Goal: Task Accomplishment & Management: Use online tool/utility

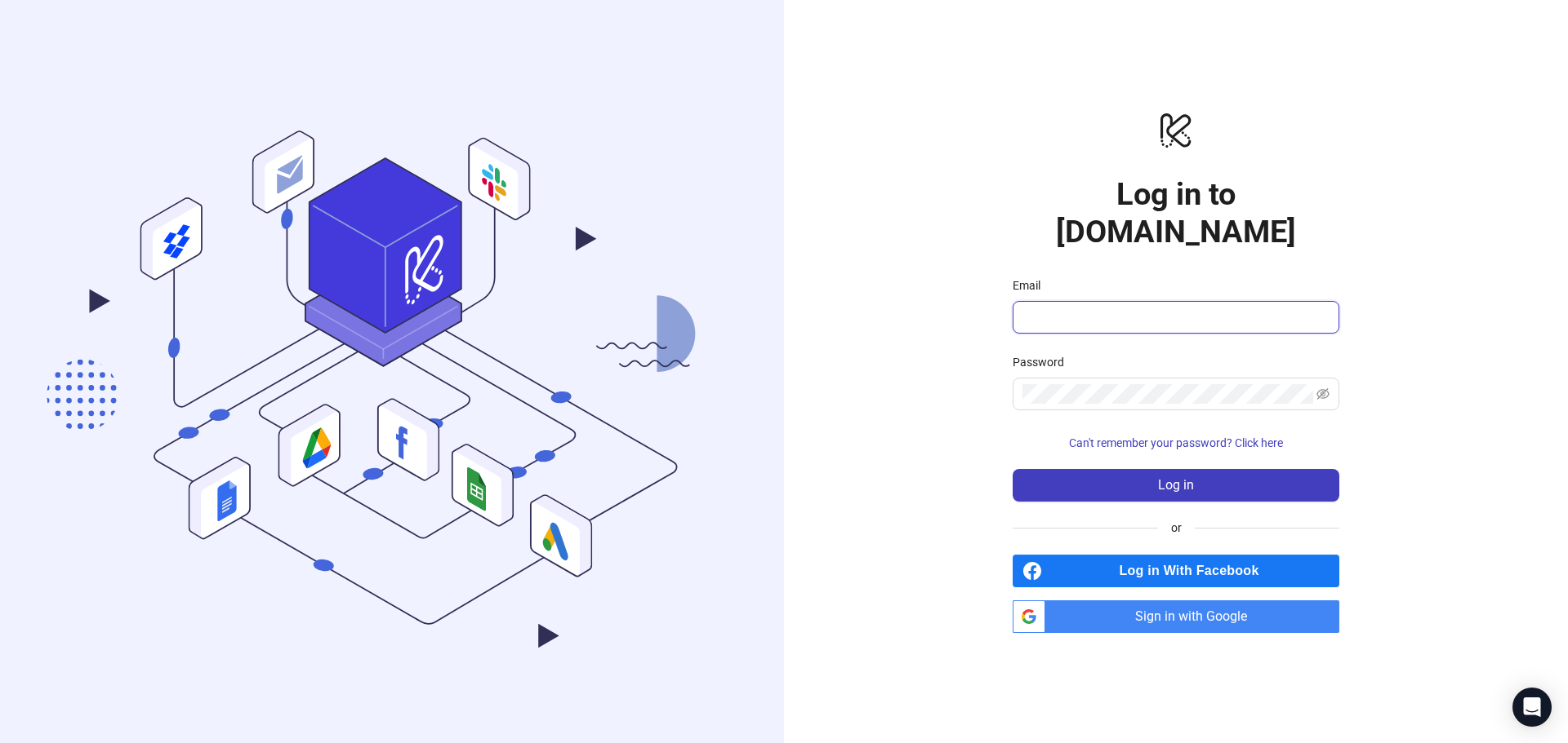
click at [1136, 308] on input "Email" at bounding box center [1174, 317] width 303 height 19
type input "**********"
click at [952, 359] on div "**********" at bounding box center [1176, 371] width 784 height 743
click at [948, 326] on div "**********" at bounding box center [1176, 371] width 784 height 743
drag, startPoint x: 1180, startPoint y: 605, endPoint x: 1163, endPoint y: 588, distance: 24.0
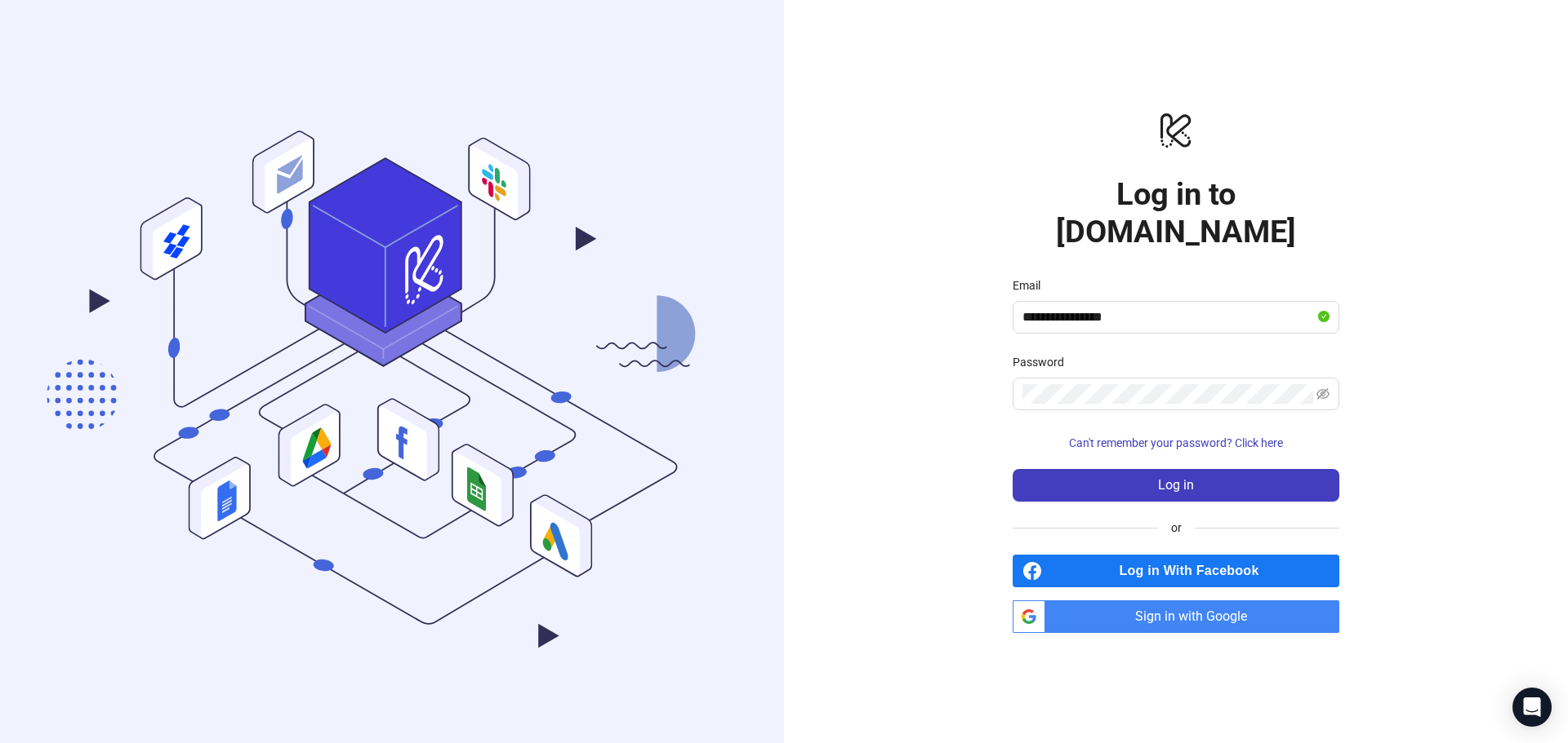
click at [1180, 605] on span "Sign in with Google" at bounding box center [1195, 616] width 287 height 33
click at [1116, 308] on input "Email" at bounding box center [1174, 317] width 303 height 19
type input "**********"
drag, startPoint x: 1093, startPoint y: 353, endPoint x: 1093, endPoint y: 365, distance: 12.0
click at [1093, 358] on div "Password" at bounding box center [1176, 366] width 326 height 25
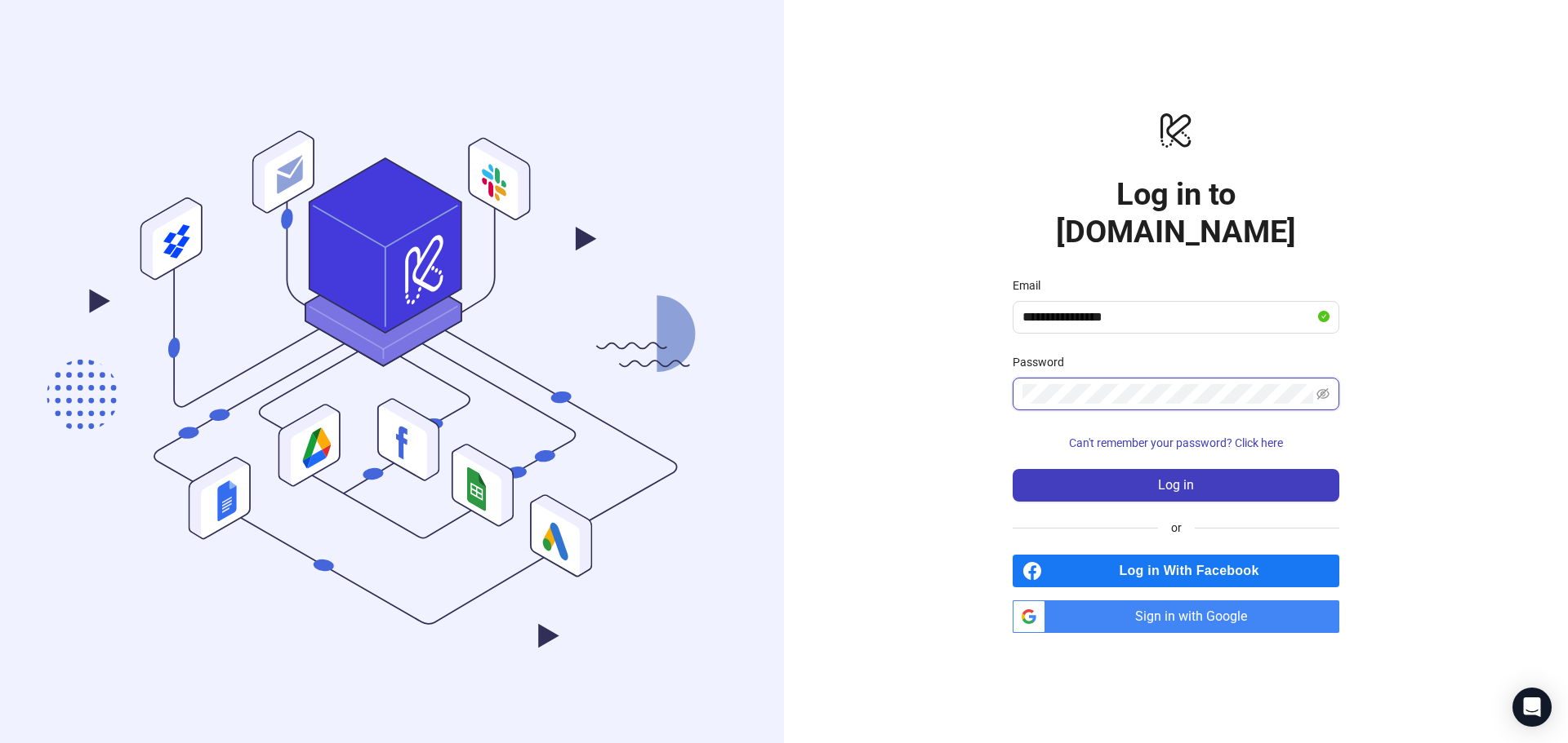
click at [1012, 469] on button "Log in" at bounding box center [1176, 485] width 326 height 33
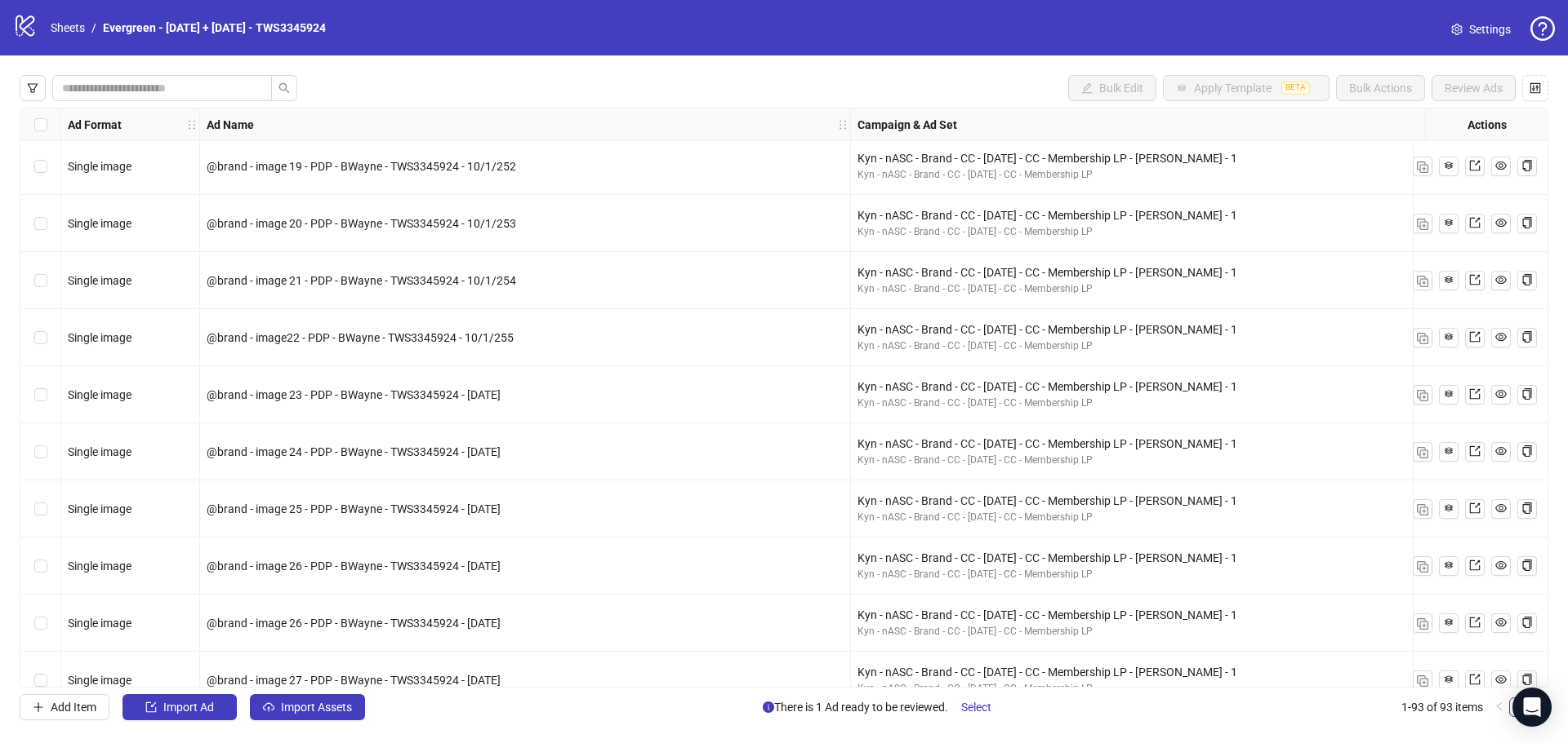
scroll to position [1545, 653]
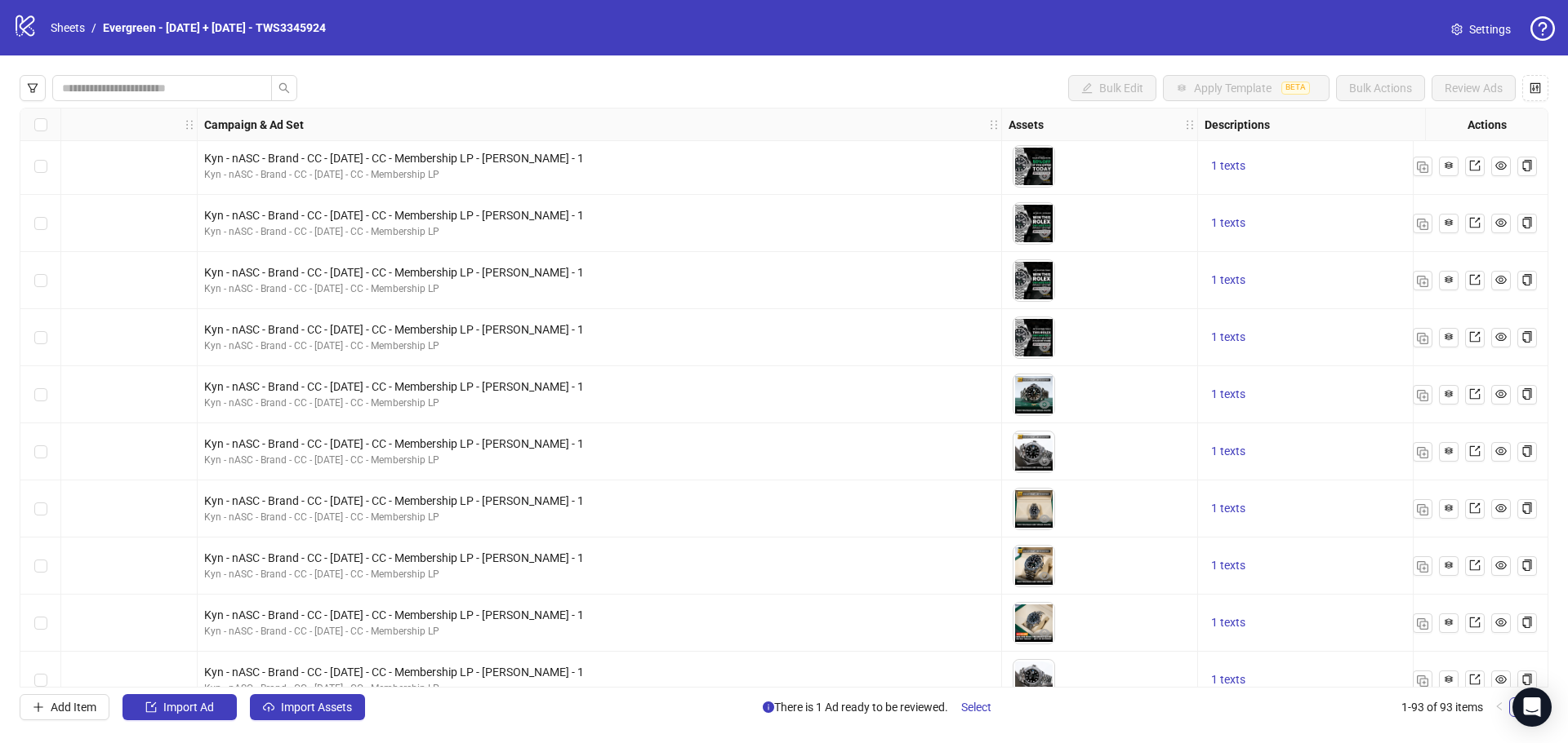
click at [1029, 343] on img at bounding box center [1034, 338] width 41 height 41
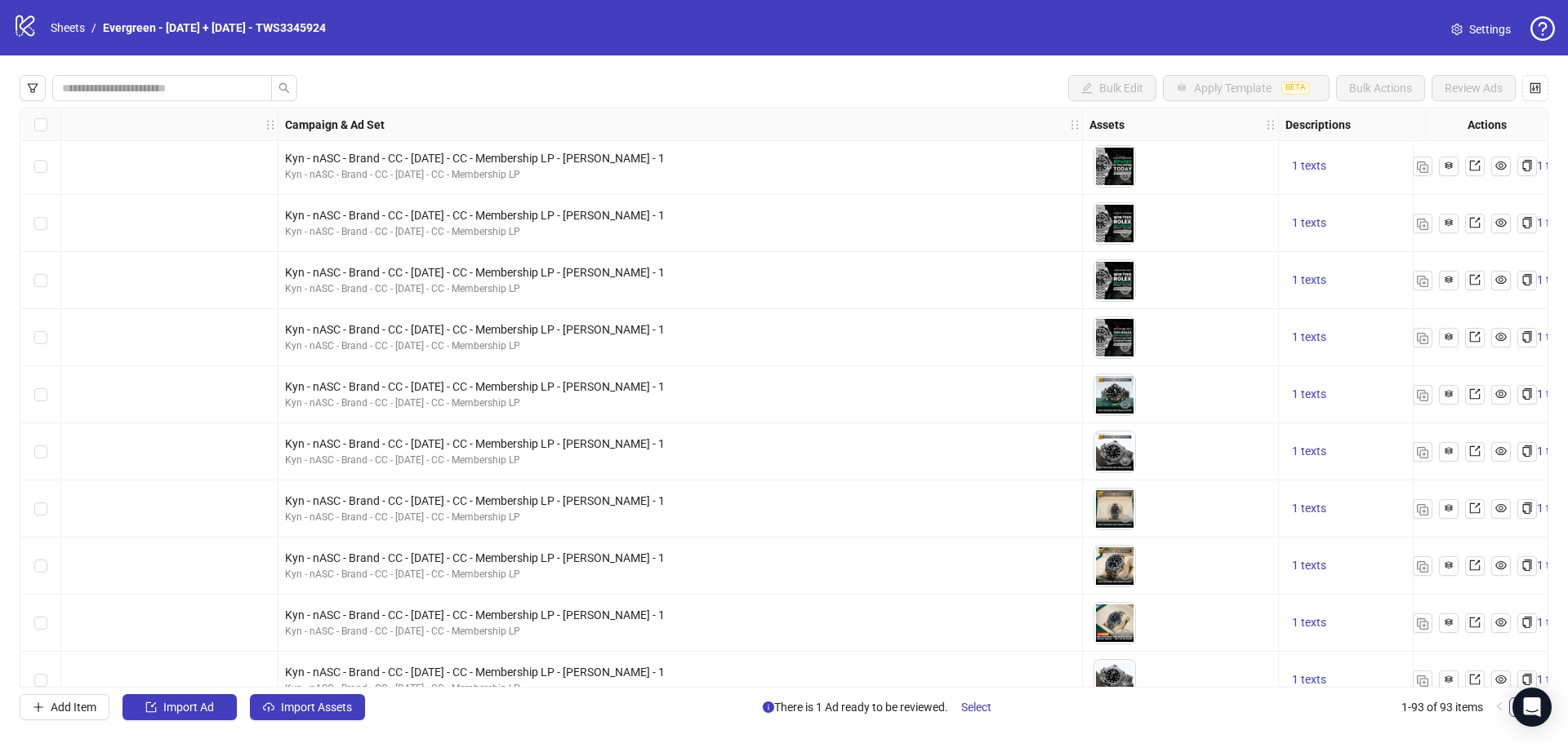
scroll to position [1545, 1143]
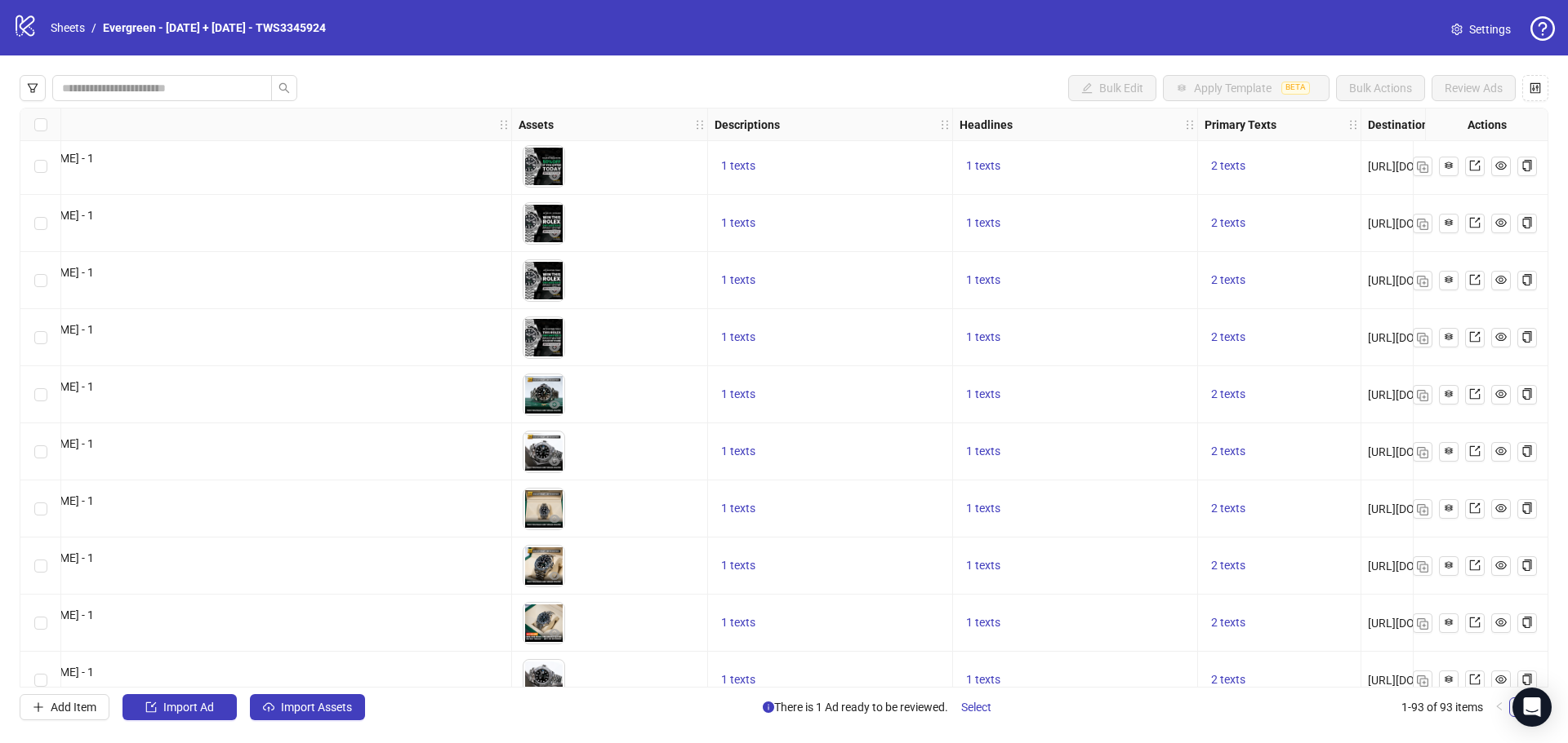
click at [542, 333] on img at bounding box center [543, 338] width 41 height 41
click at [549, 336] on img at bounding box center [543, 338] width 41 height 41
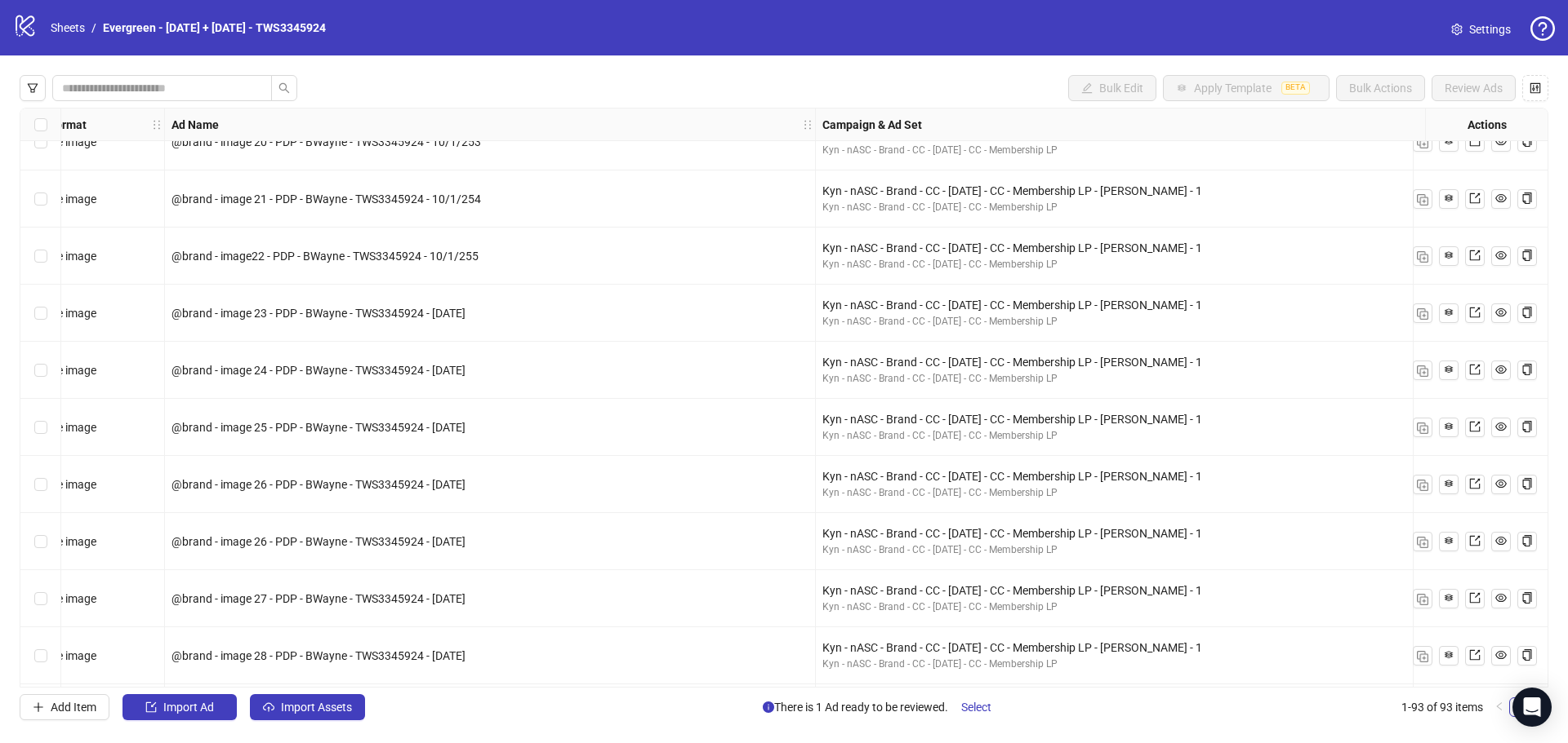
scroll to position [1627, 489]
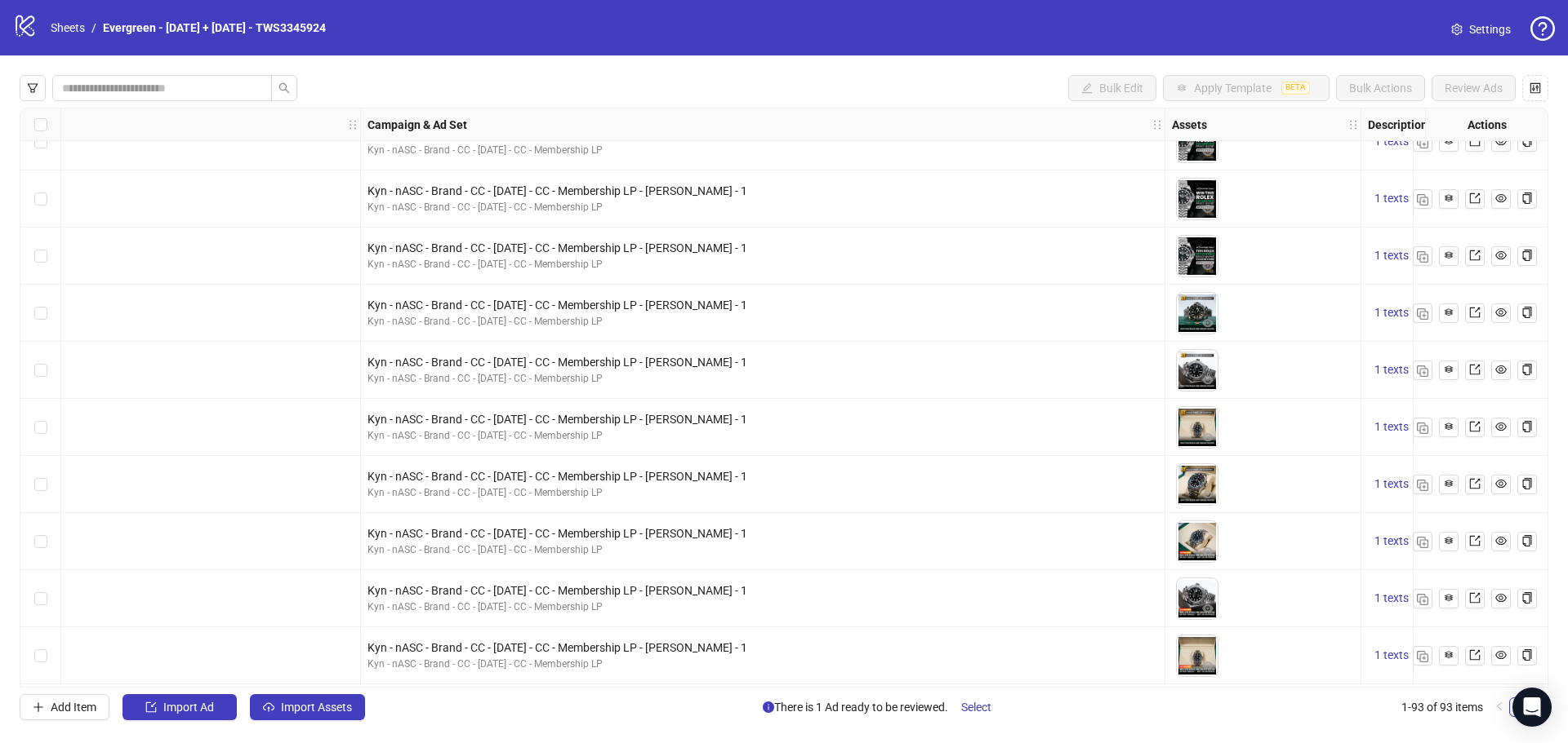
click at [1199, 545] on button "button" at bounding box center [1207, 553] width 19 height 19
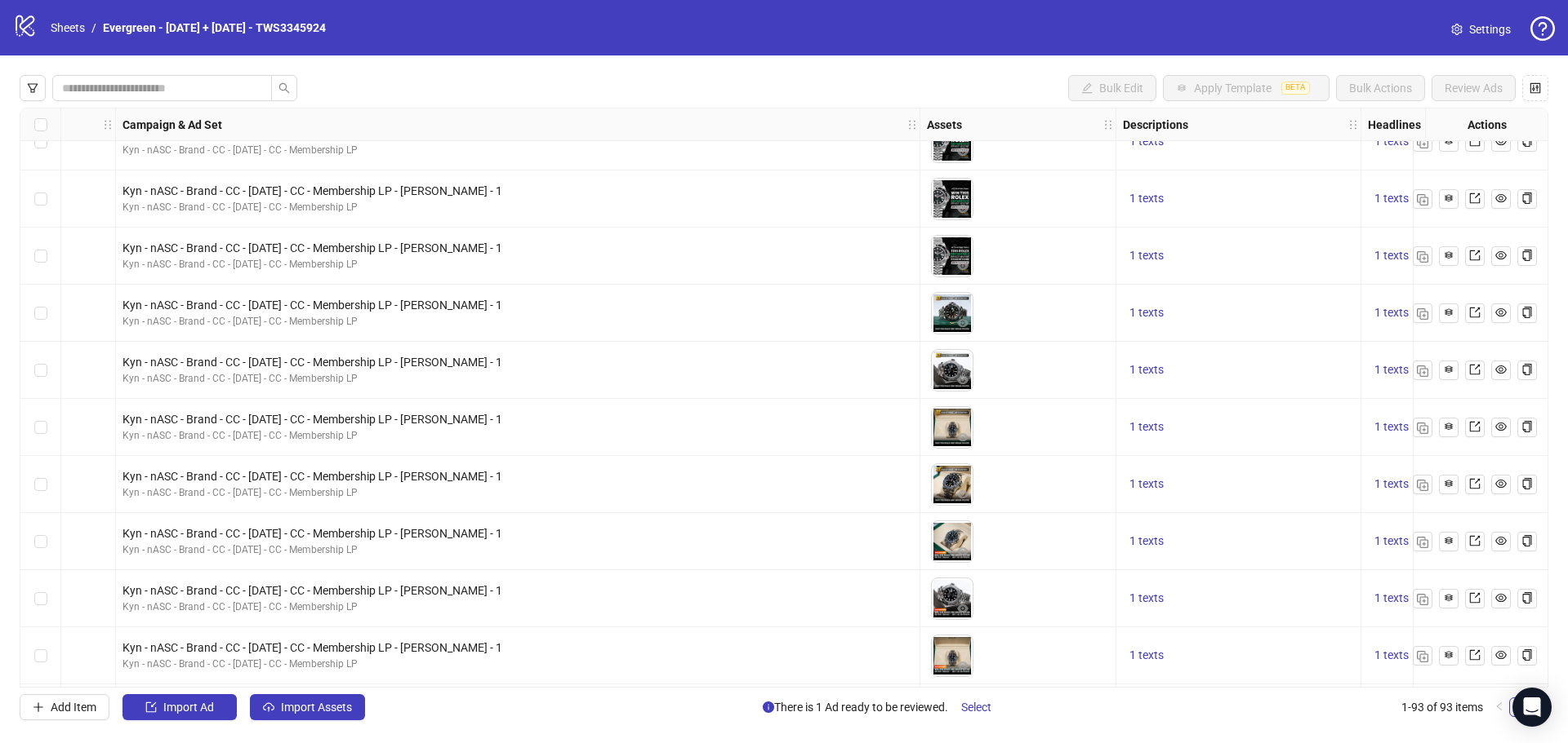
scroll to position [1627, 980]
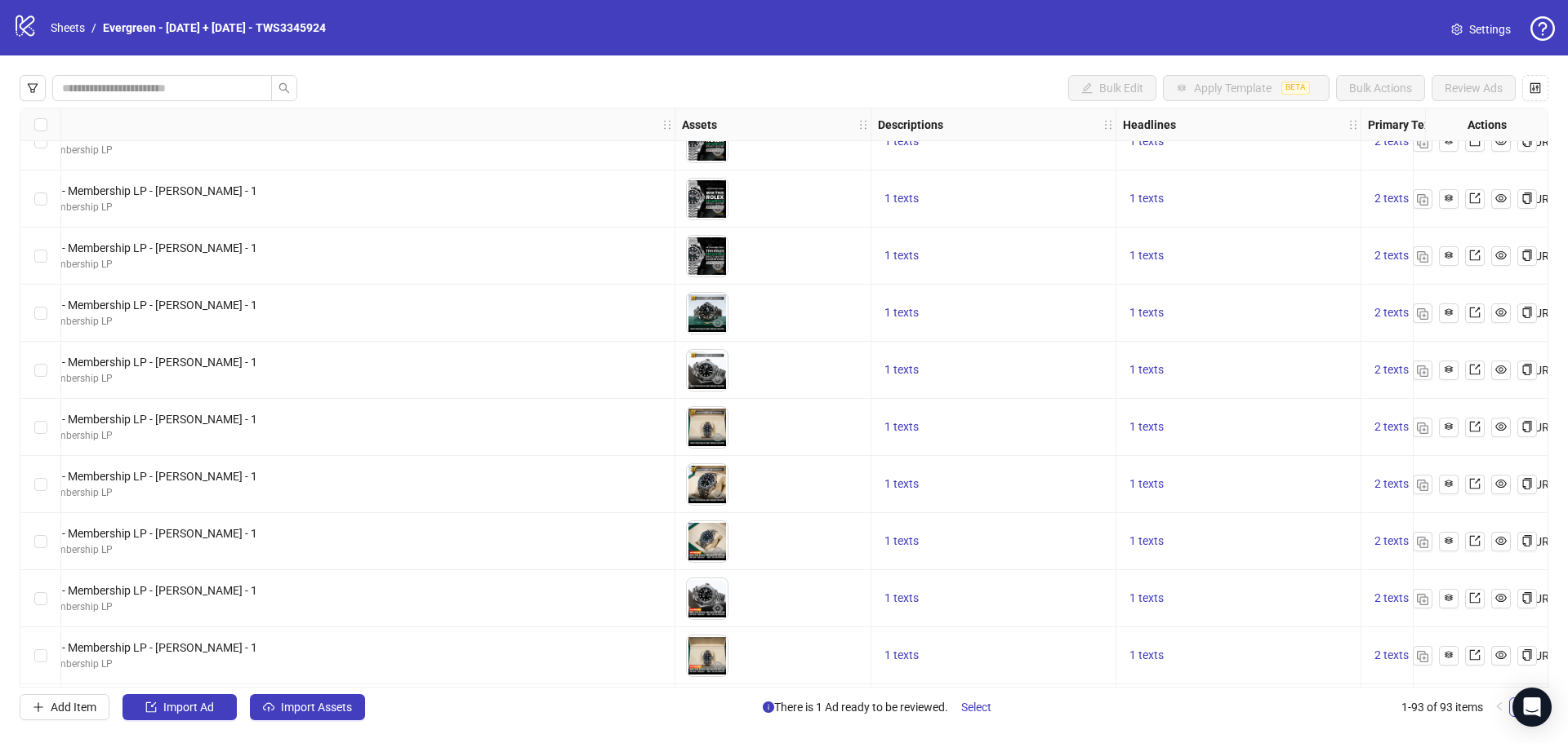
click at [706, 258] on img at bounding box center [707, 256] width 41 height 41
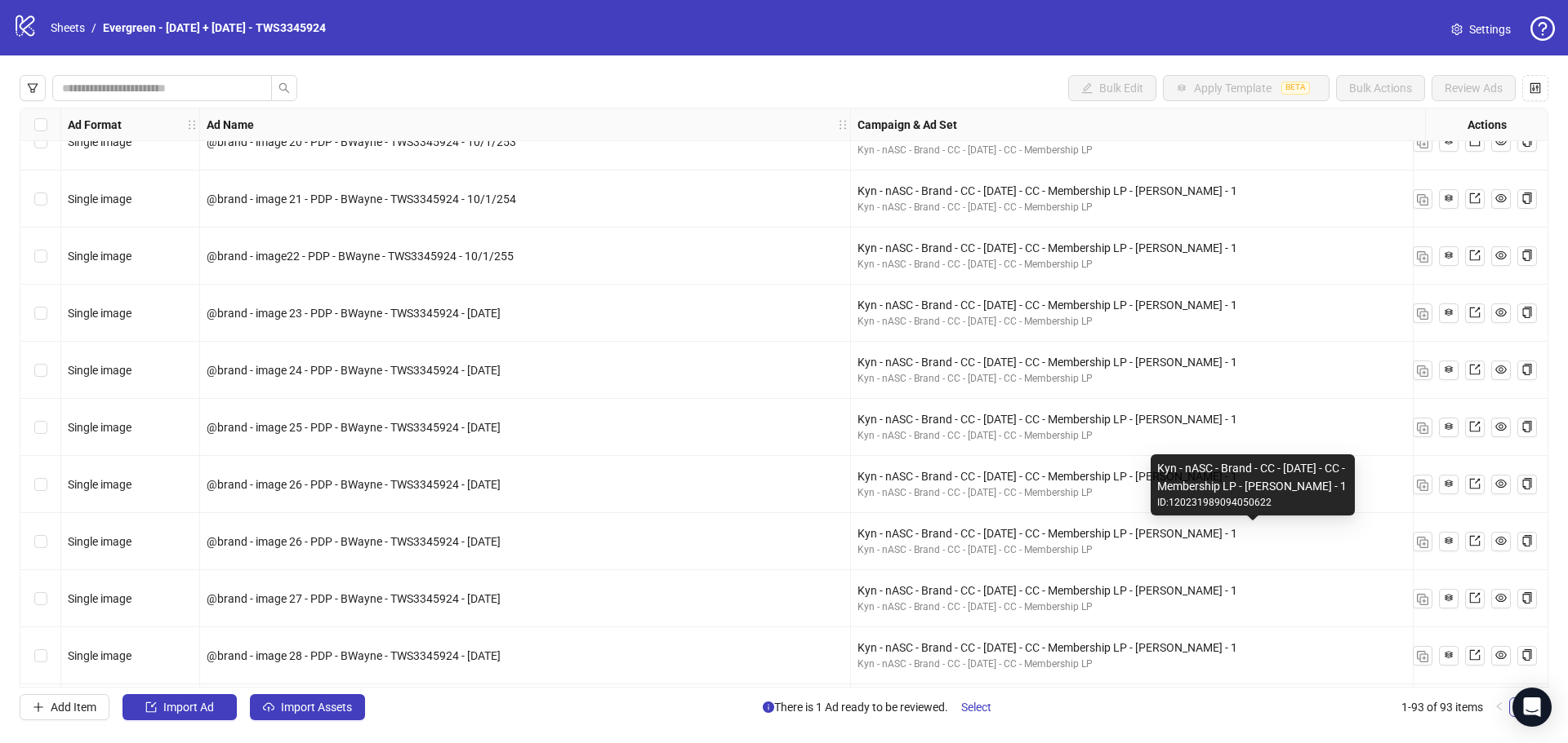
scroll to position [1627, 571]
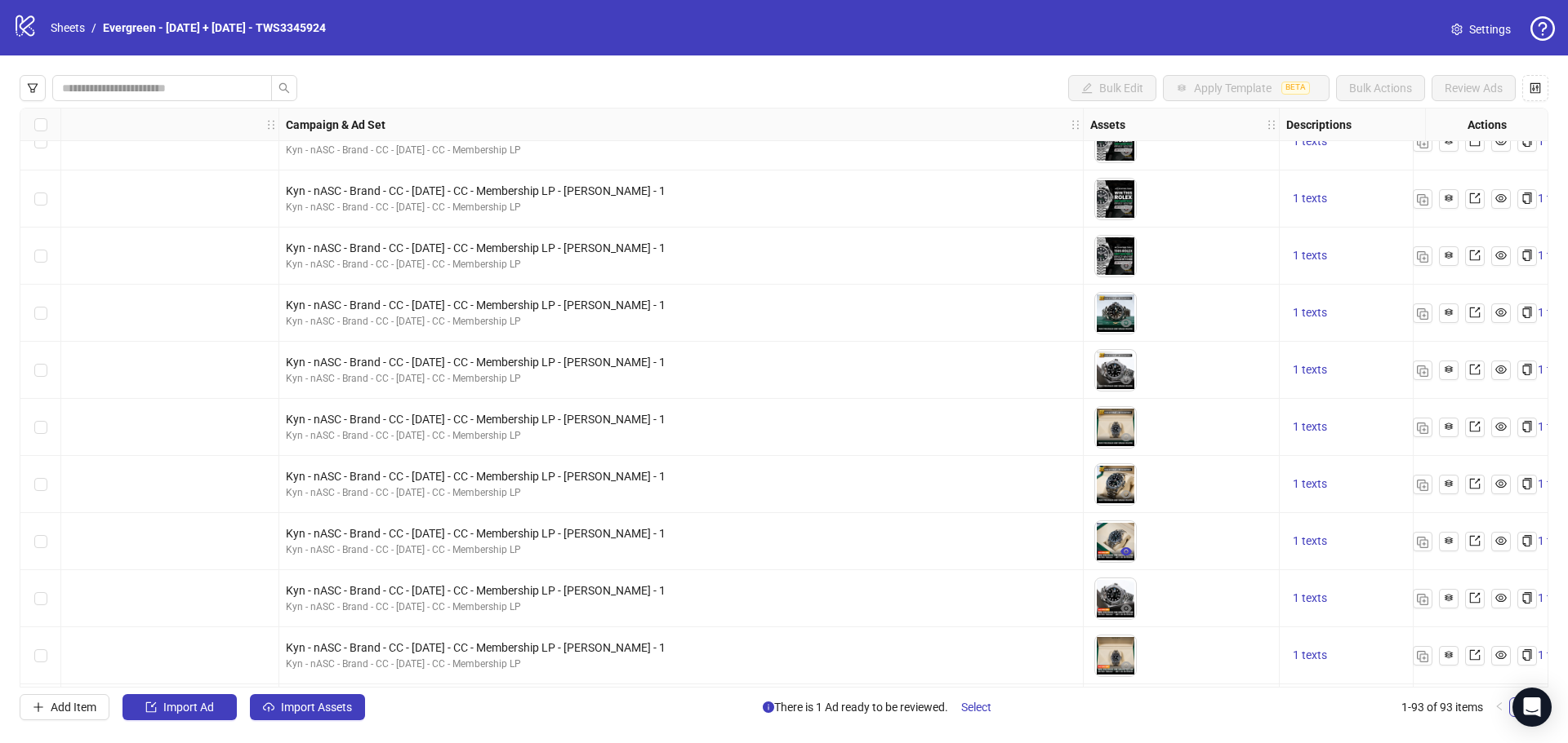
click at [1120, 545] on button "button" at bounding box center [1126, 553] width 19 height 19
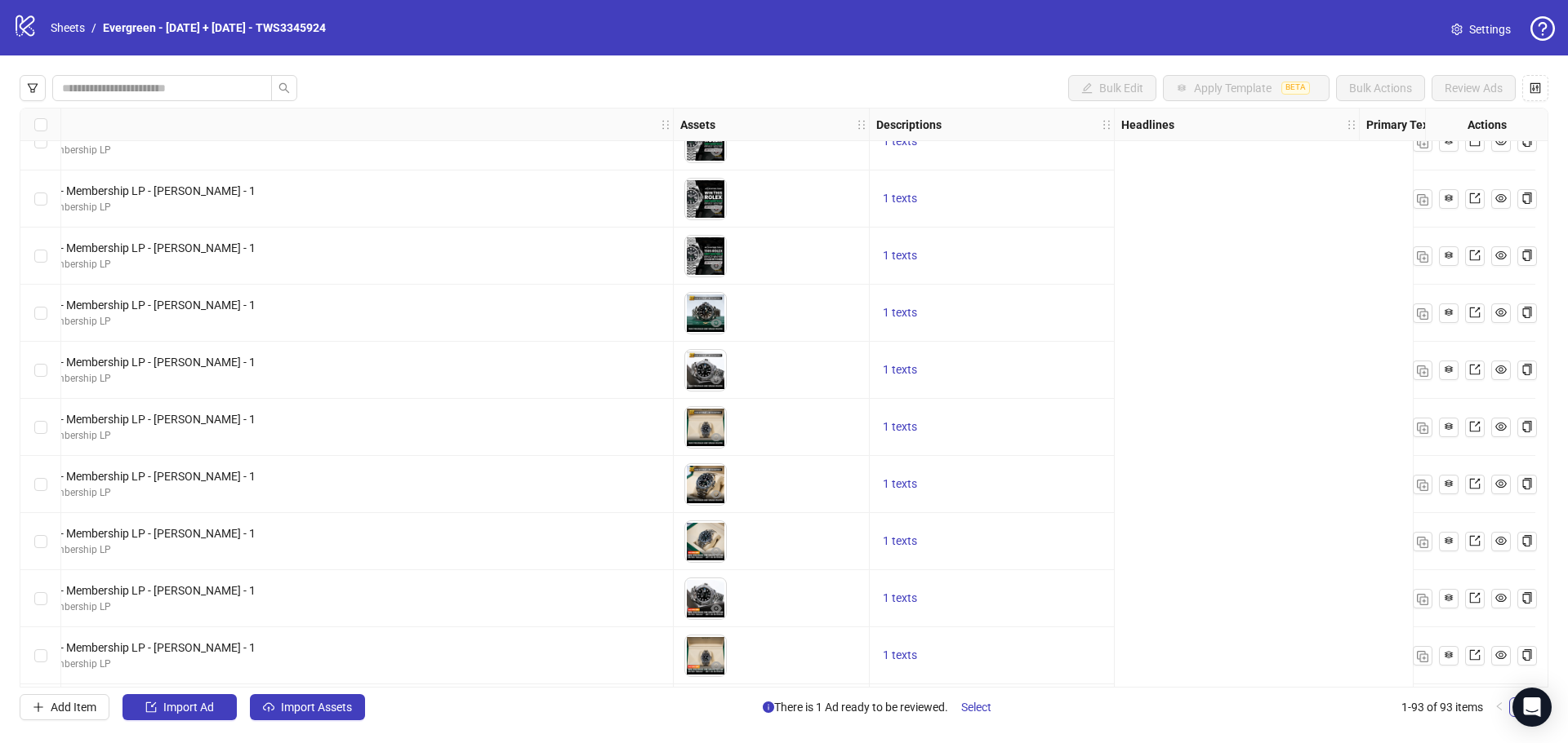
scroll to position [1627, 163]
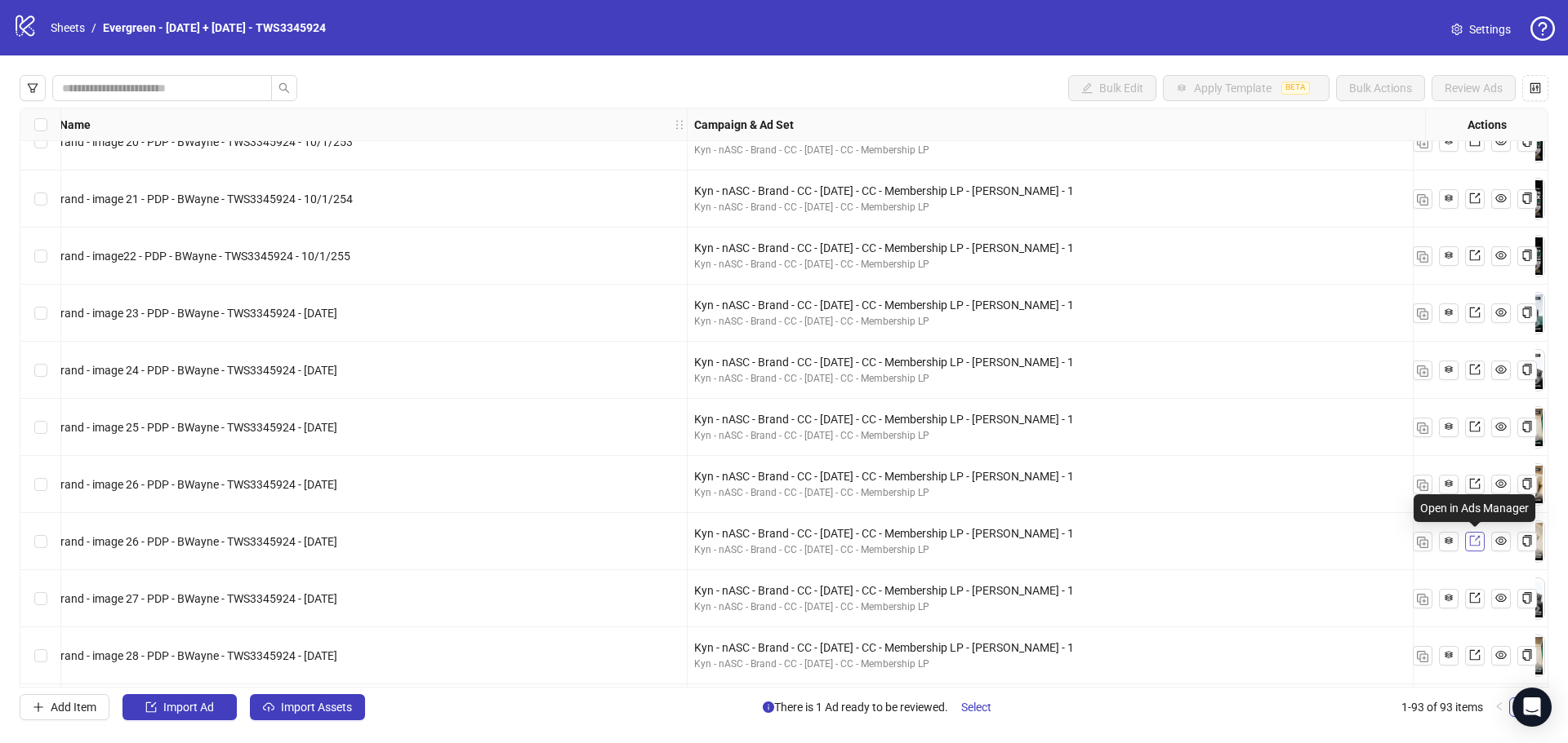
click at [1475, 539] on icon "export" at bounding box center [1475, 540] width 11 height 11
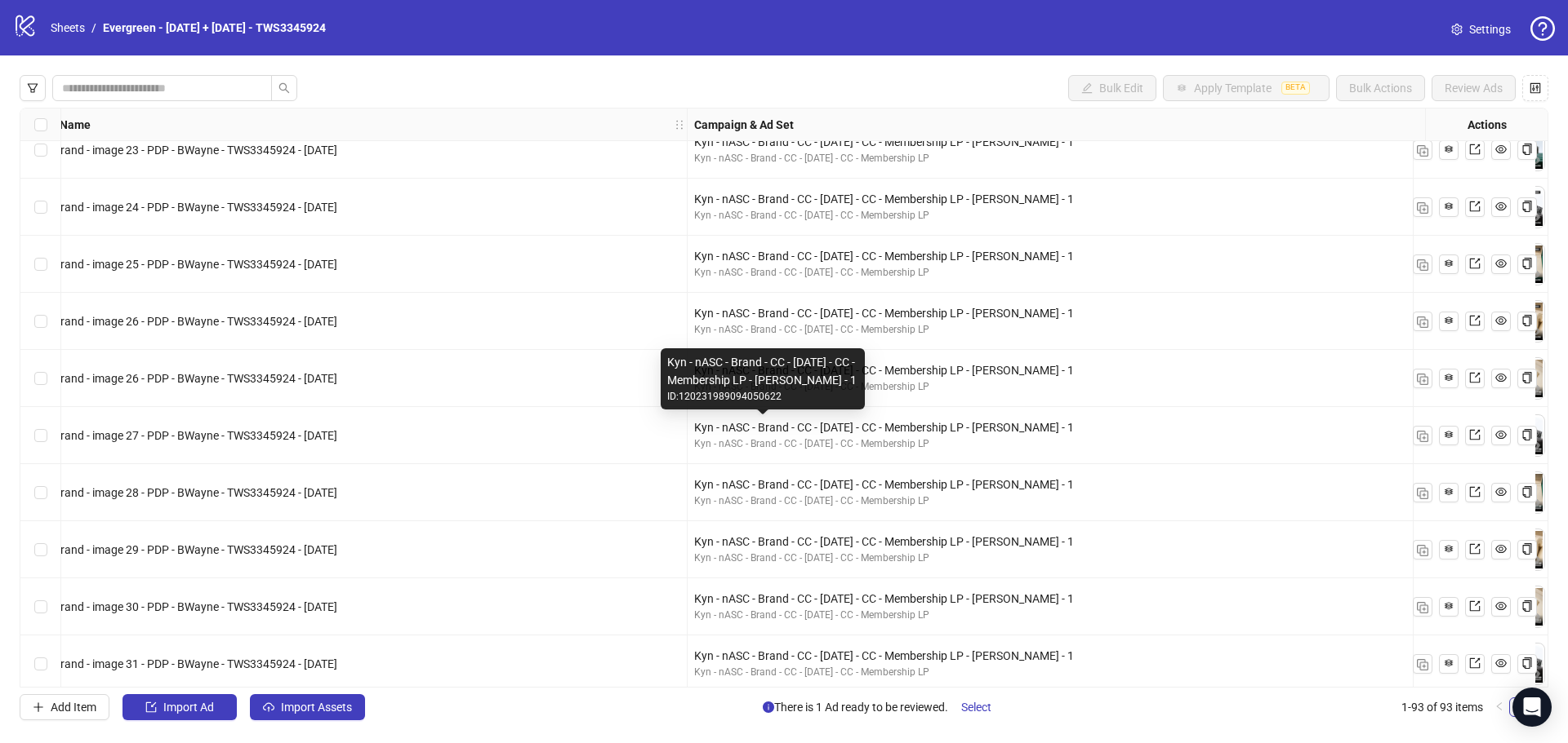
scroll to position [1790, 489]
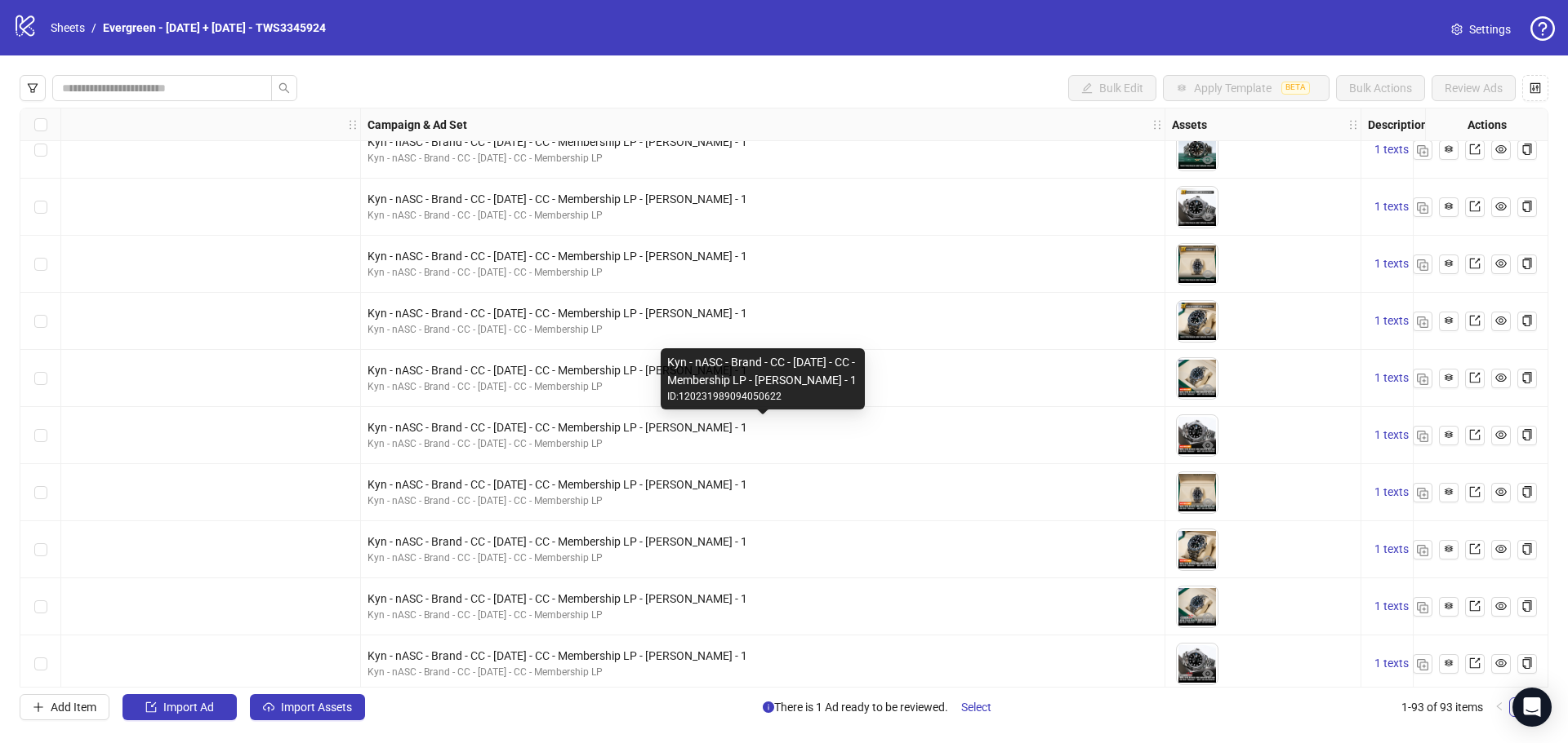
click at [1198, 436] on div "Ad Format Ad Name Campaign & Ad Set Assets Descriptions Headlines Primary Texts…" at bounding box center [783, 398] width 1528 height 580
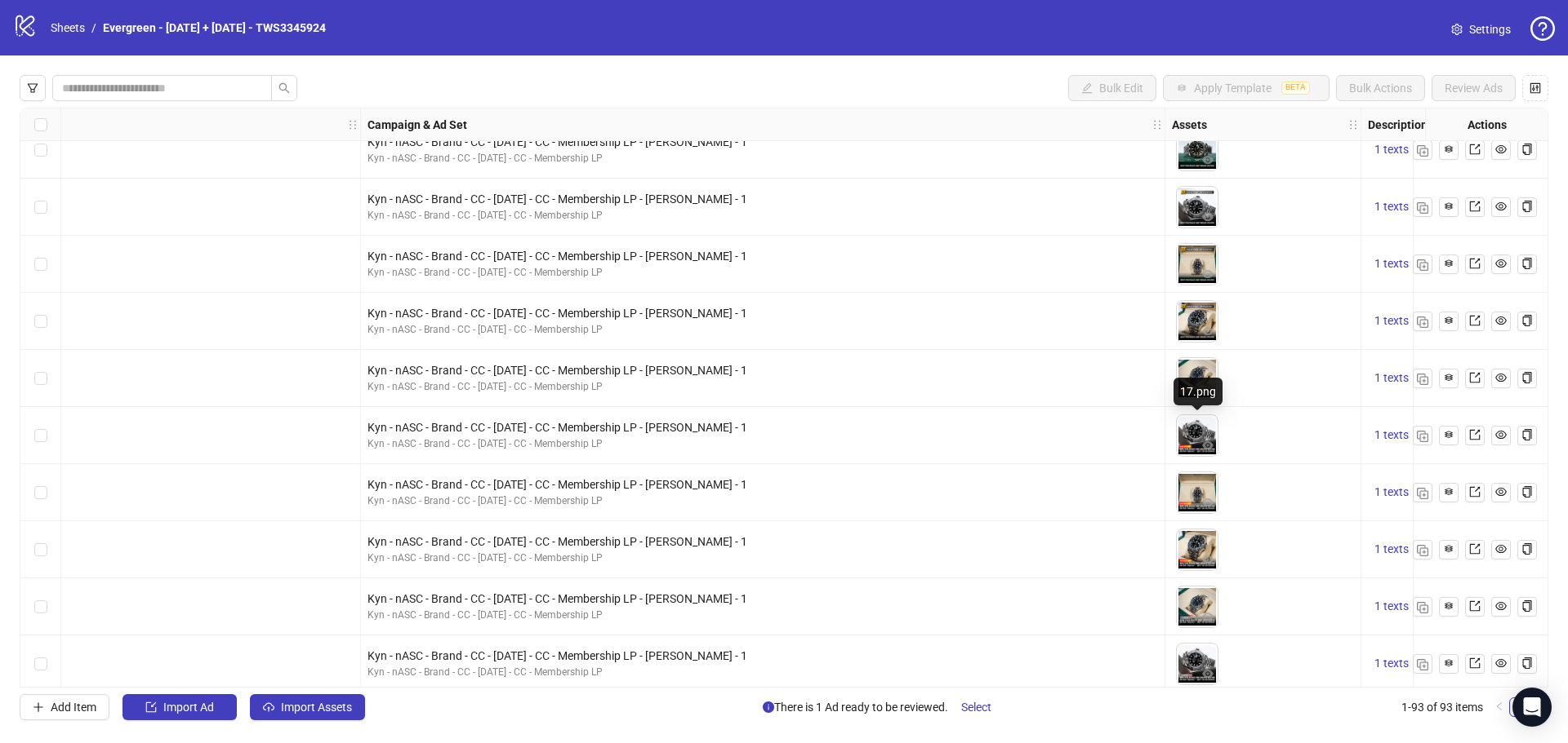
click at [1189, 435] on img at bounding box center [1197, 435] width 41 height 41
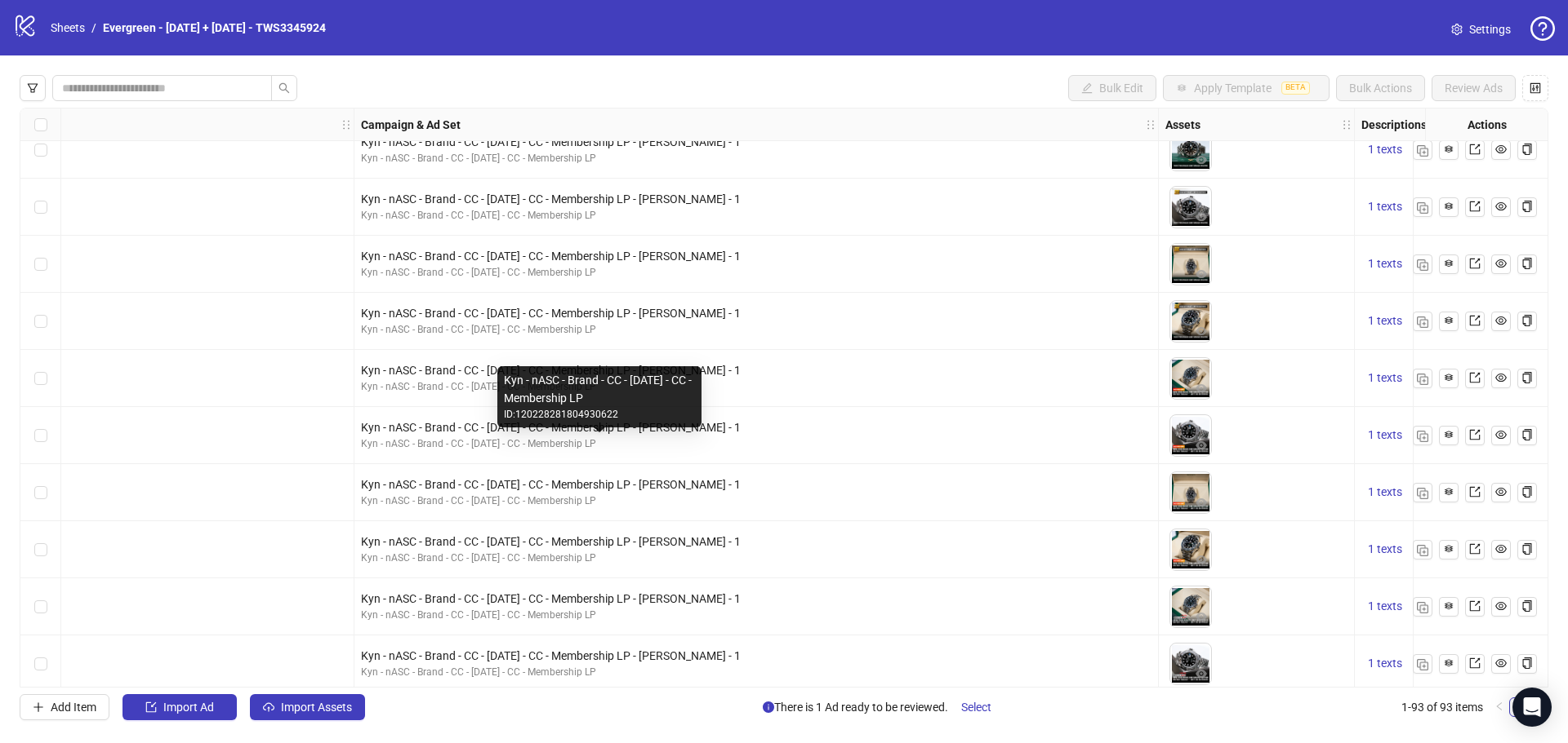
scroll to position [1790, 653]
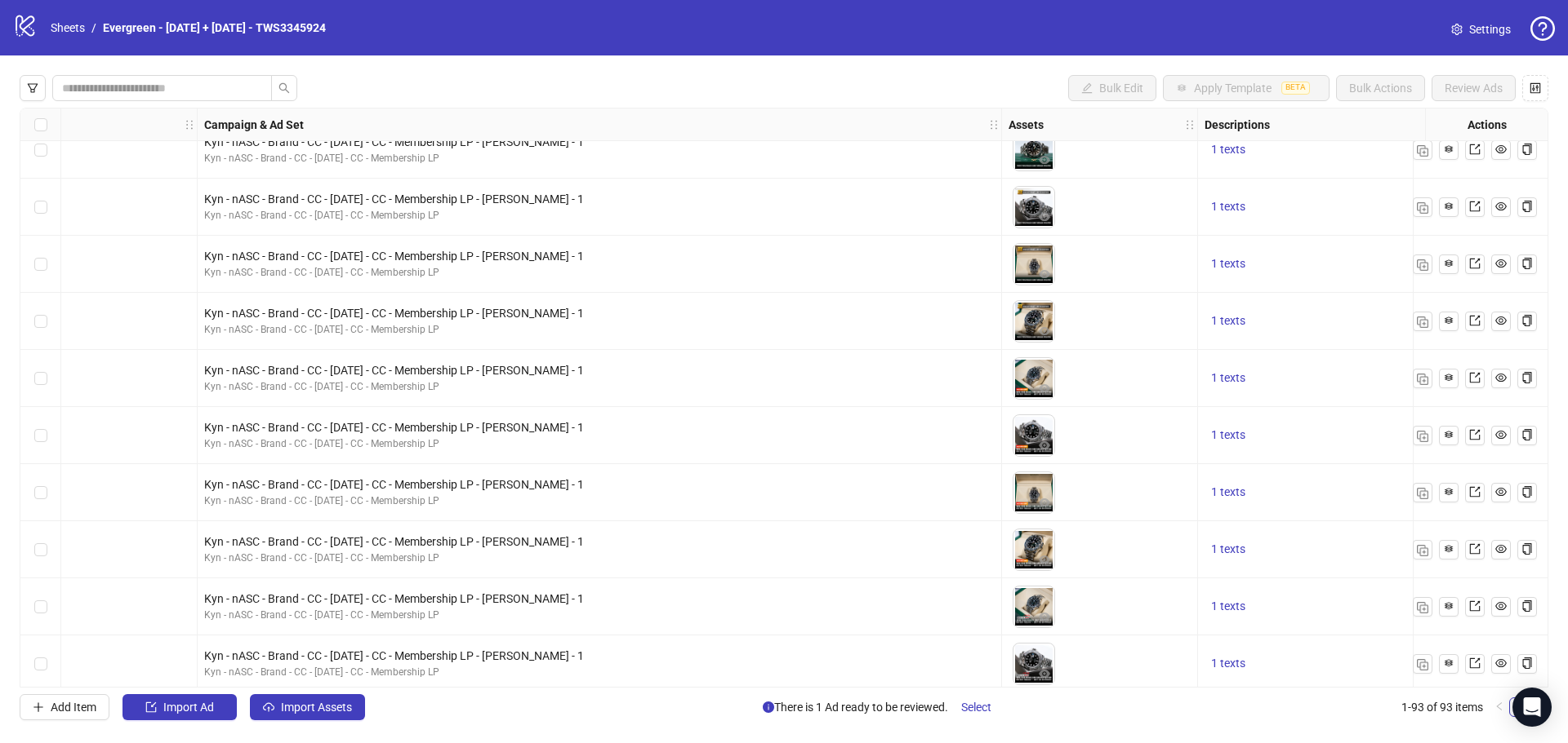
click at [1041, 433] on img at bounding box center [1034, 435] width 41 height 41
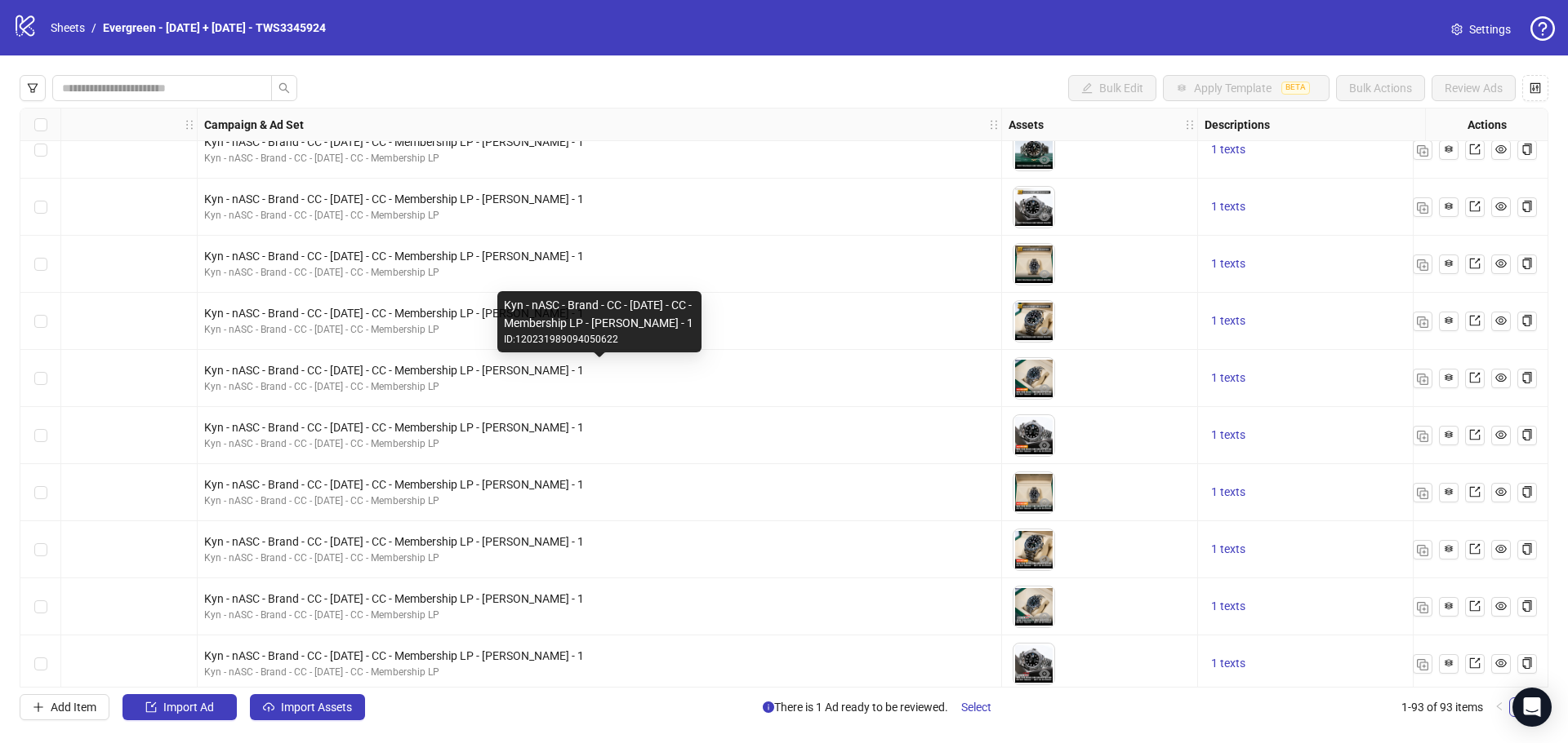
click at [1029, 368] on img at bounding box center [1034, 378] width 41 height 41
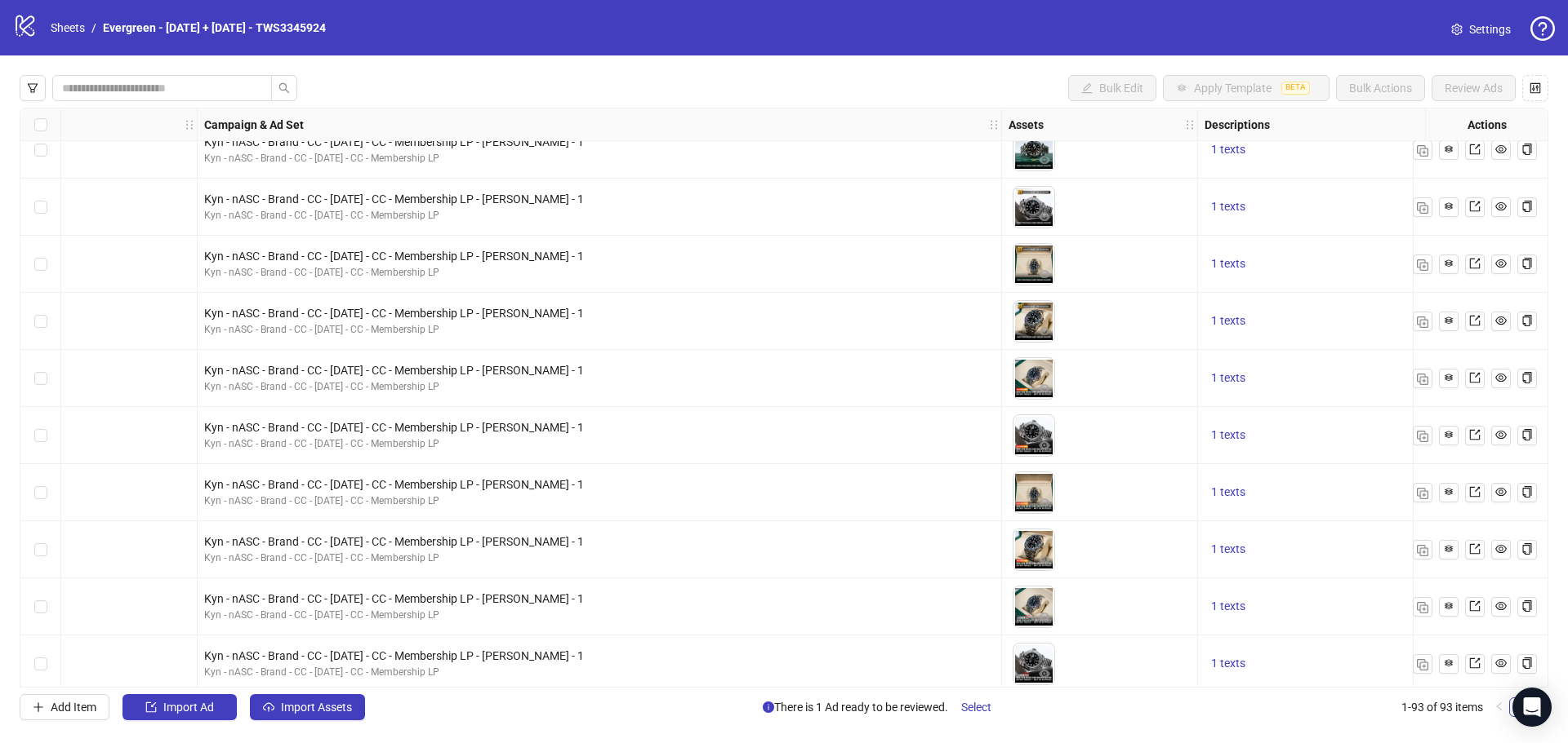
click at [1035, 428] on img at bounding box center [1034, 435] width 41 height 41
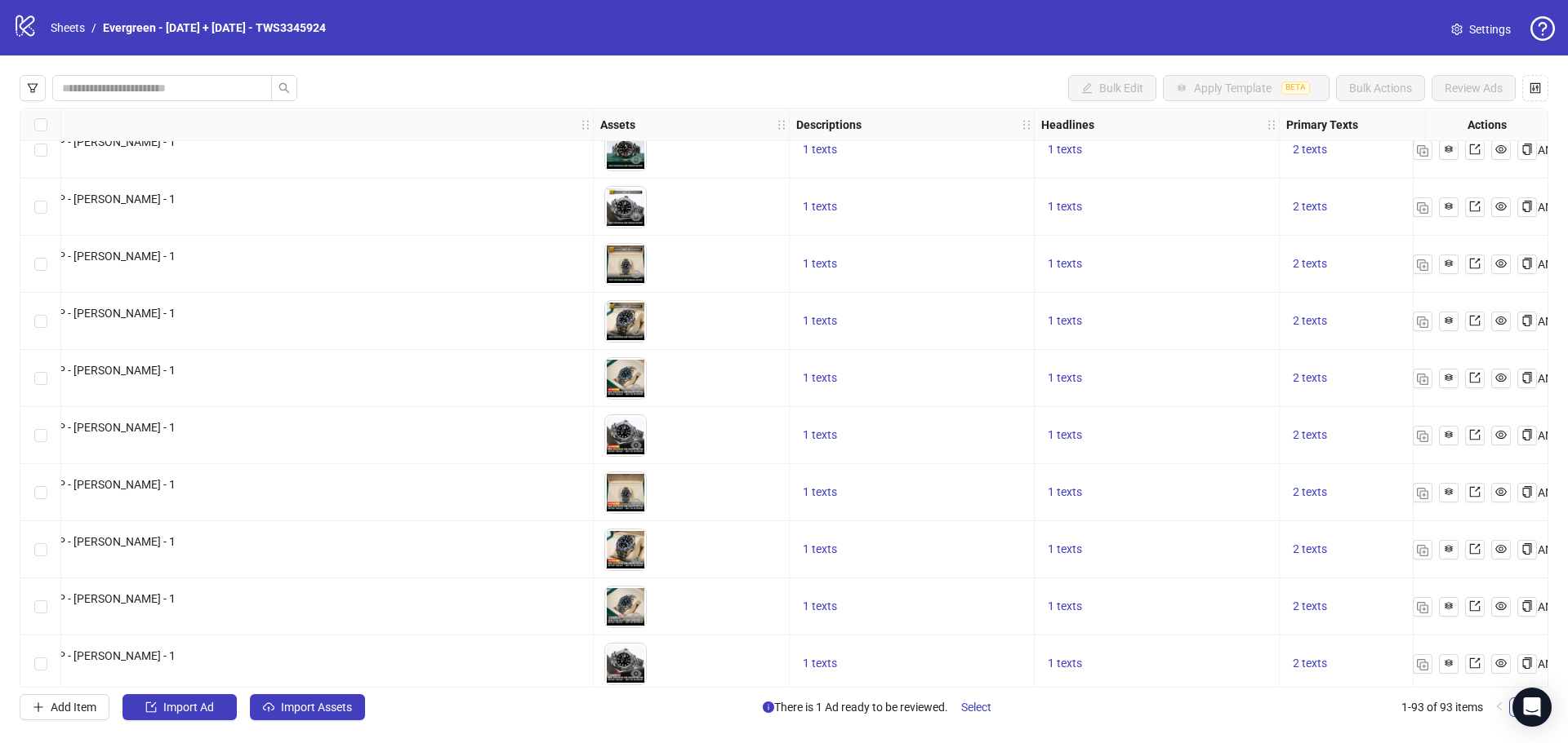
click at [622, 435] on div "Ad Format Ad Name Campaign & Ad Set Assets Descriptions Headlines Primary Texts…" at bounding box center [783, 398] width 1528 height 580
click at [631, 434] on img at bounding box center [625, 435] width 41 height 41
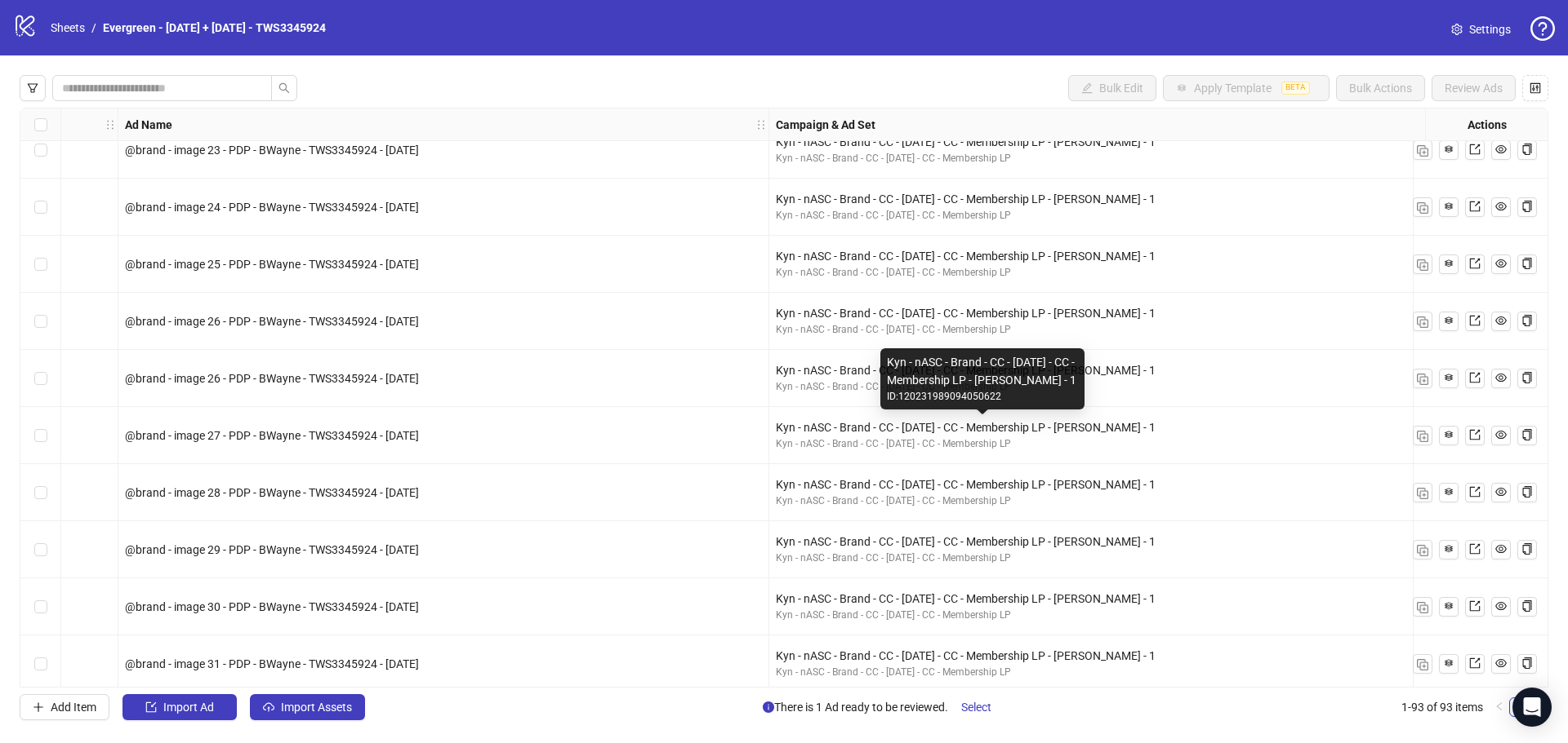
scroll to position [1790, 489]
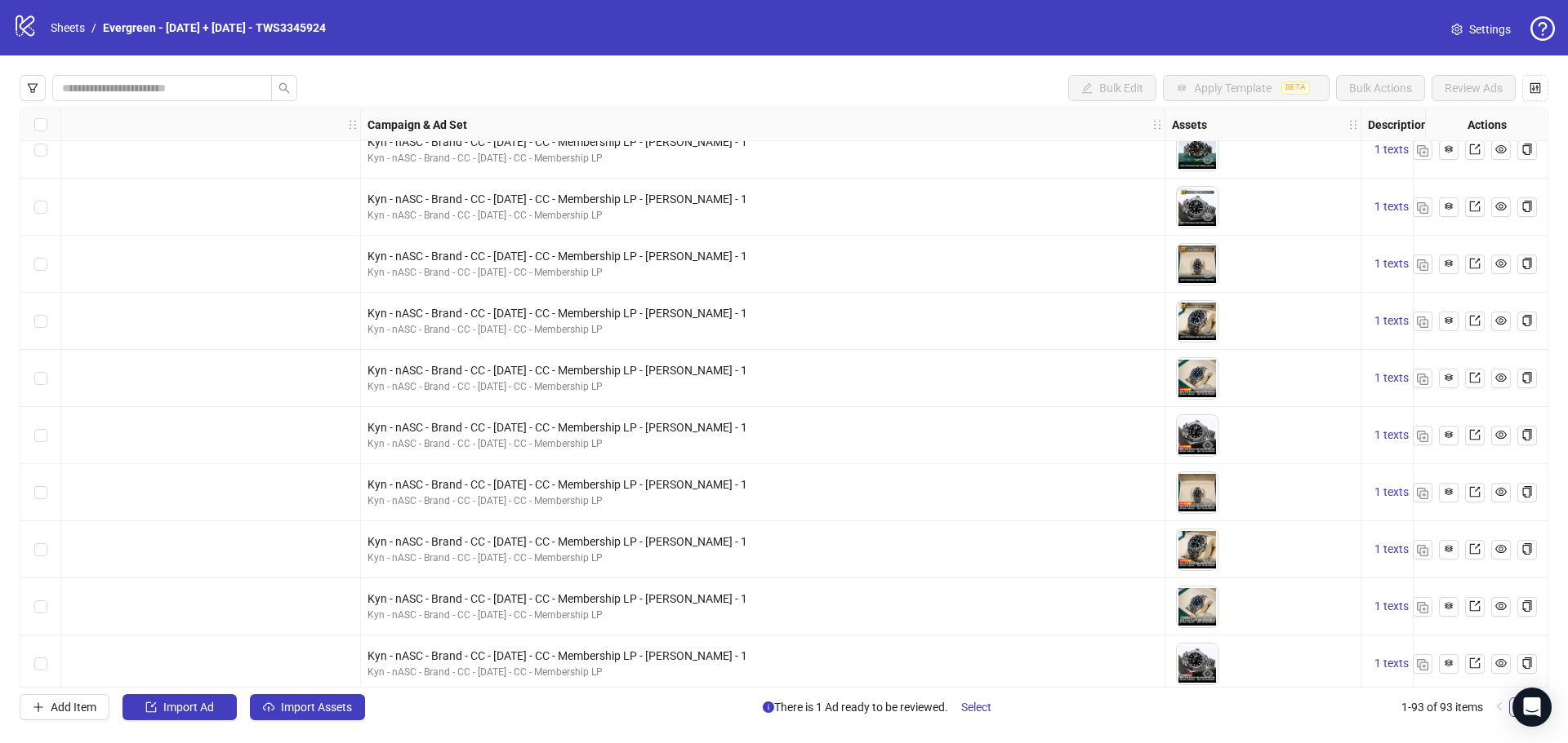
click at [1199, 432] on img at bounding box center [1197, 435] width 41 height 41
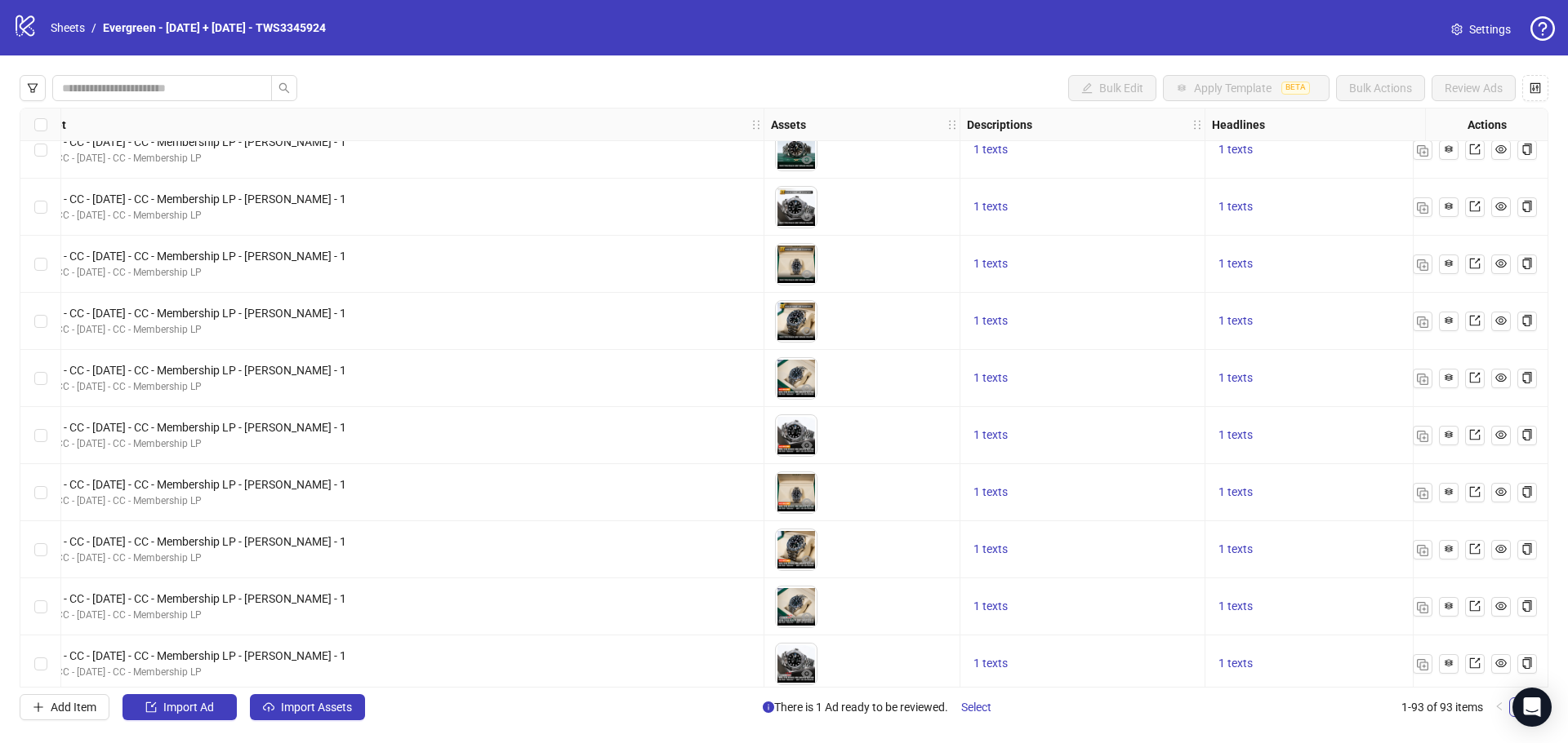
scroll to position [1790, 898]
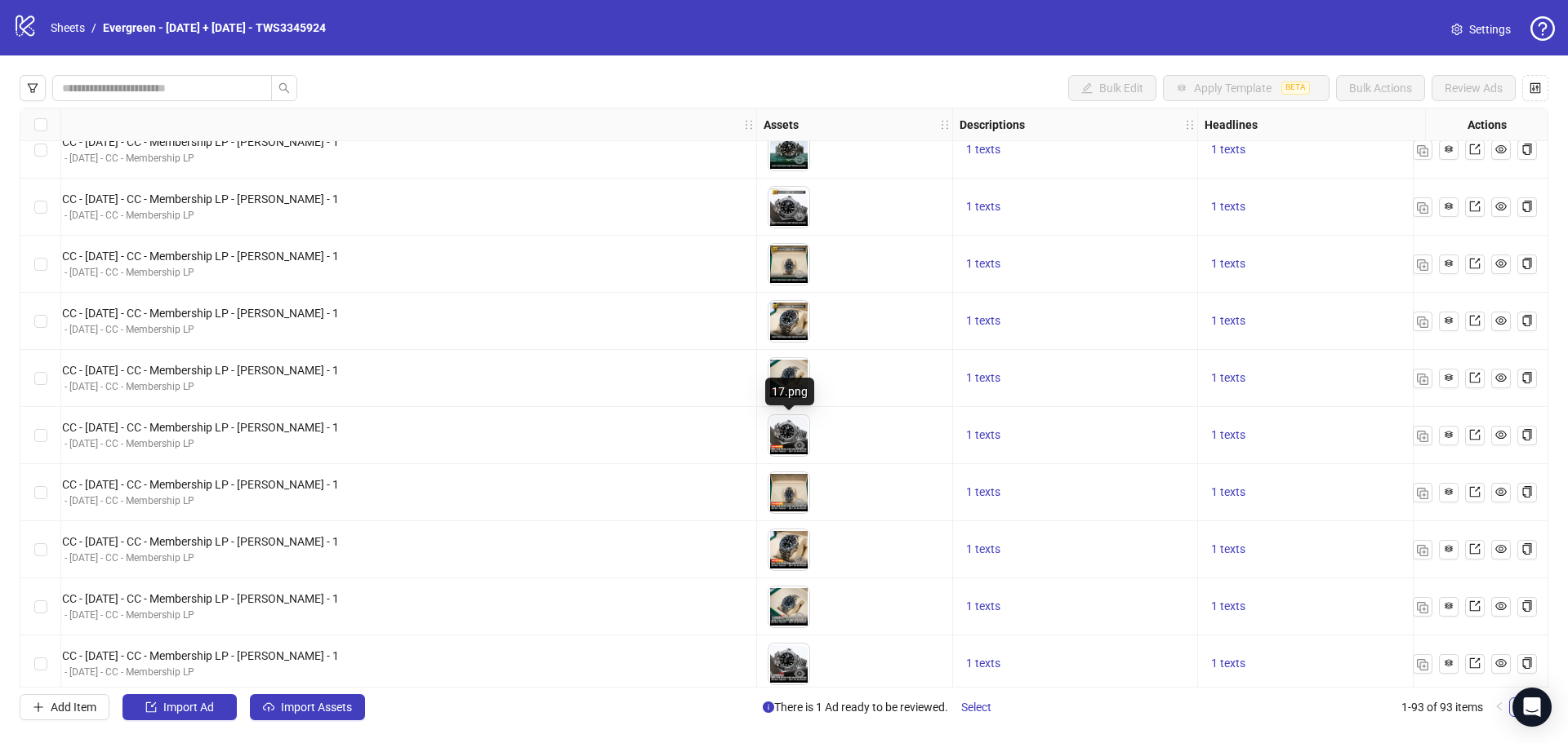
click at [792, 430] on img at bounding box center [788, 435] width 41 height 41
click at [788, 431] on img at bounding box center [788, 435] width 41 height 41
click at [799, 381] on button "button" at bounding box center [799, 390] width 19 height 19
click at [0, 0] on img at bounding box center [0, 0] width 0 height 0
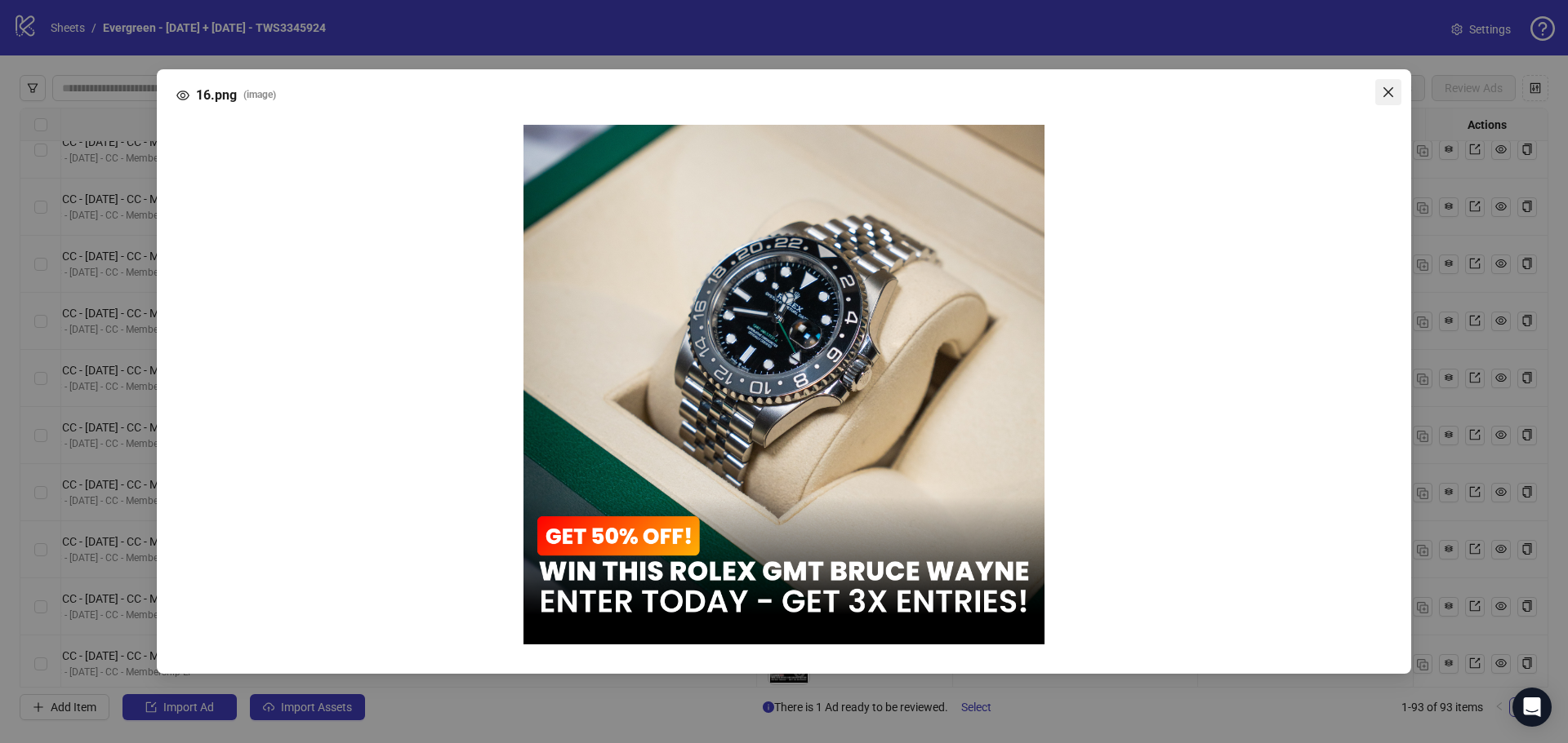
click at [1397, 93] on span "Close" at bounding box center [1388, 92] width 26 height 13
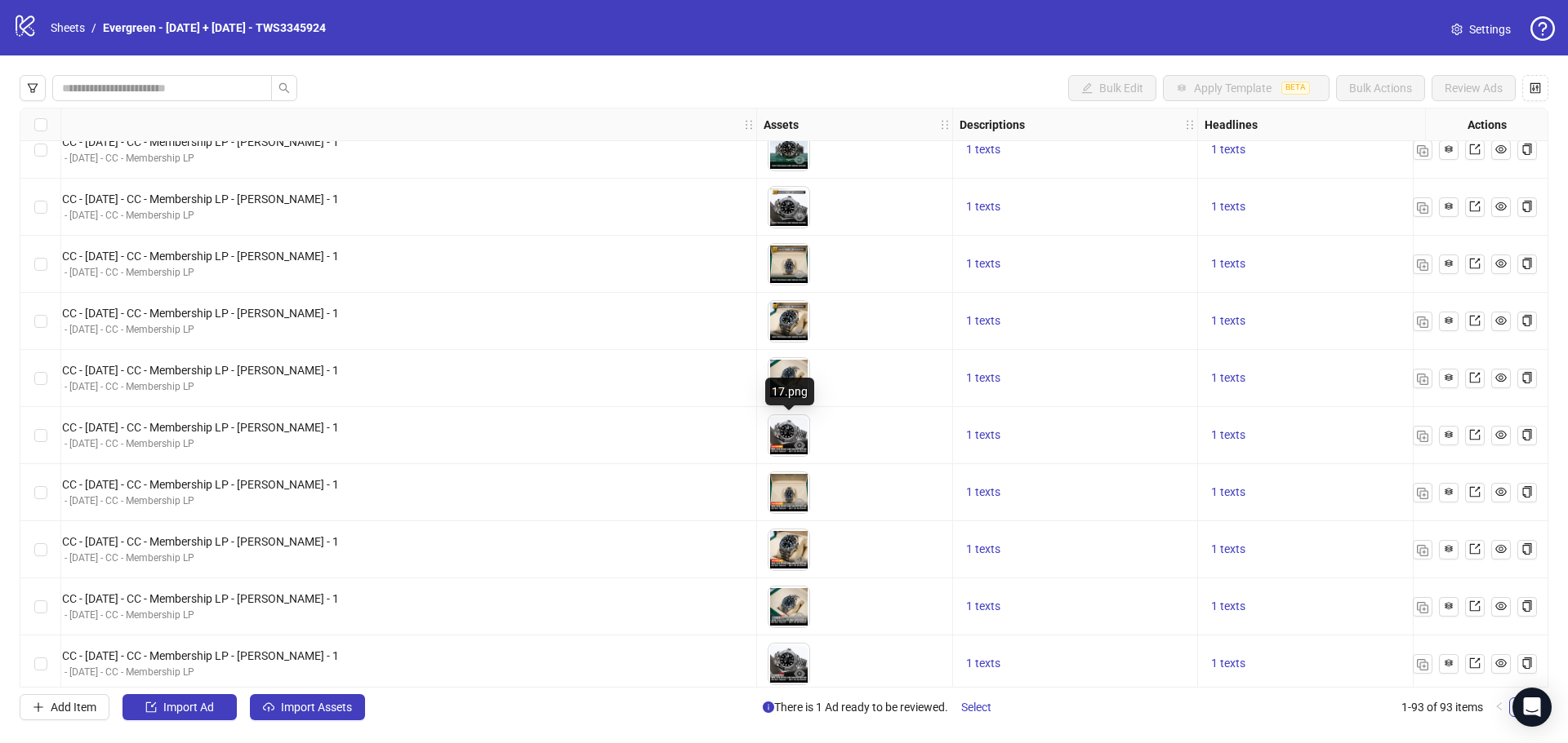
click at [793, 412] on div "Ad Format Ad Name Campaign & Ad Set Assets Descriptions Headlines Primary Texts…" at bounding box center [783, 398] width 1528 height 580
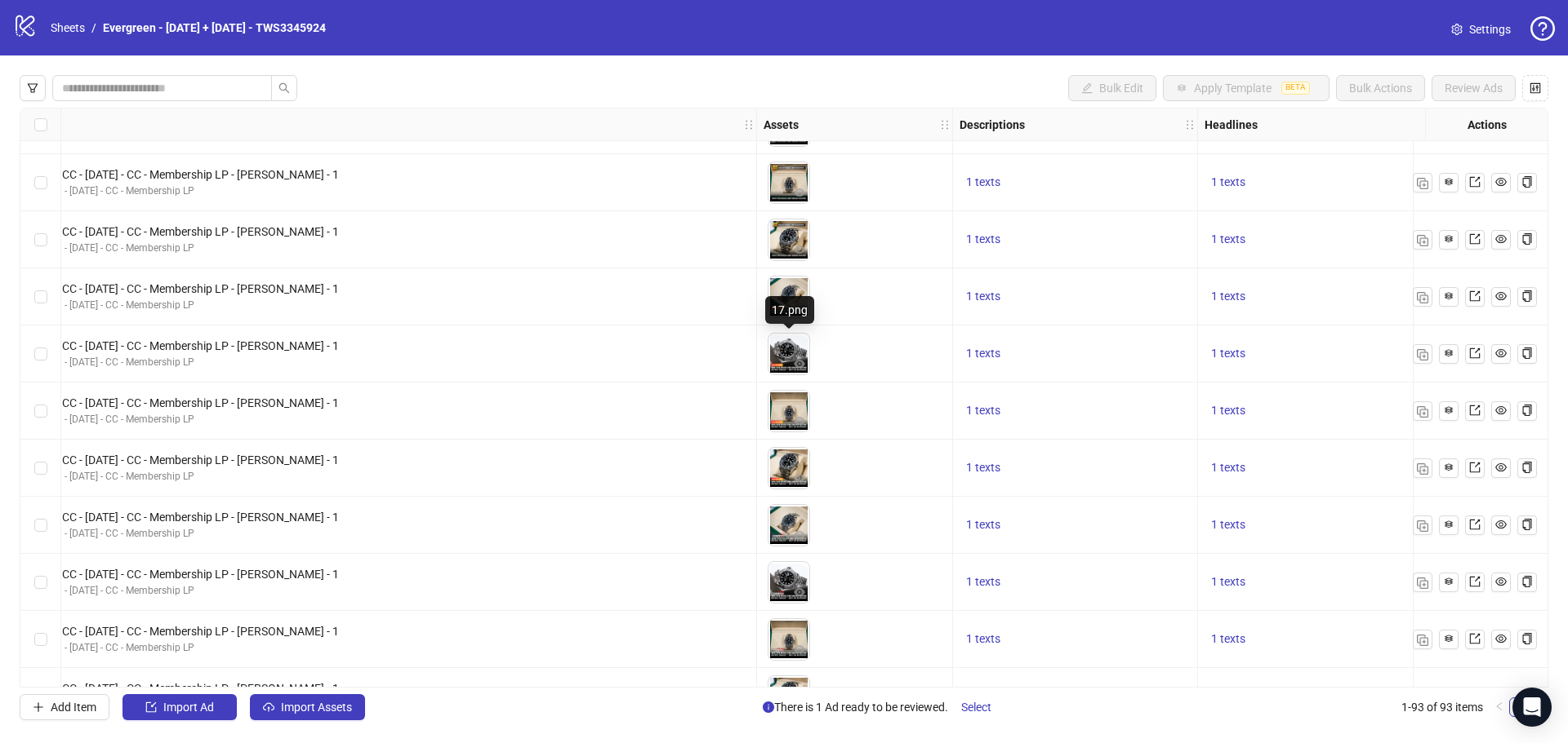
click at [793, 412] on div "Ad Format Ad Name Campaign & Ad Set Assets Descriptions Headlines Primary Texts…" at bounding box center [783, 398] width 1528 height 580
click at [802, 360] on icon "eye" at bounding box center [799, 363] width 11 height 11
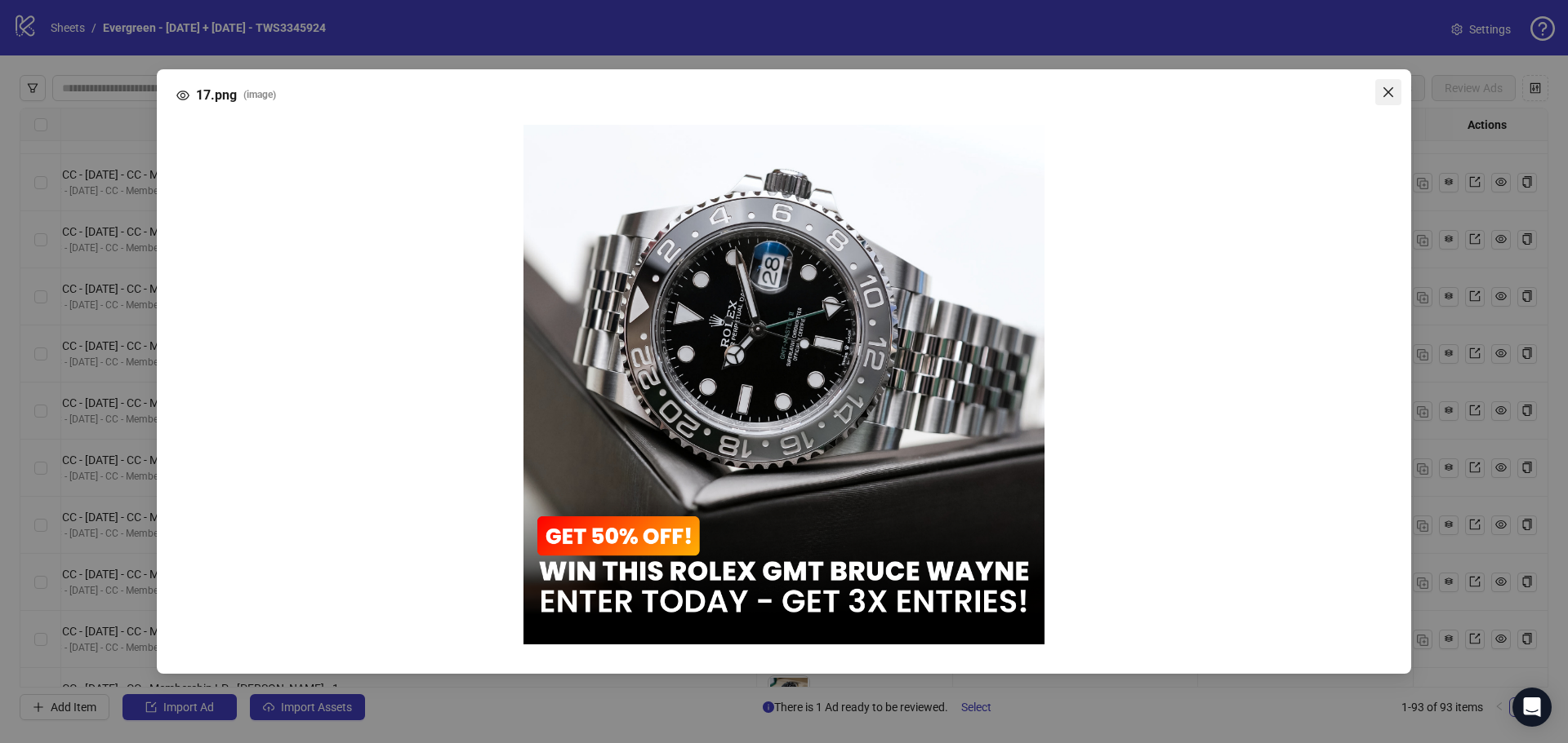
click at [1392, 308] on div "17.png ( image )" at bounding box center [784, 372] width 1254 height 606
click at [1393, 86] on icon "close" at bounding box center [1387, 92] width 13 height 13
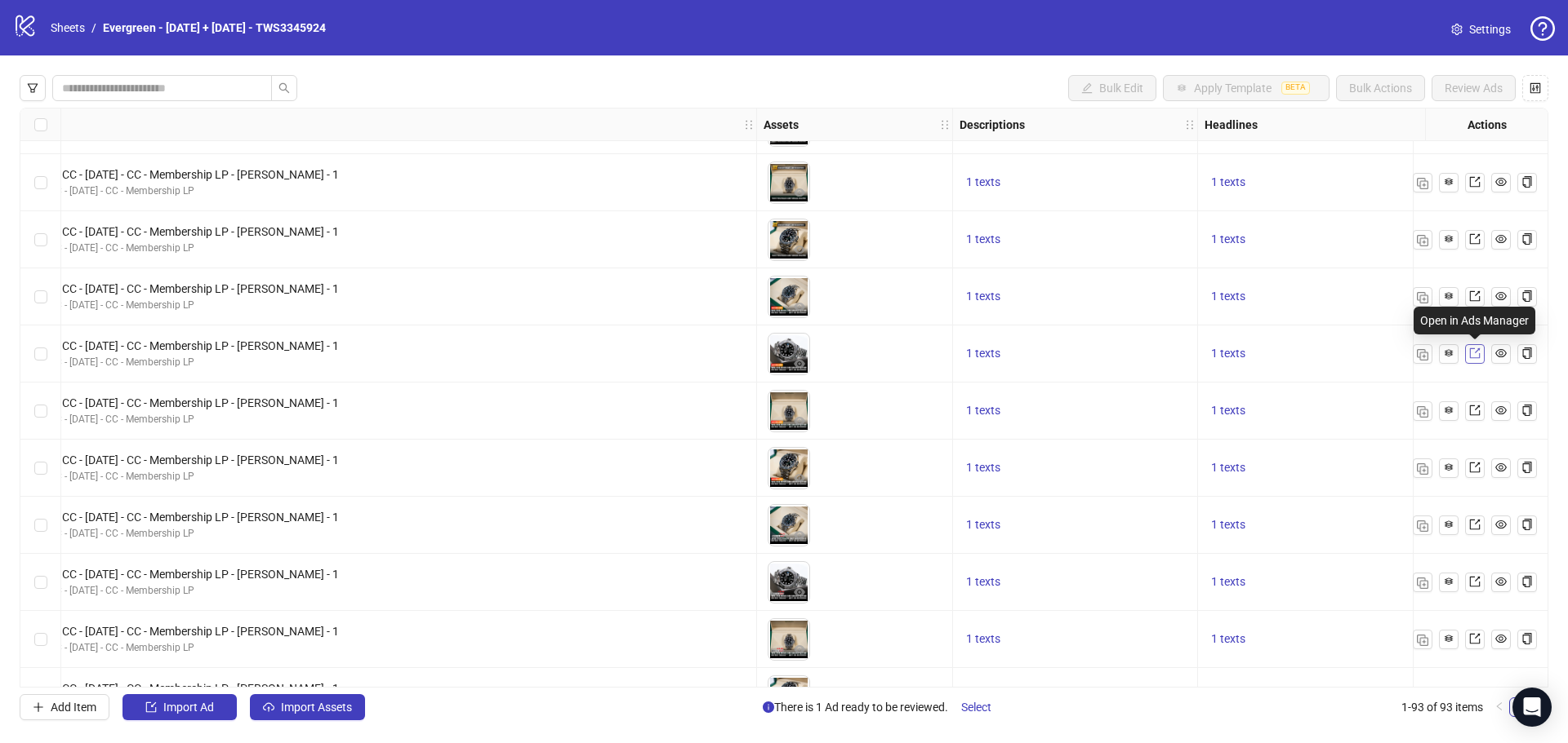
click at [1479, 355] on icon "export" at bounding box center [1475, 353] width 11 height 11
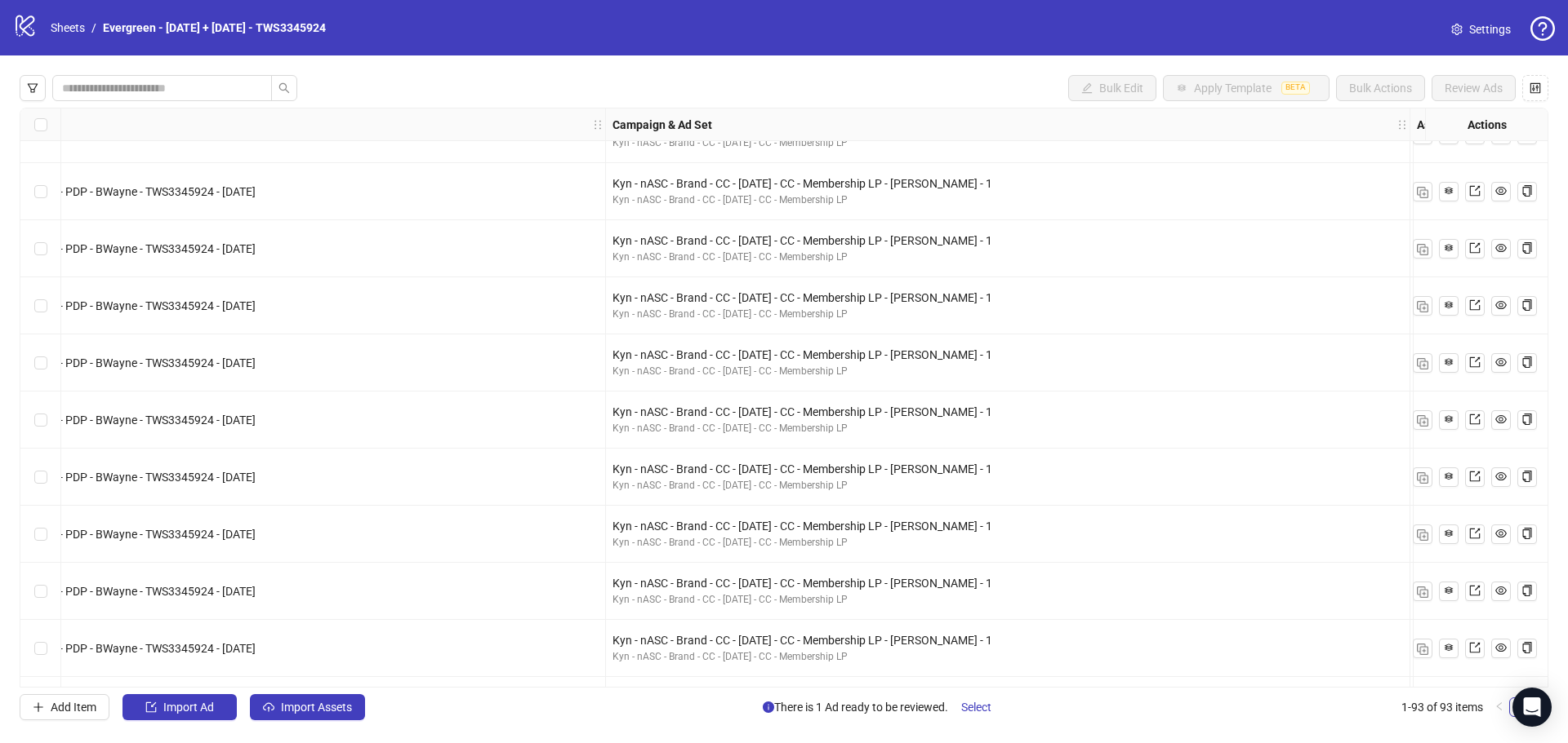
scroll to position [1977, 489]
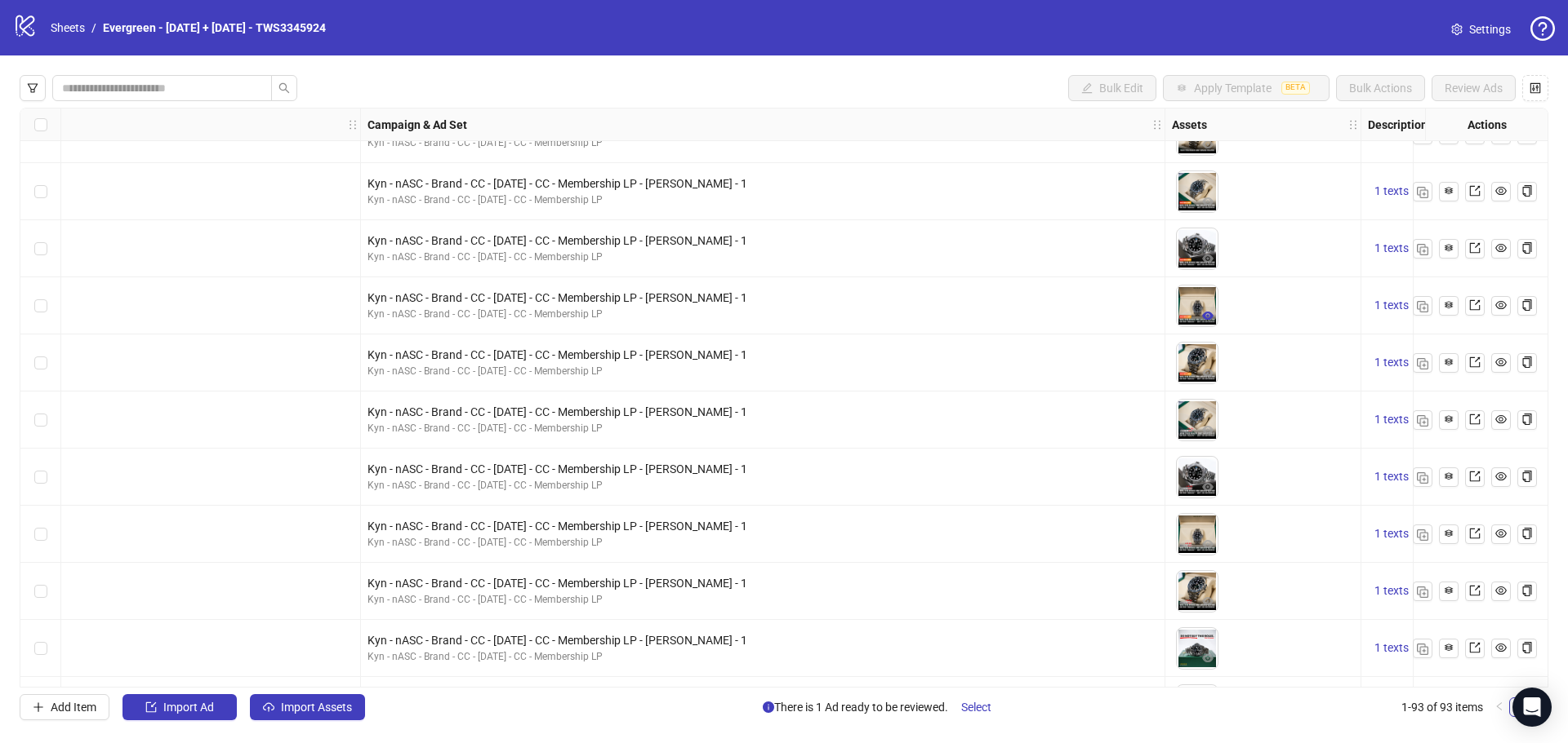
click at [1206, 319] on icon "eye" at bounding box center [1207, 316] width 11 height 8
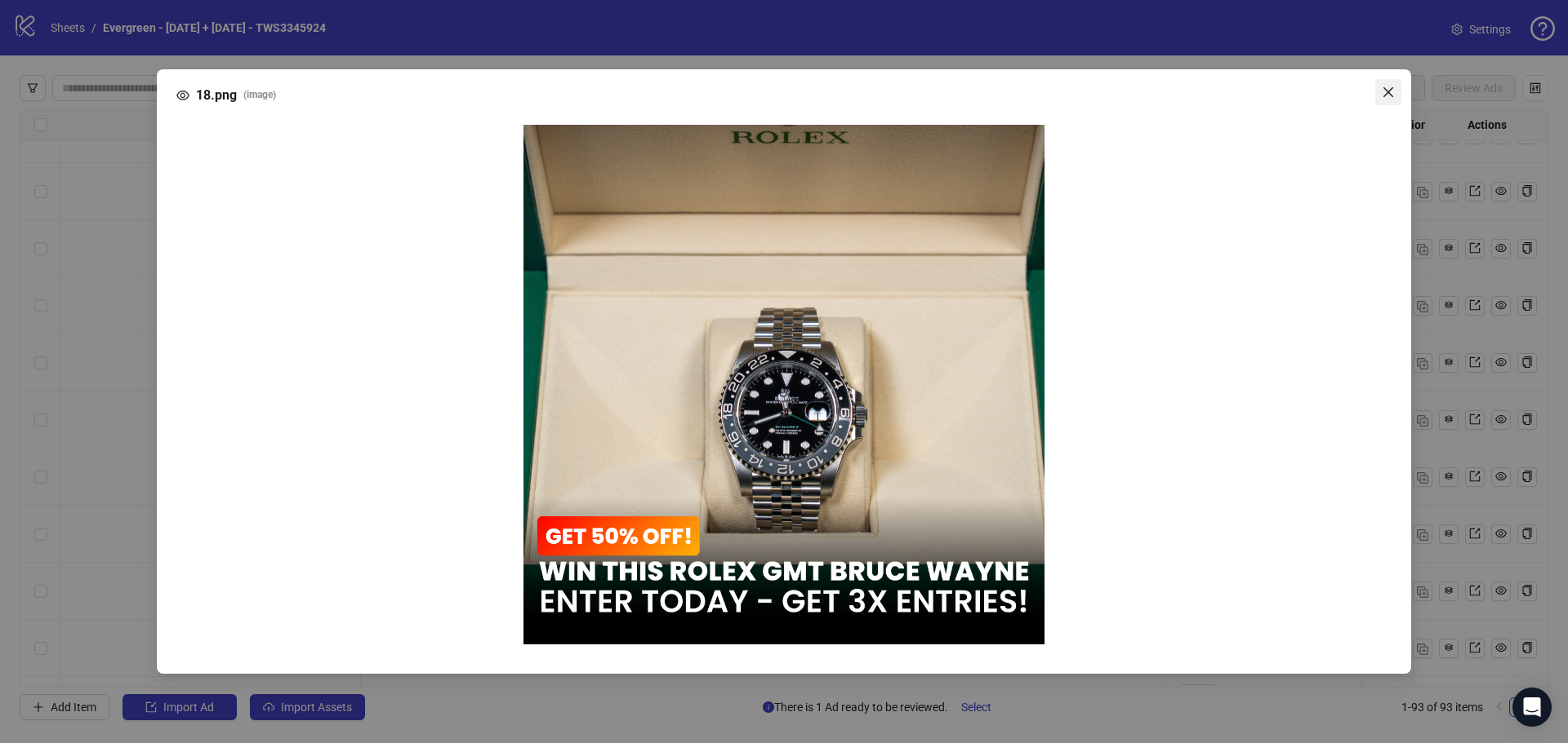
click at [1392, 99] on icon "close" at bounding box center [1387, 92] width 13 height 13
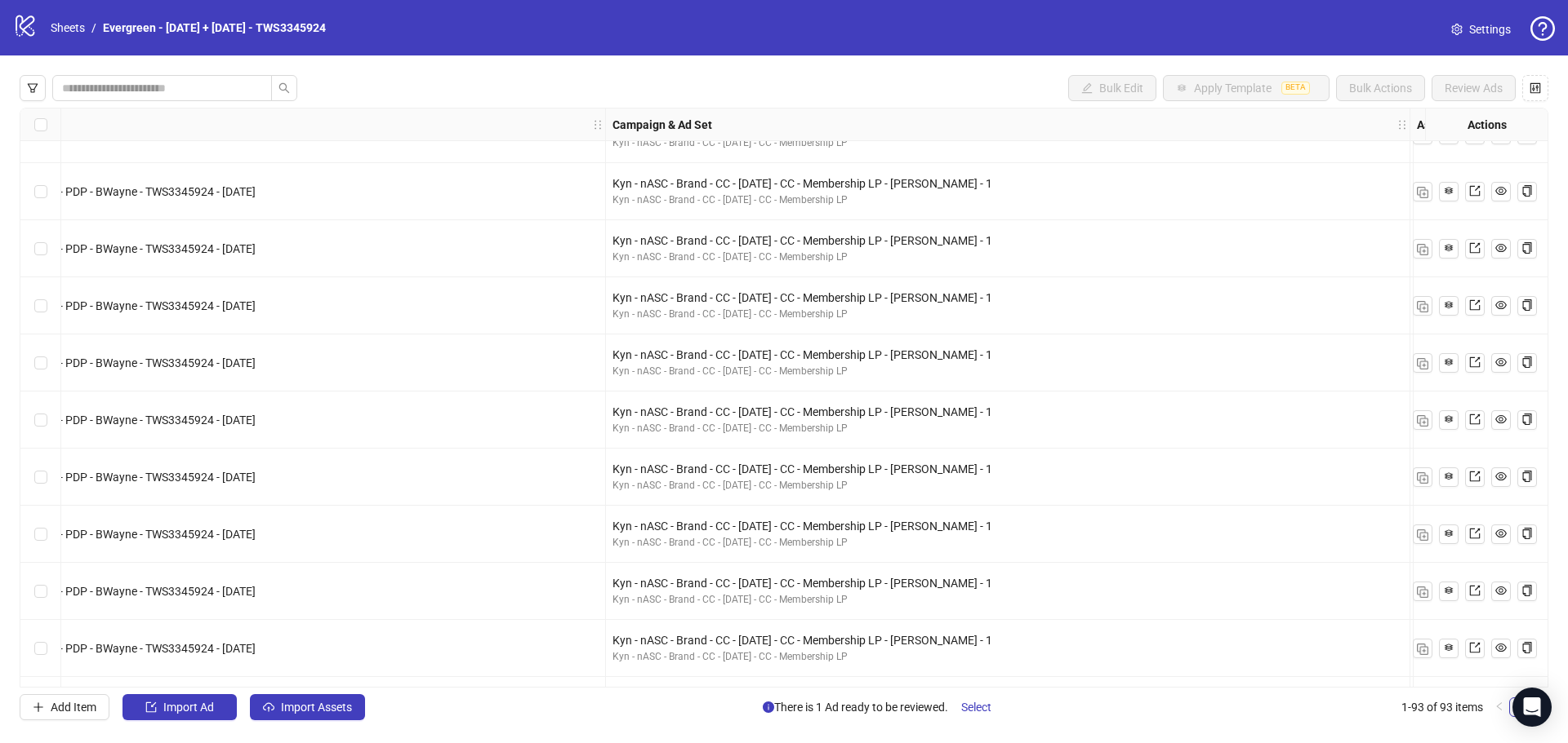
scroll to position [1977, 735]
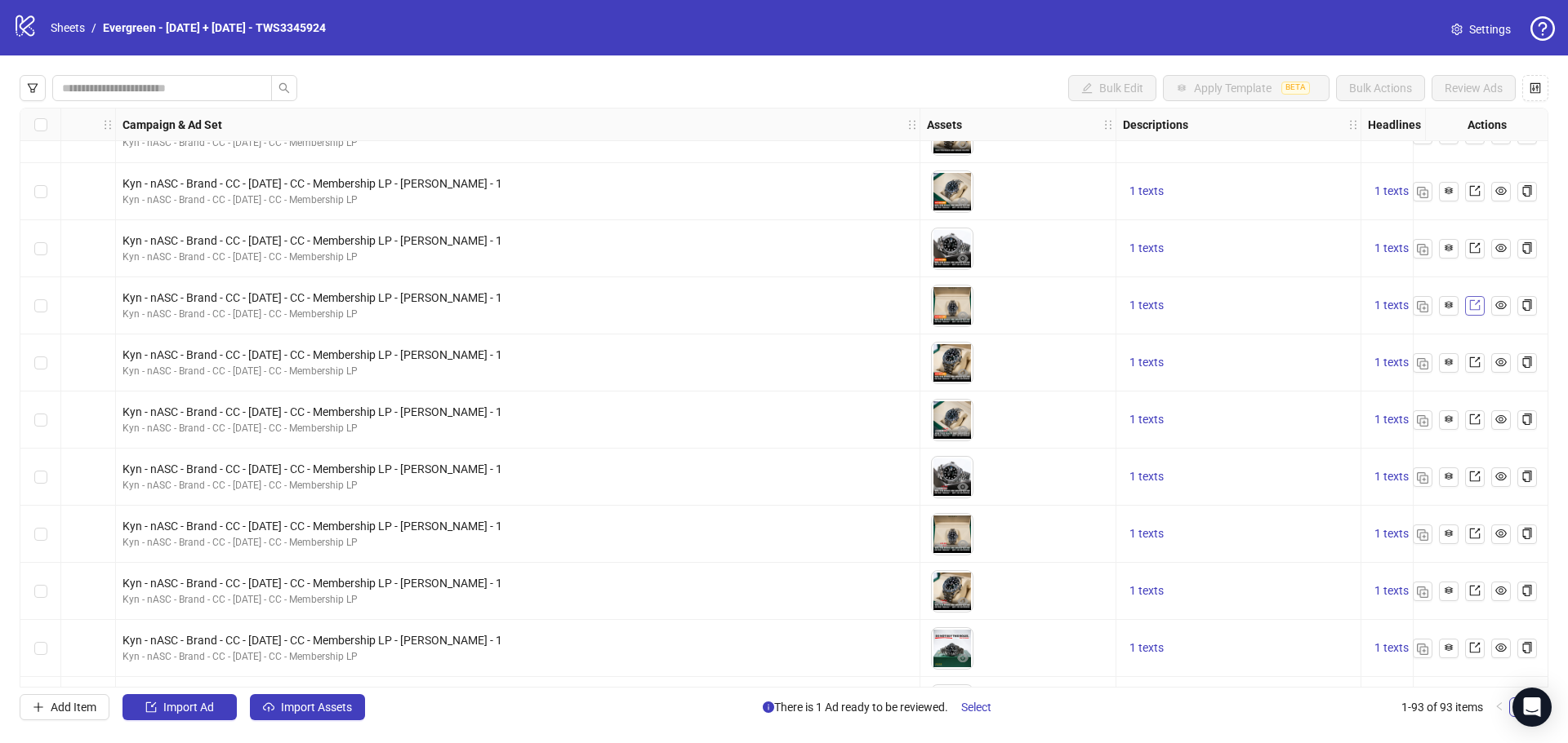
click at [1479, 306] on icon "export" at bounding box center [1475, 306] width 11 height 11
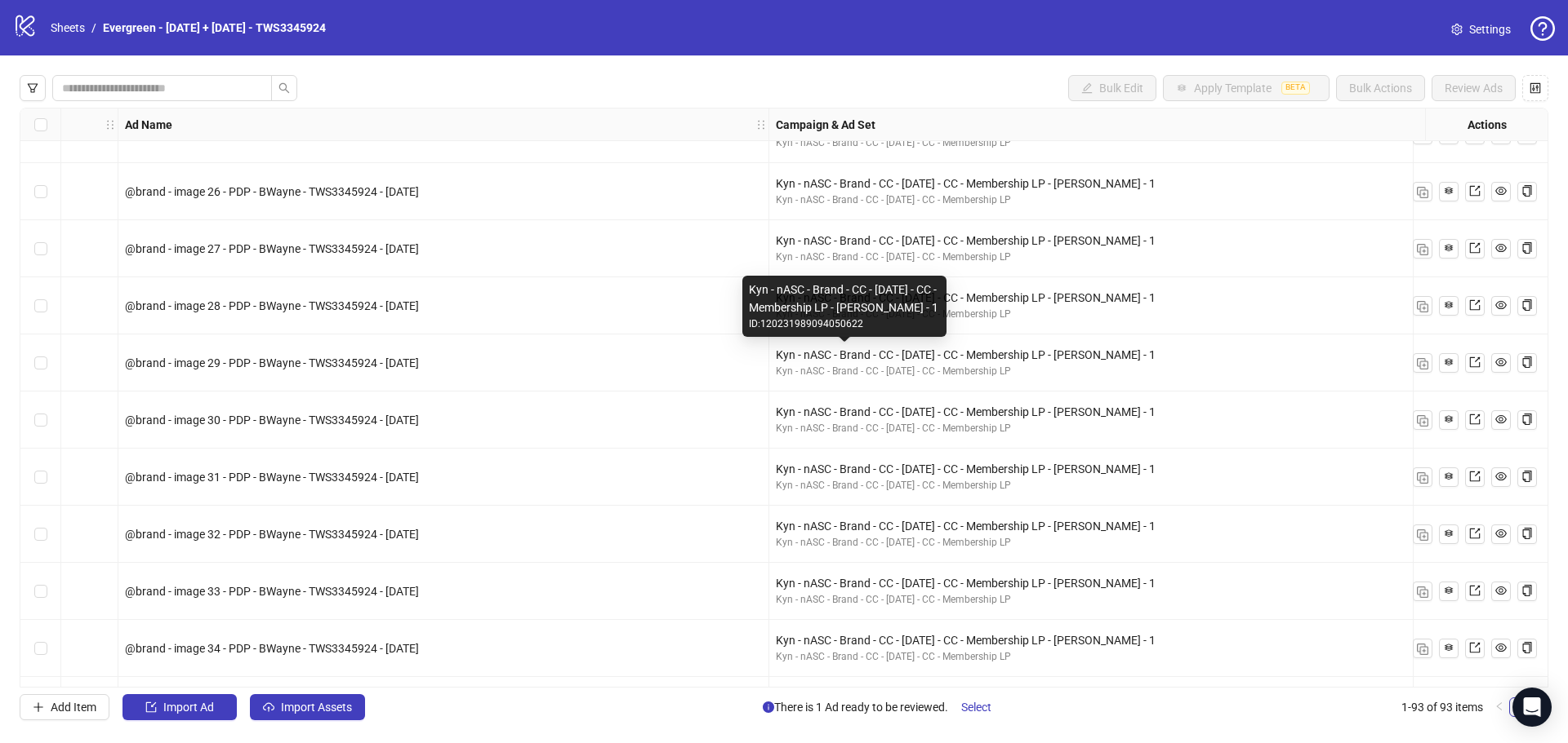
scroll to position [1977, 408]
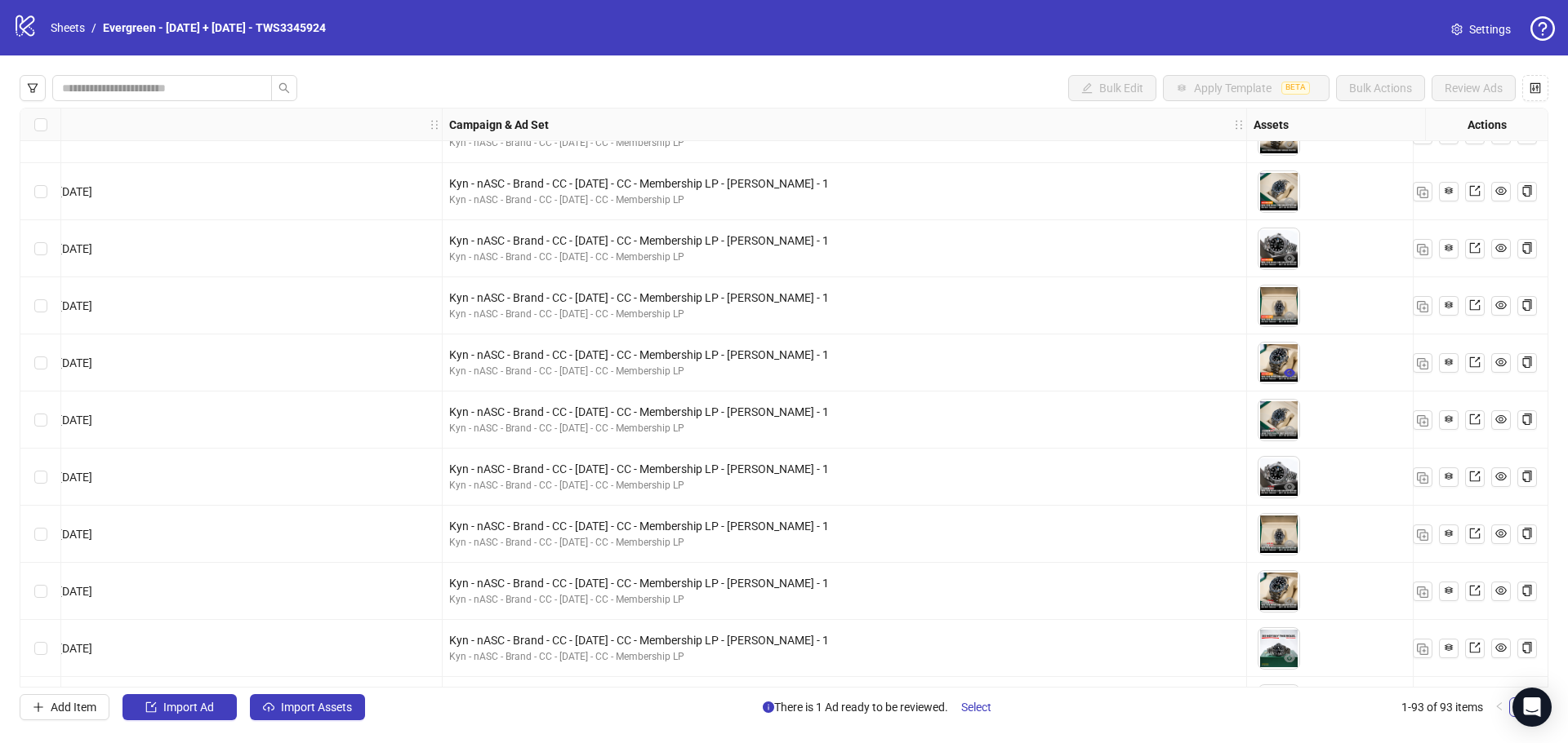
click at [1291, 376] on icon "eye" at bounding box center [1288, 372] width 11 height 8
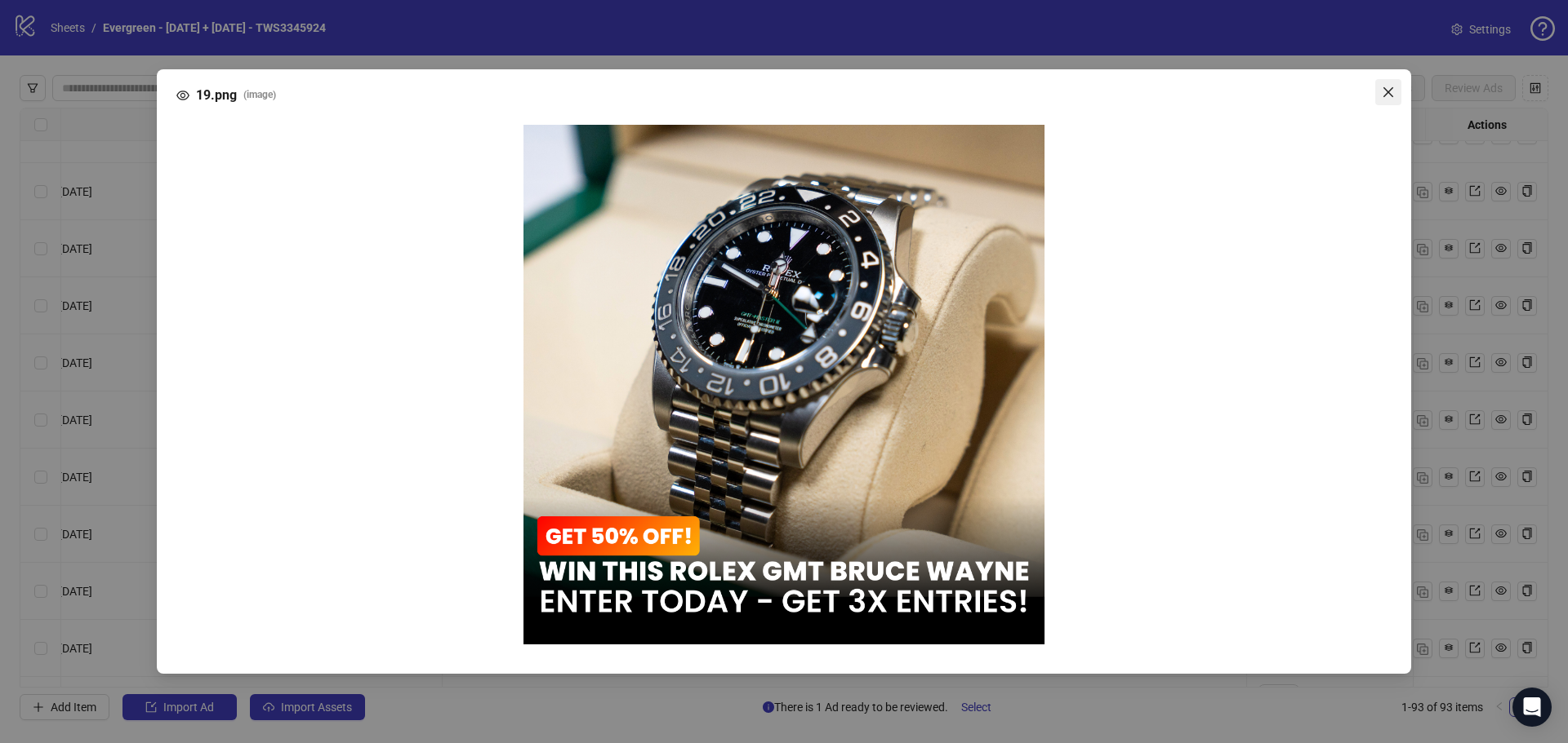
click at [1393, 312] on div "19.png ( image )" at bounding box center [784, 372] width 1254 height 606
click at [1390, 93] on icon "close" at bounding box center [1387, 91] width 10 height 10
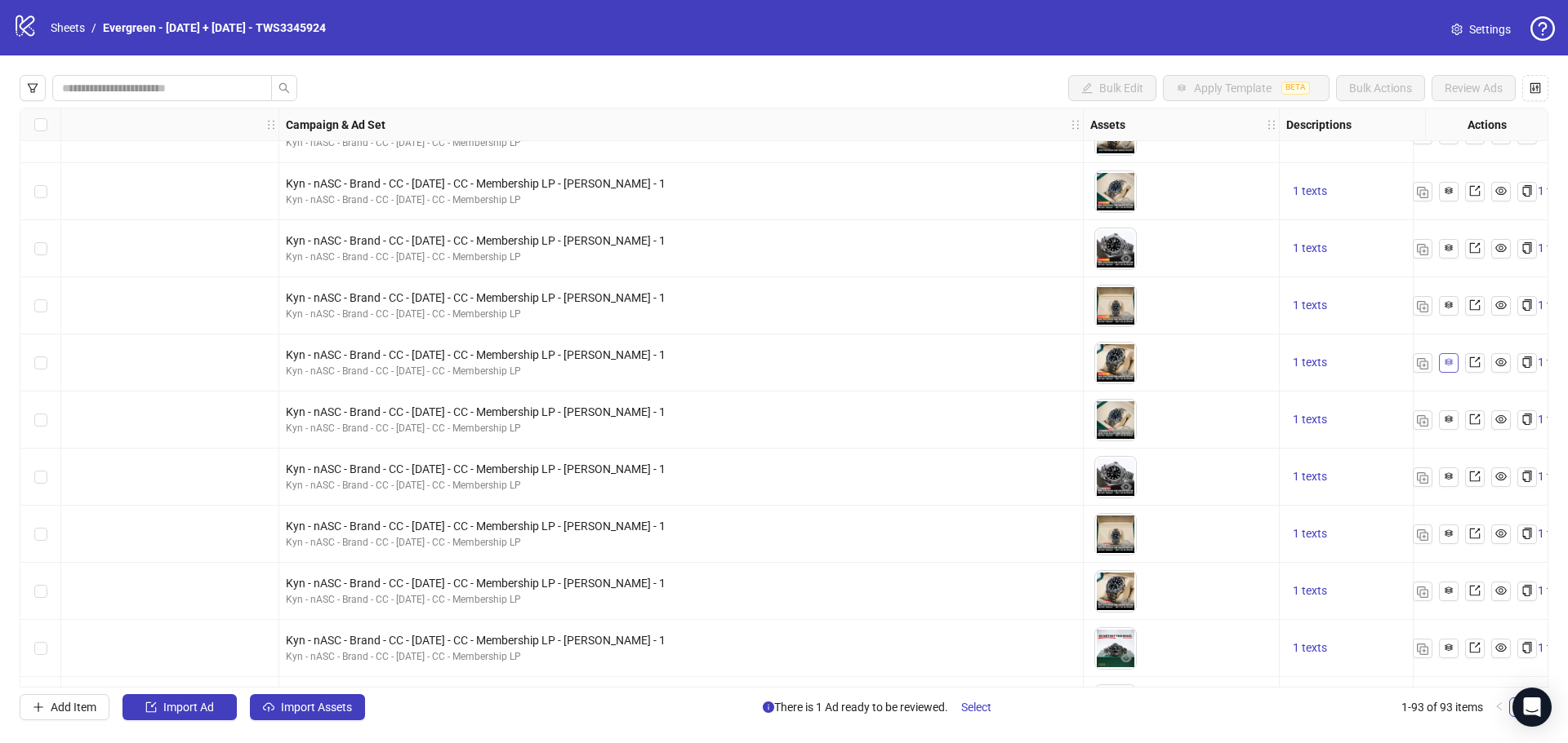
scroll to position [1977, 817]
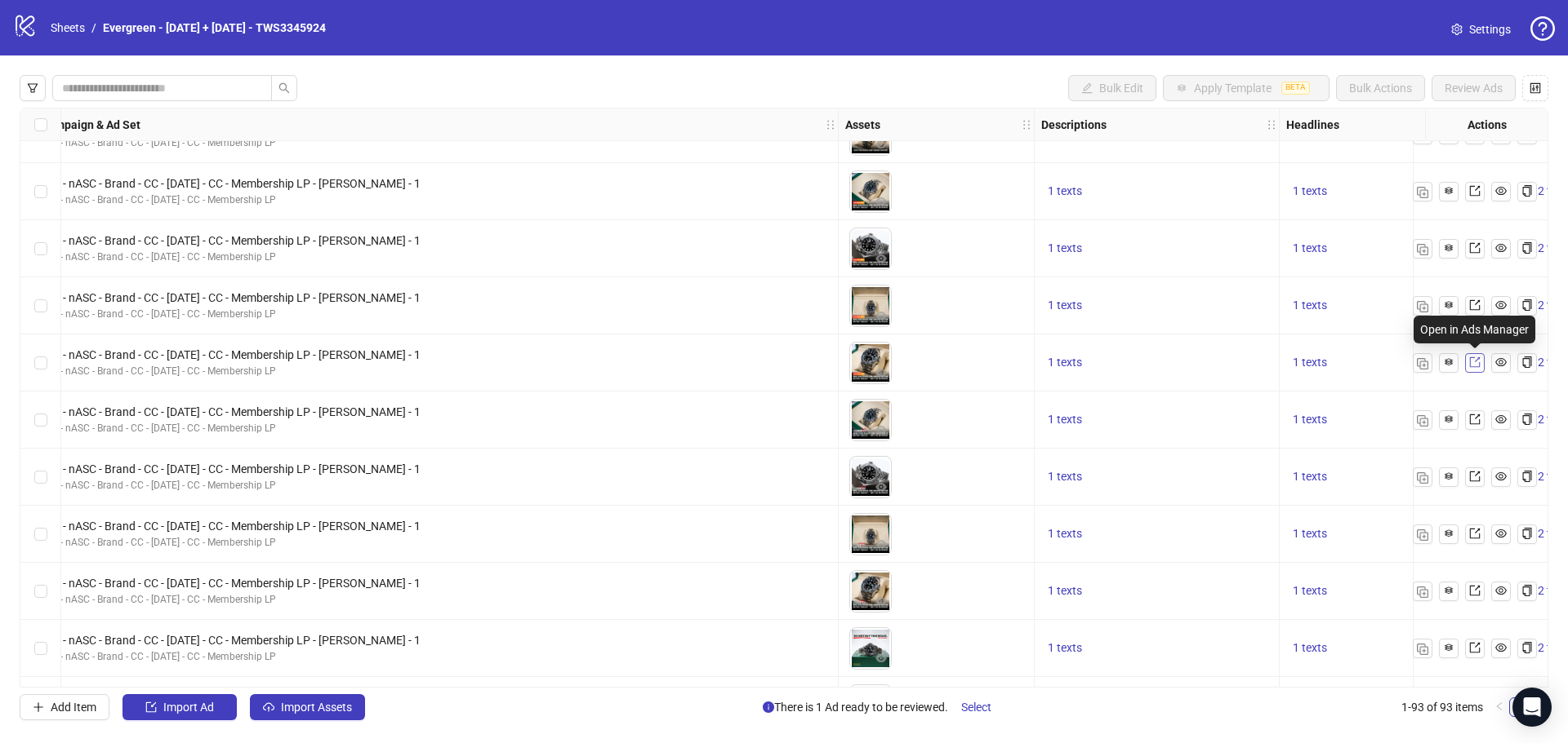
click at [1473, 365] on icon "export" at bounding box center [1475, 362] width 11 height 11
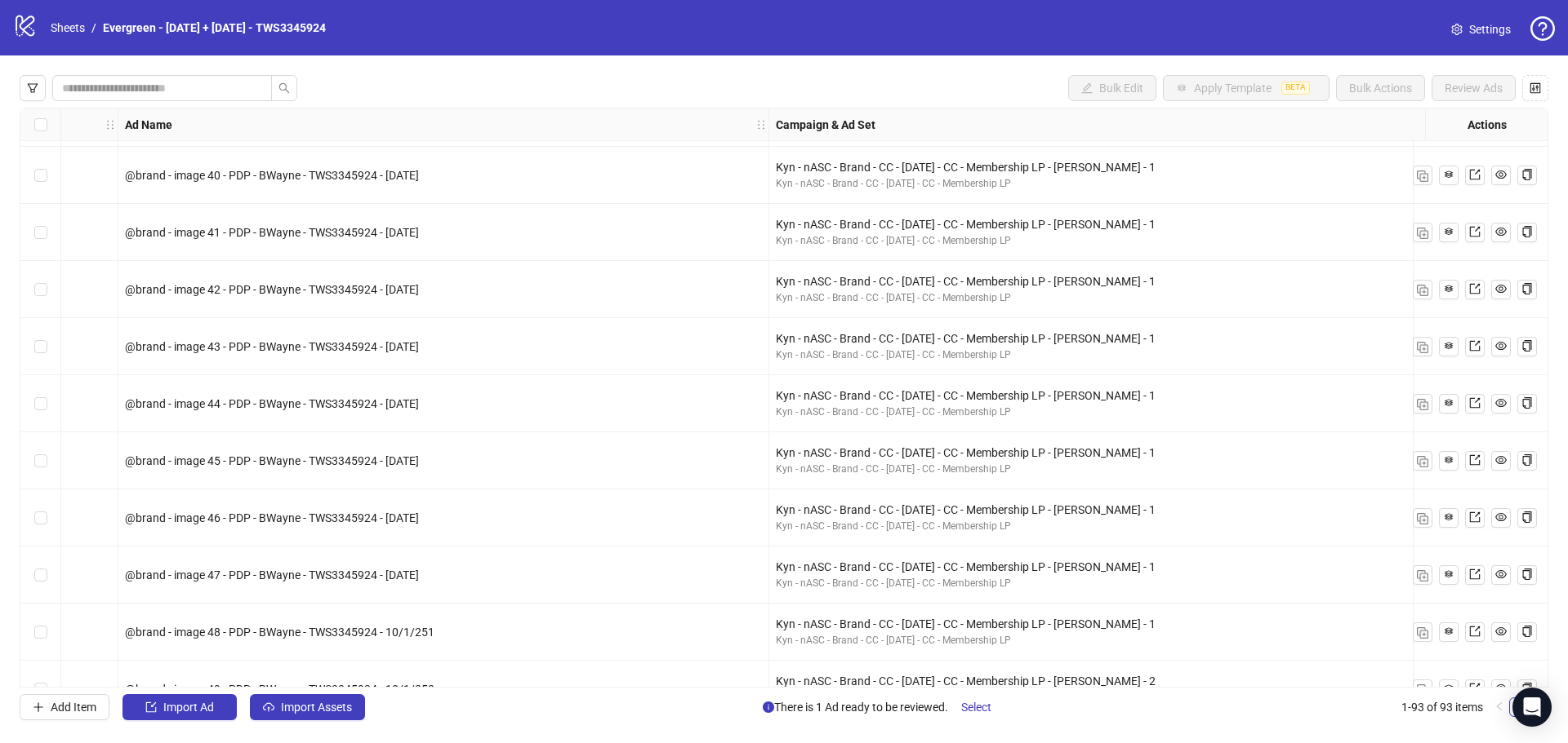
scroll to position [2793, 408]
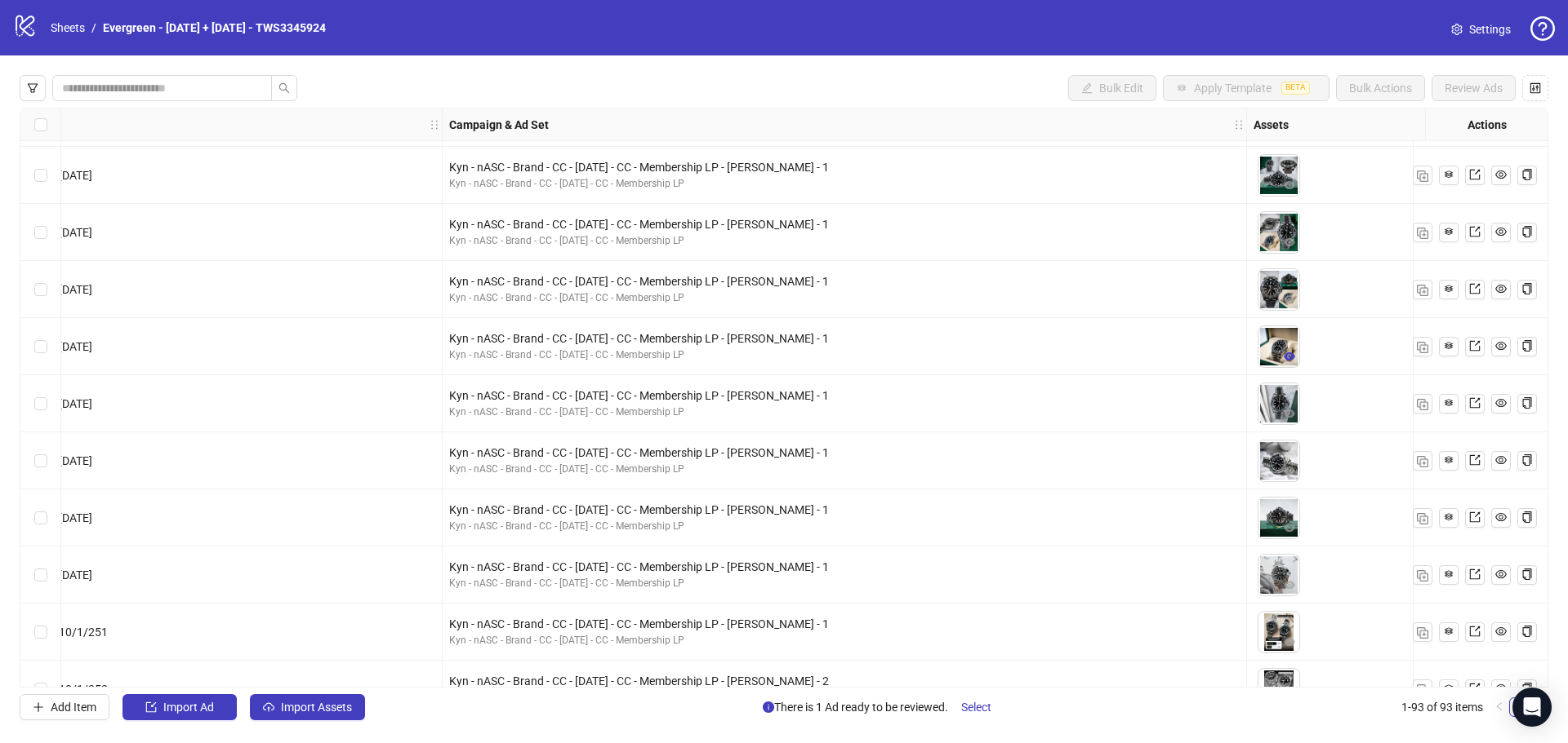
click at [1292, 355] on icon "eye" at bounding box center [1288, 356] width 11 height 8
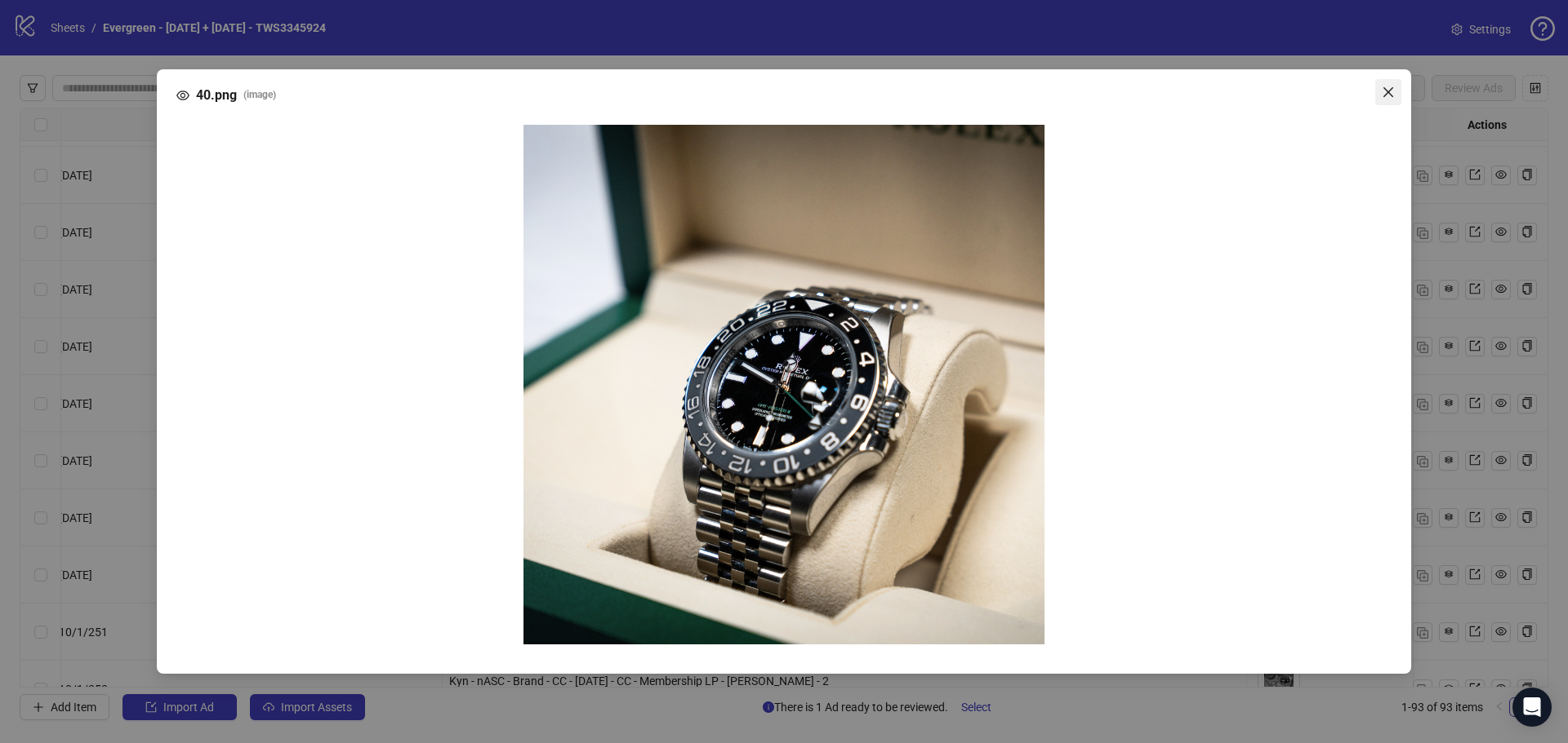
click at [1388, 83] on button "Close" at bounding box center [1388, 93] width 26 height 26
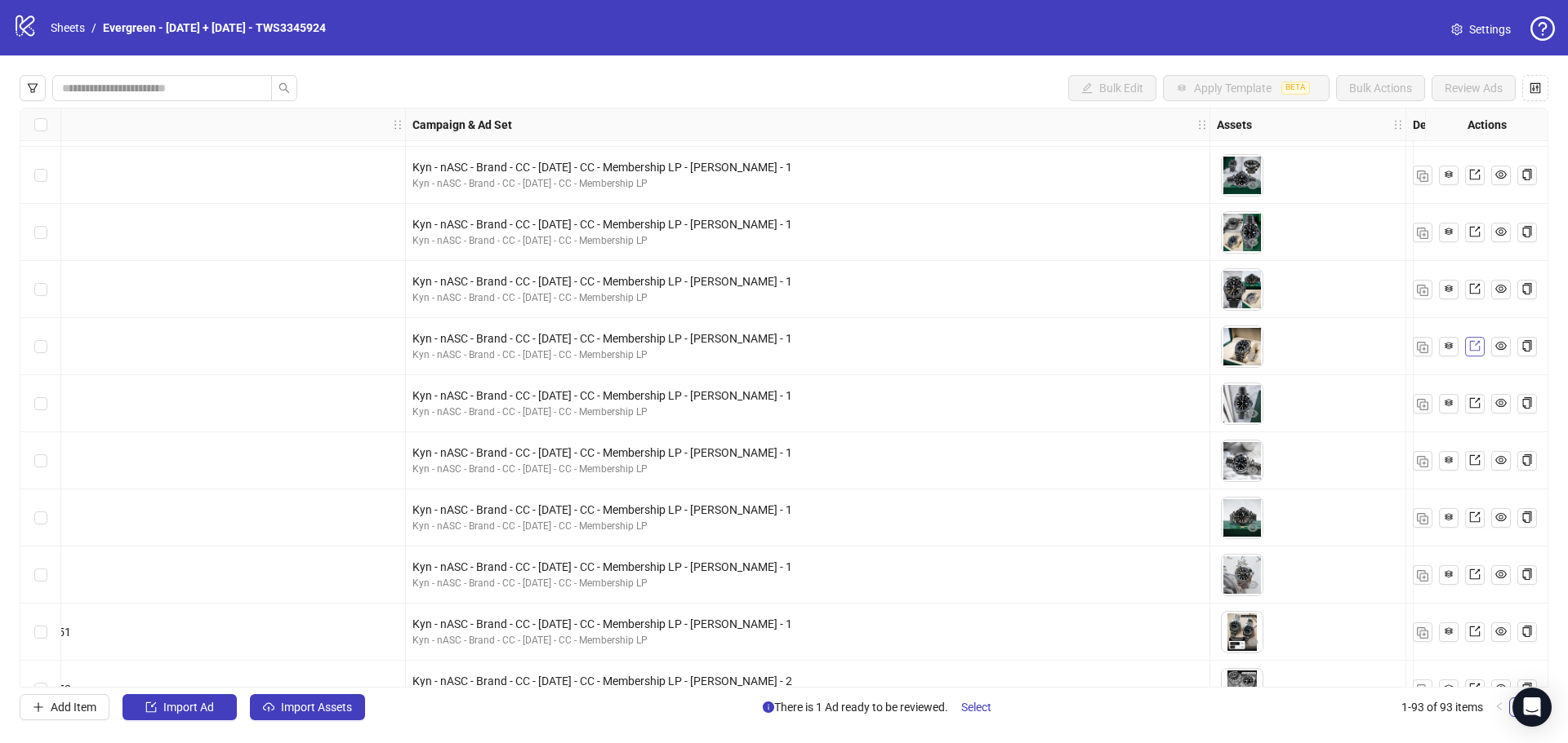
scroll to position [2793, 571]
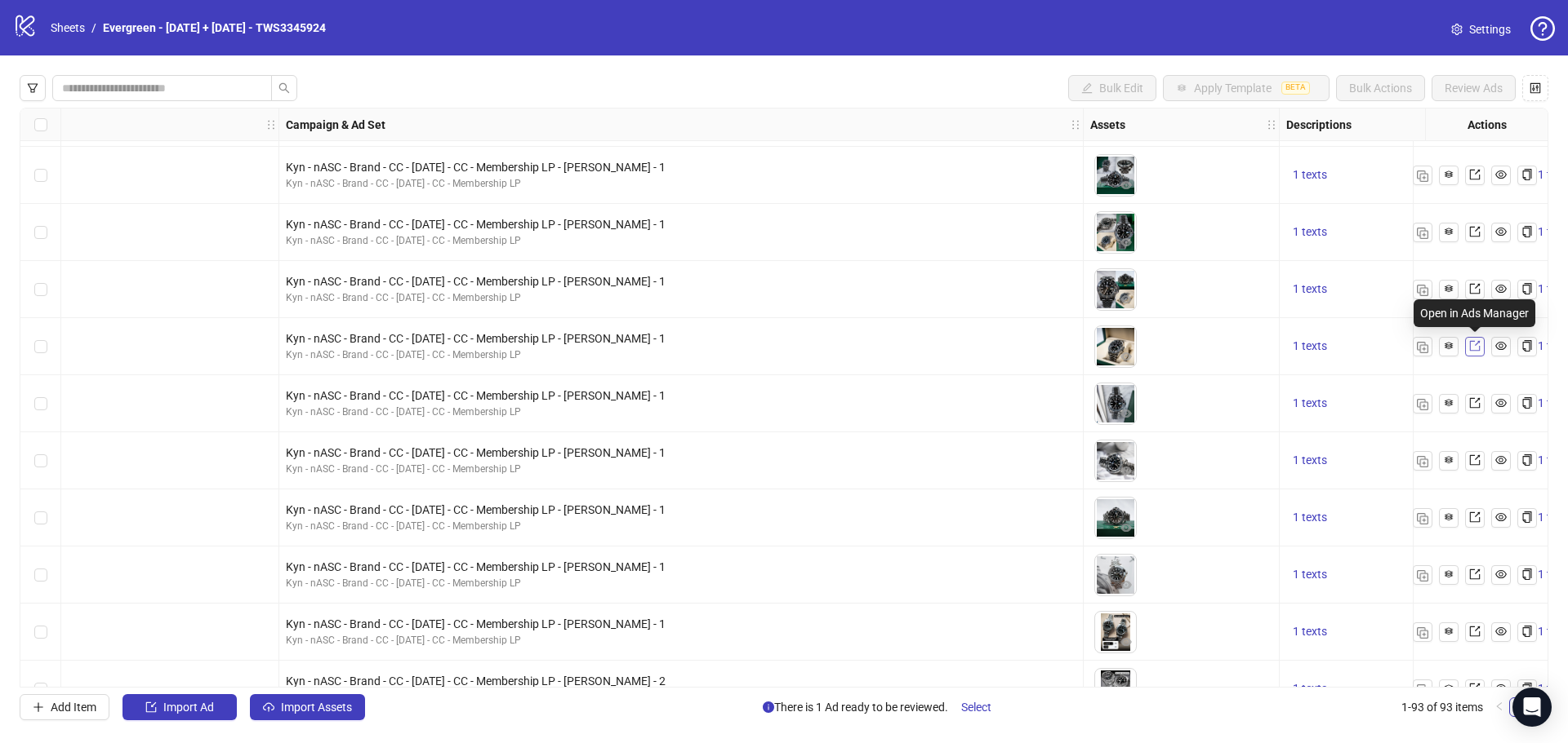
click at [1479, 346] on icon "export" at bounding box center [1475, 346] width 11 height 11
click at [1126, 414] on icon "eye" at bounding box center [1125, 413] width 11 height 8
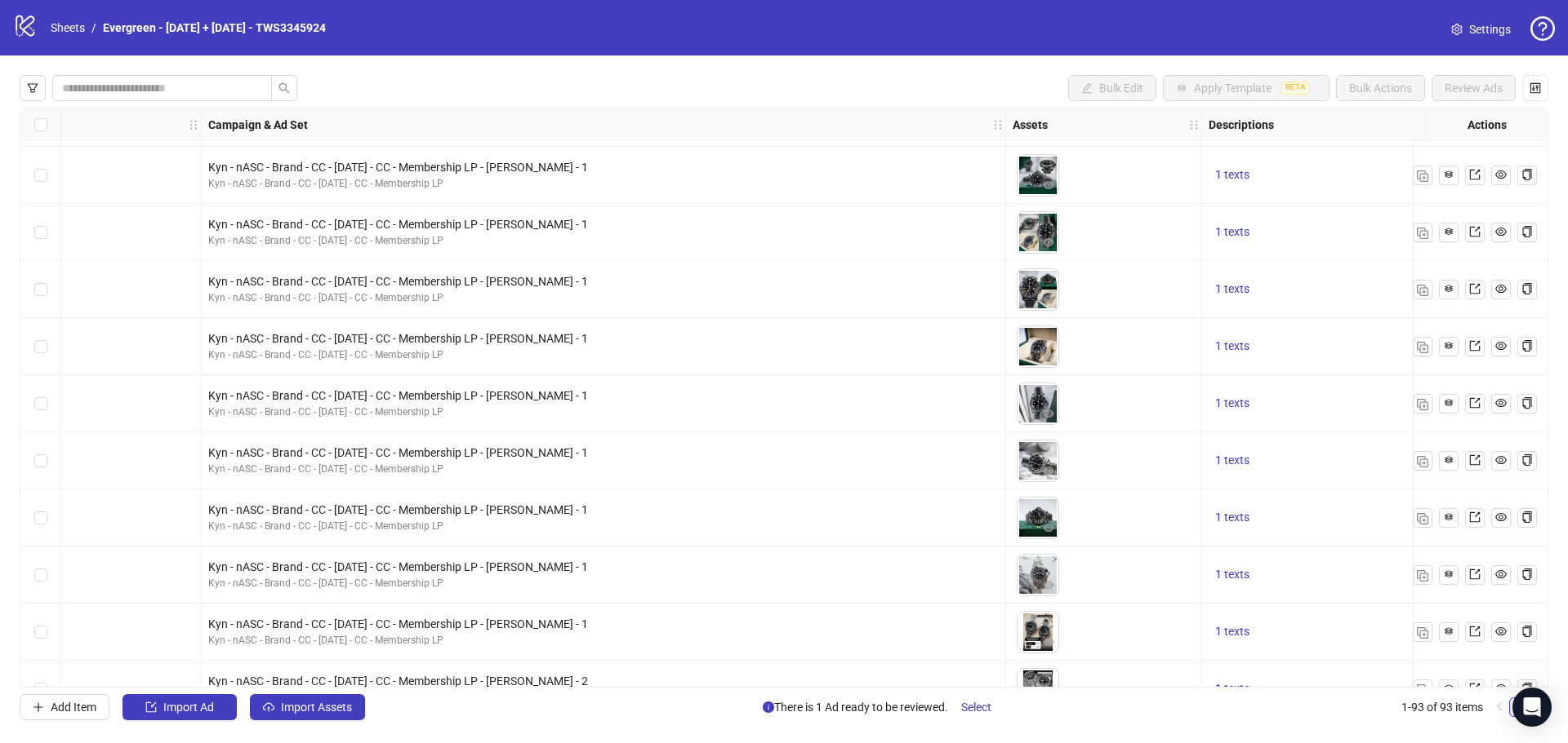
scroll to position [2793, 735]
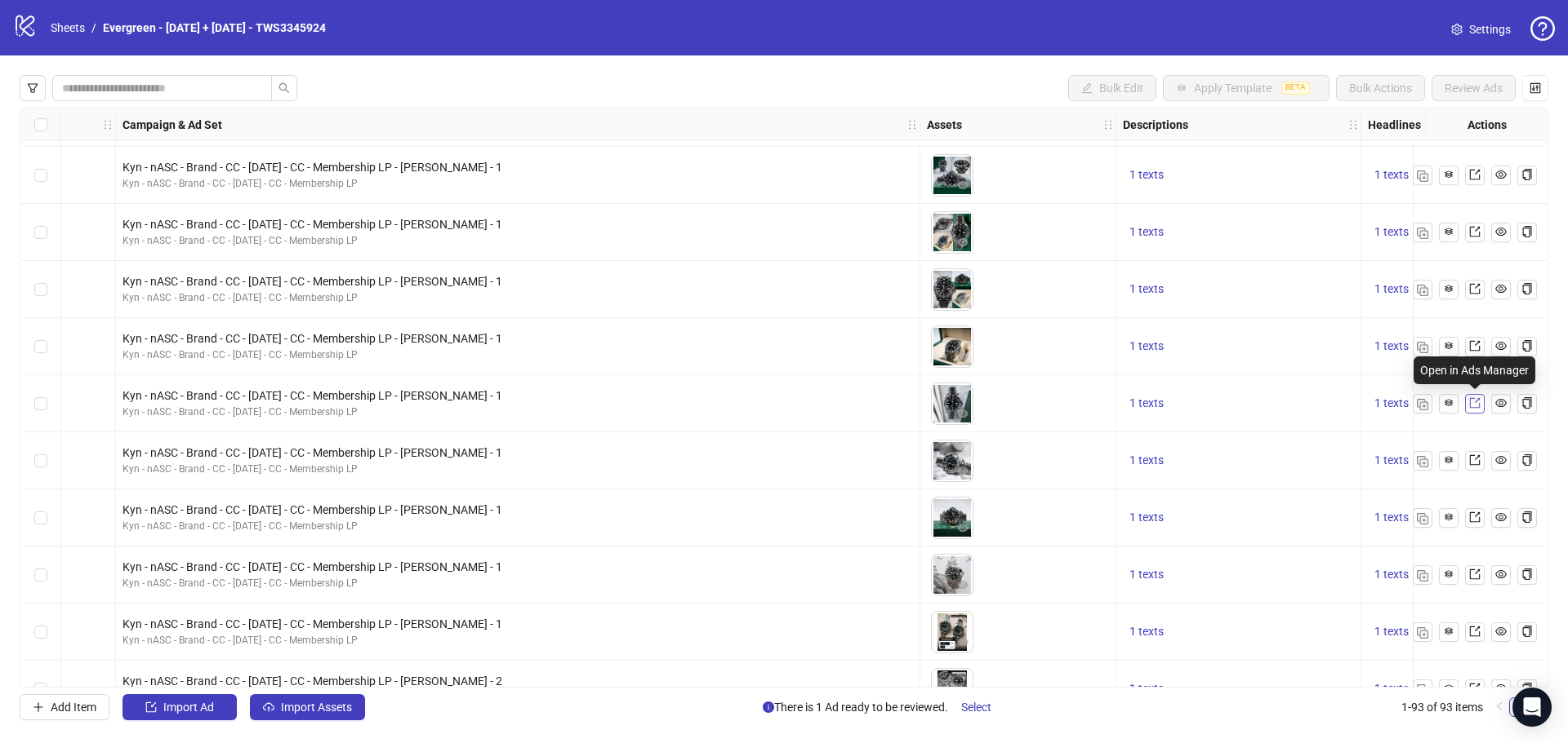
click at [1471, 403] on icon "export" at bounding box center [1475, 403] width 11 height 11
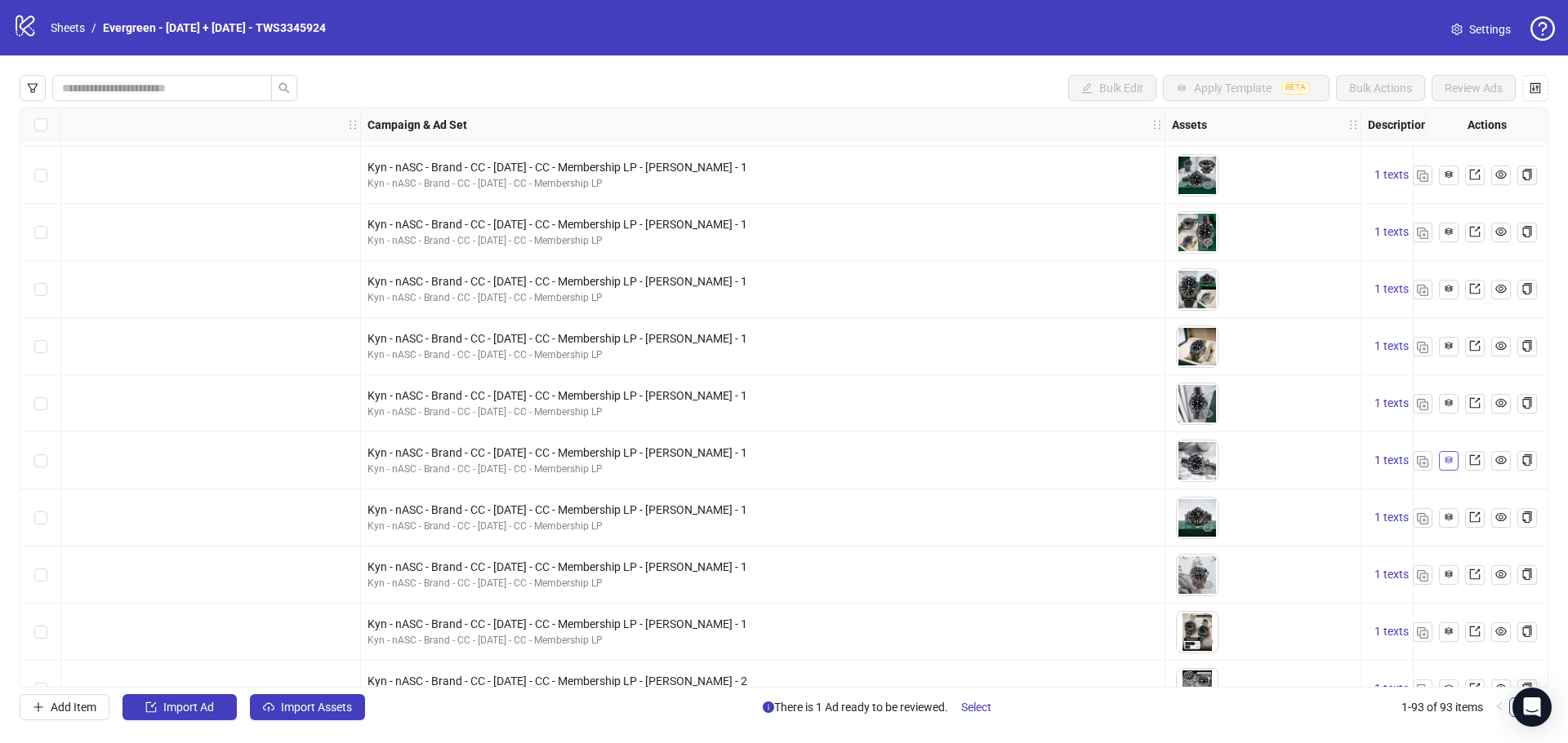
scroll to position [2793, 817]
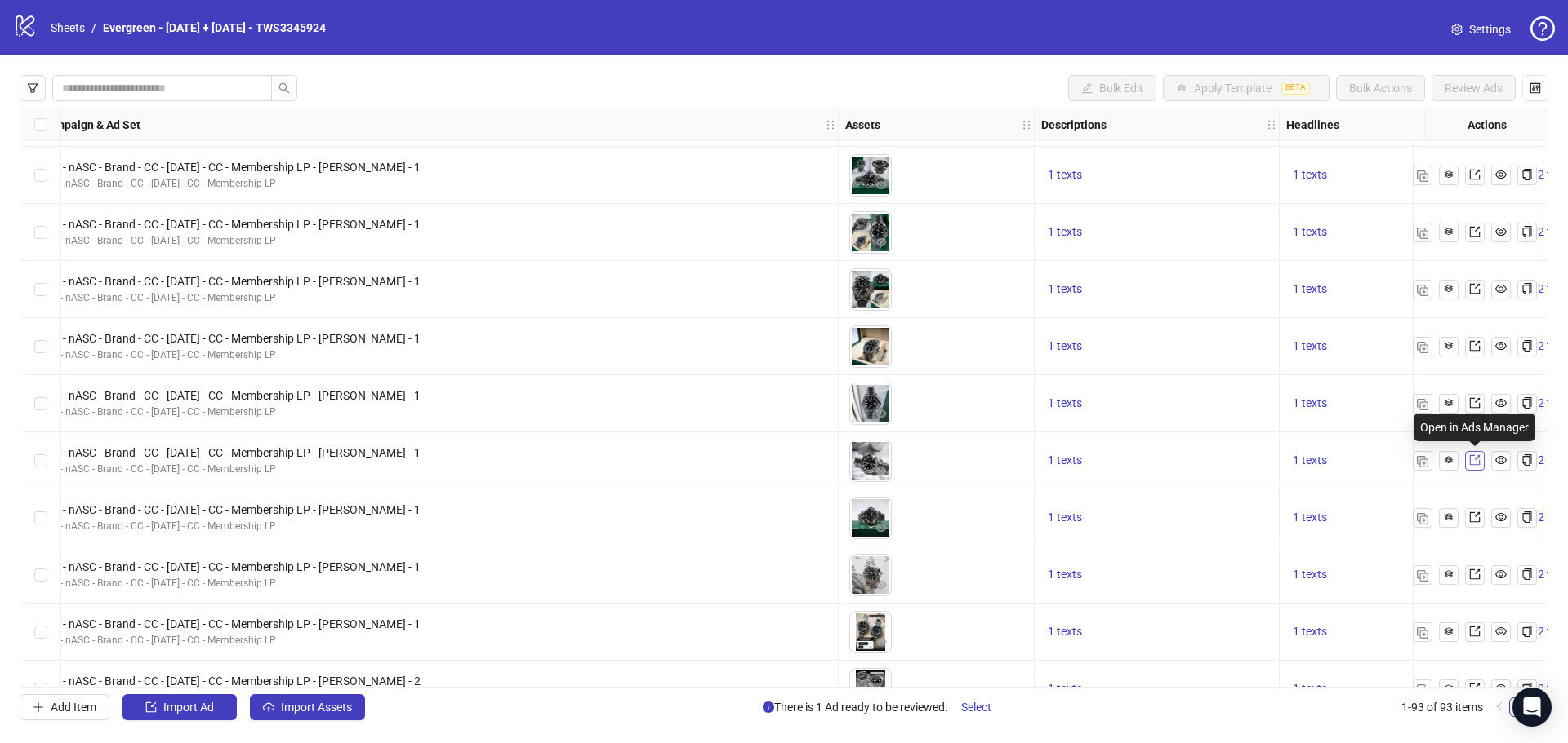
click at [1469, 460] on icon "export" at bounding box center [1475, 461] width 11 height 11
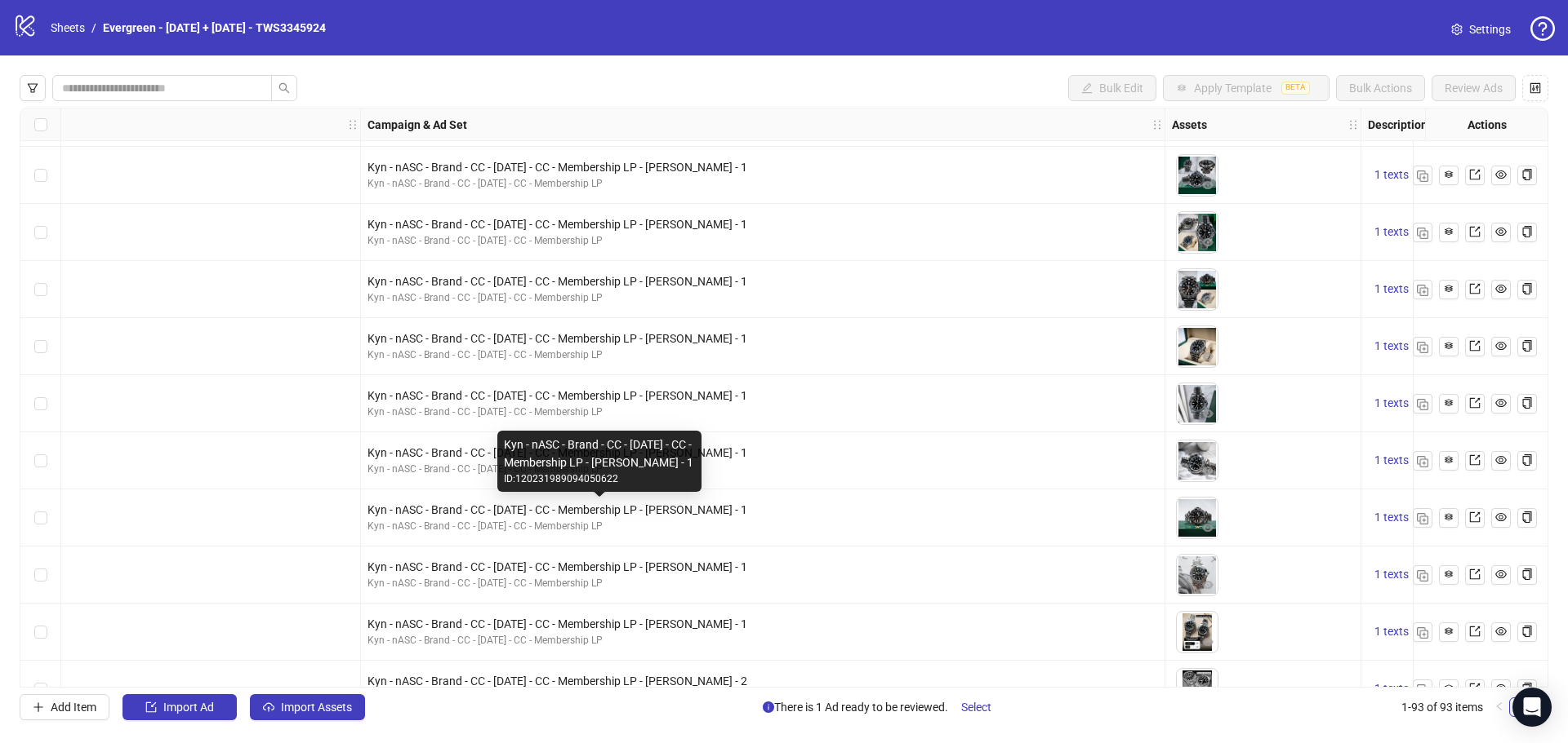
scroll to position [2793, 653]
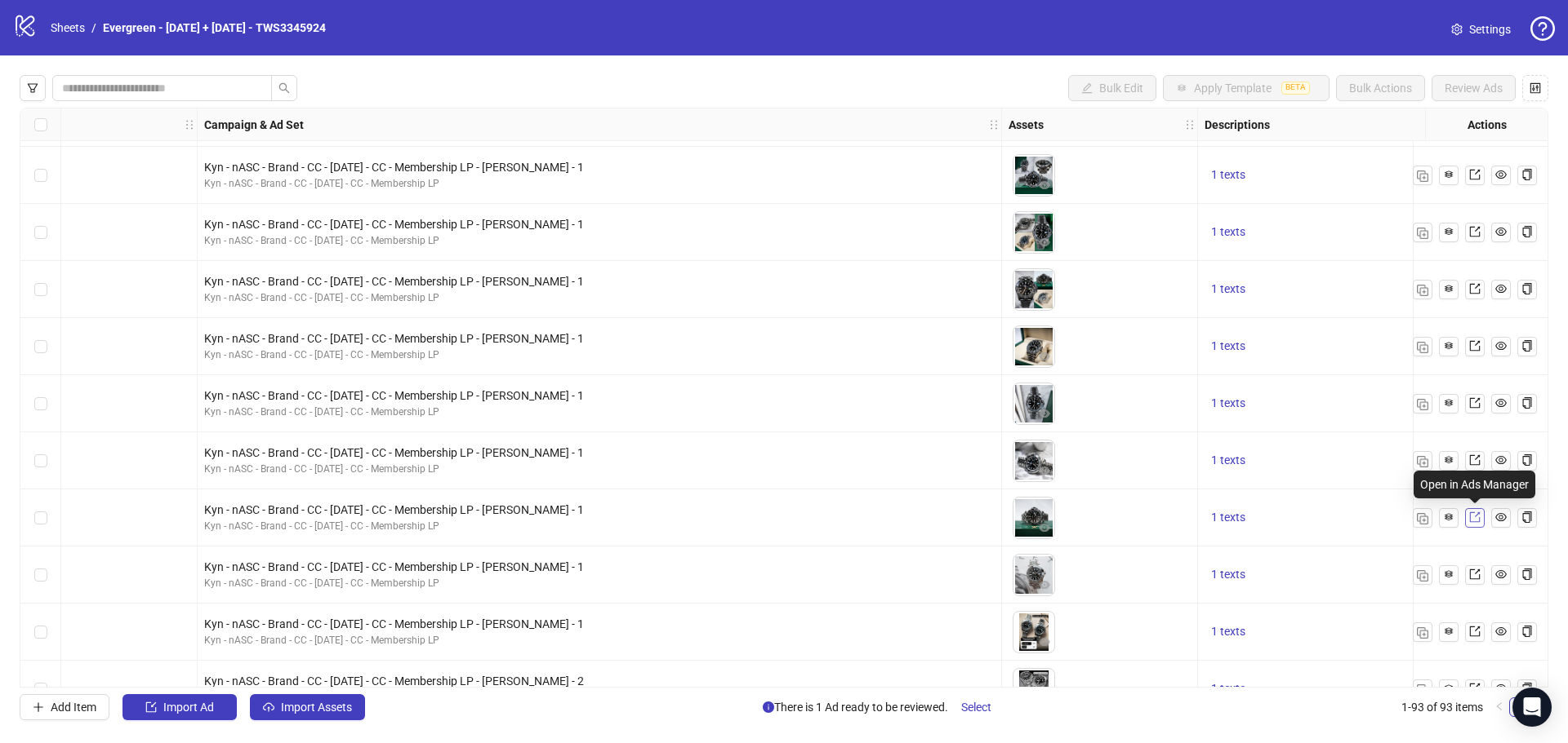
click at [1476, 516] on icon "export" at bounding box center [1475, 517] width 11 height 11
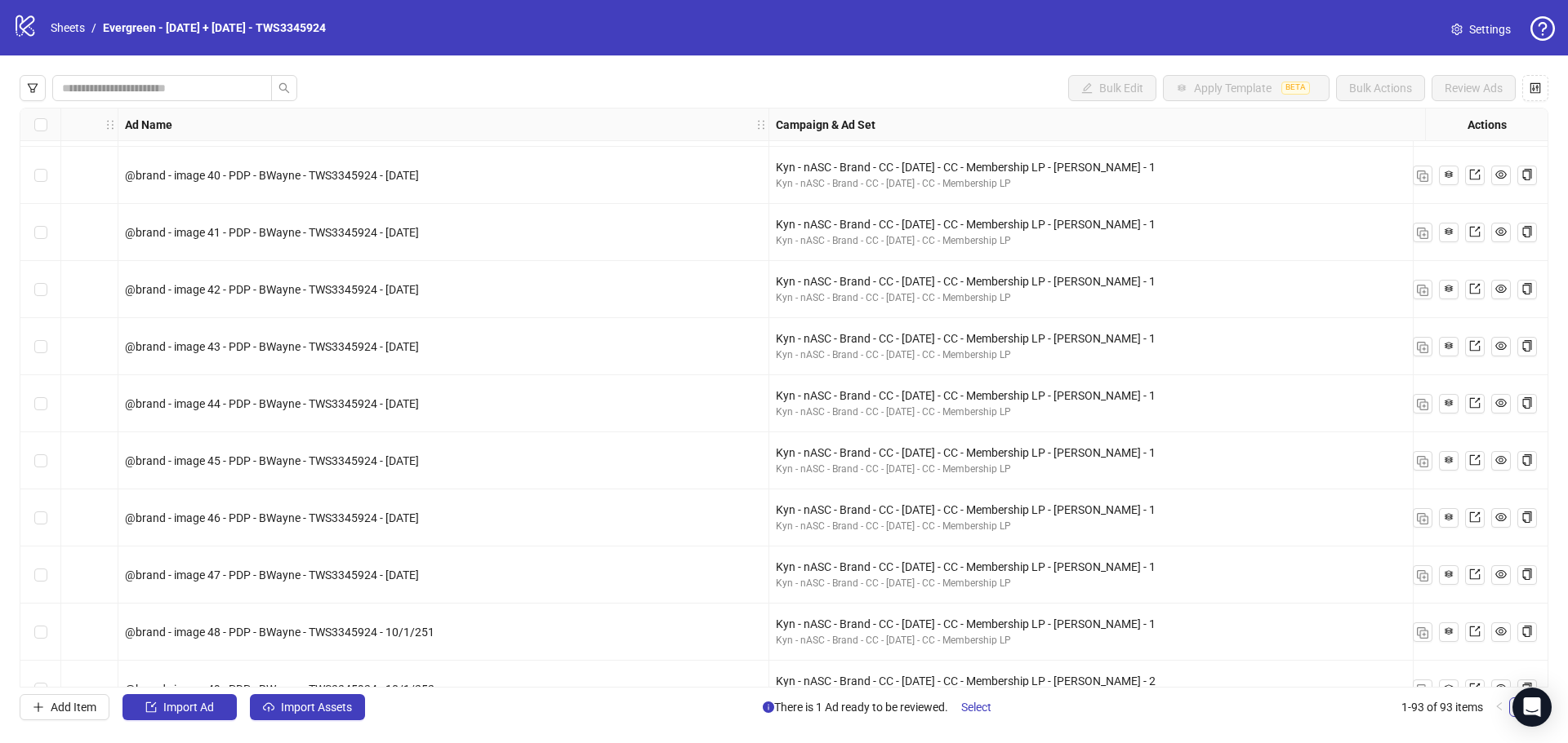
scroll to position [2793, 735]
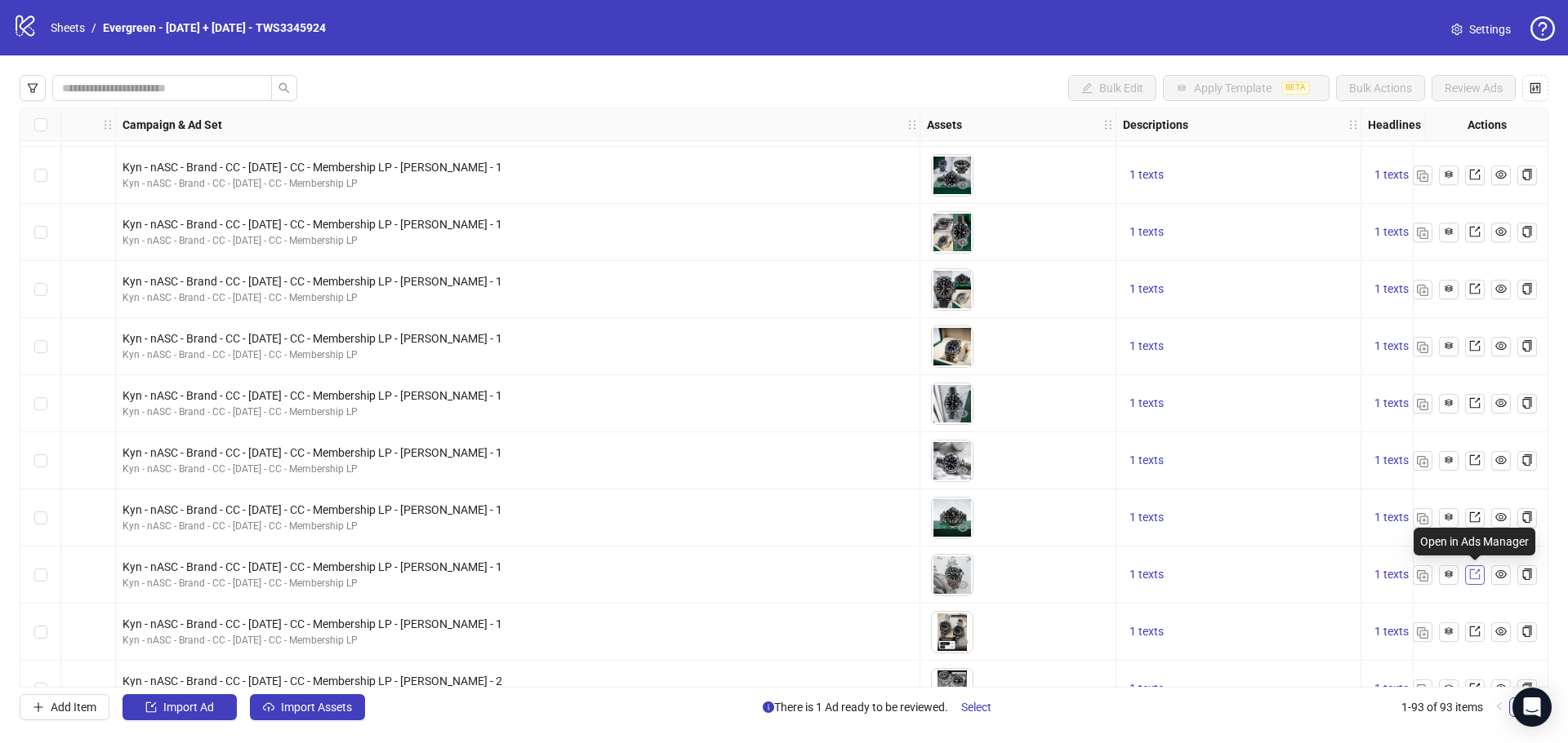
click at [1479, 576] on icon "export" at bounding box center [1475, 575] width 11 height 11
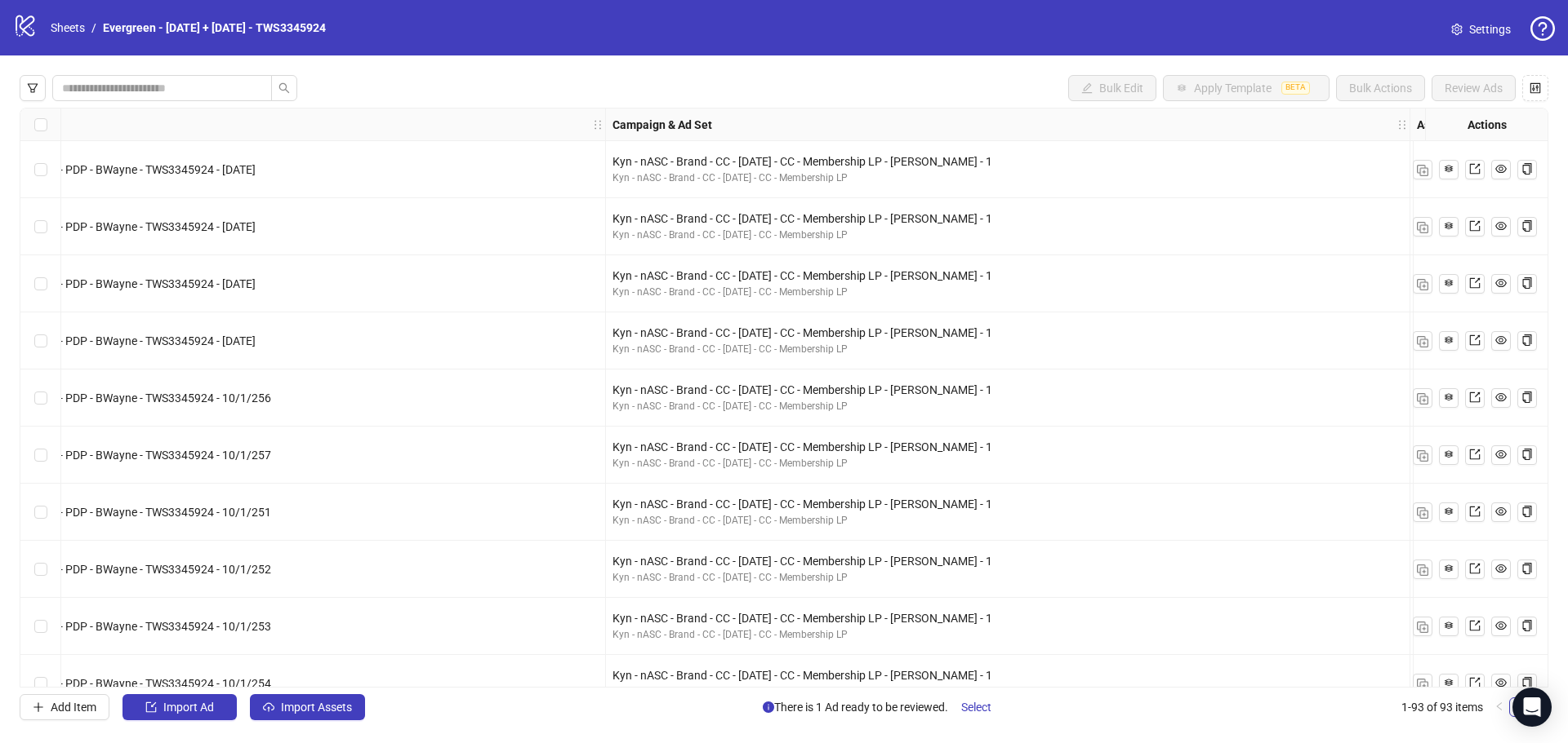
scroll to position [1142, 489]
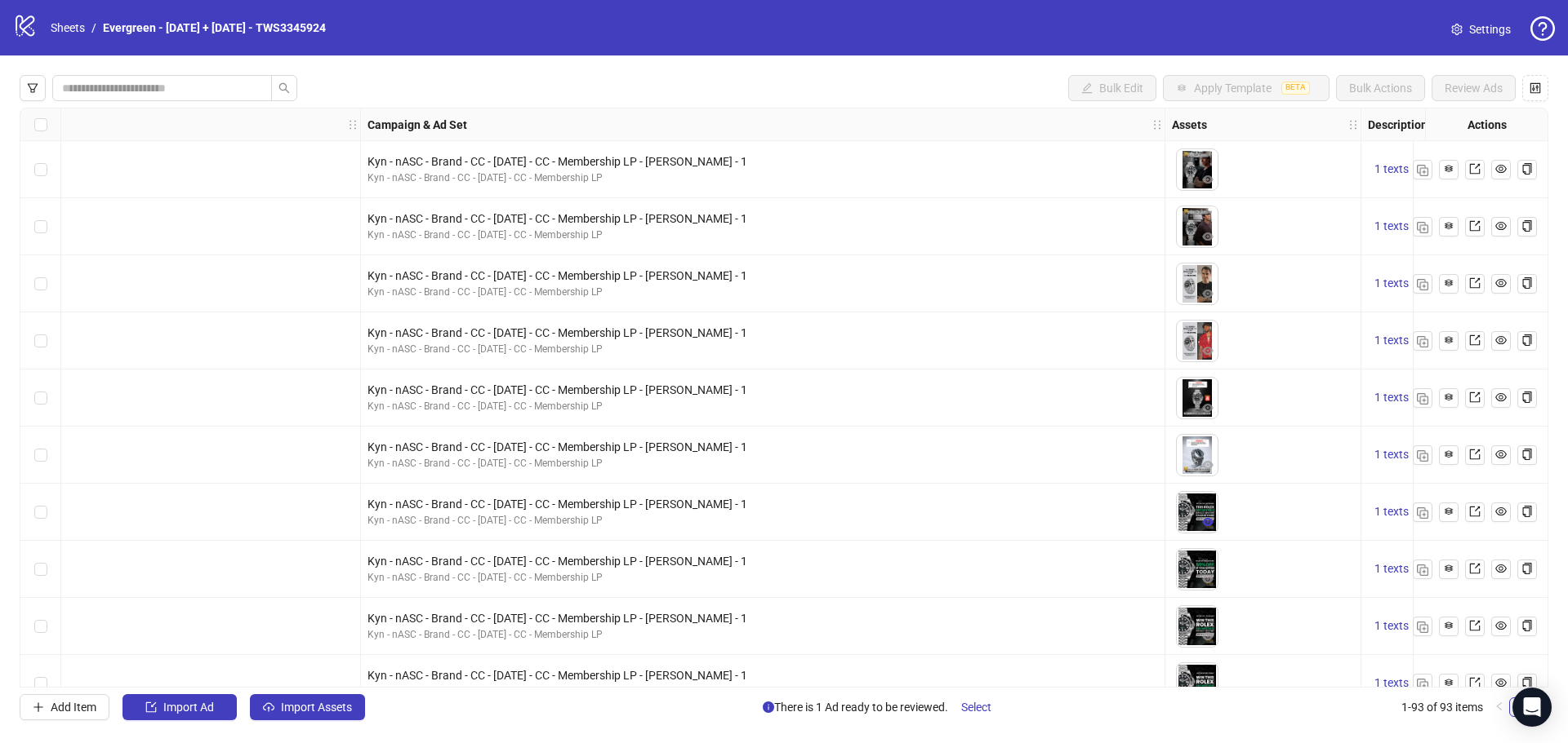
click at [1206, 526] on icon "eye" at bounding box center [1207, 522] width 11 height 8
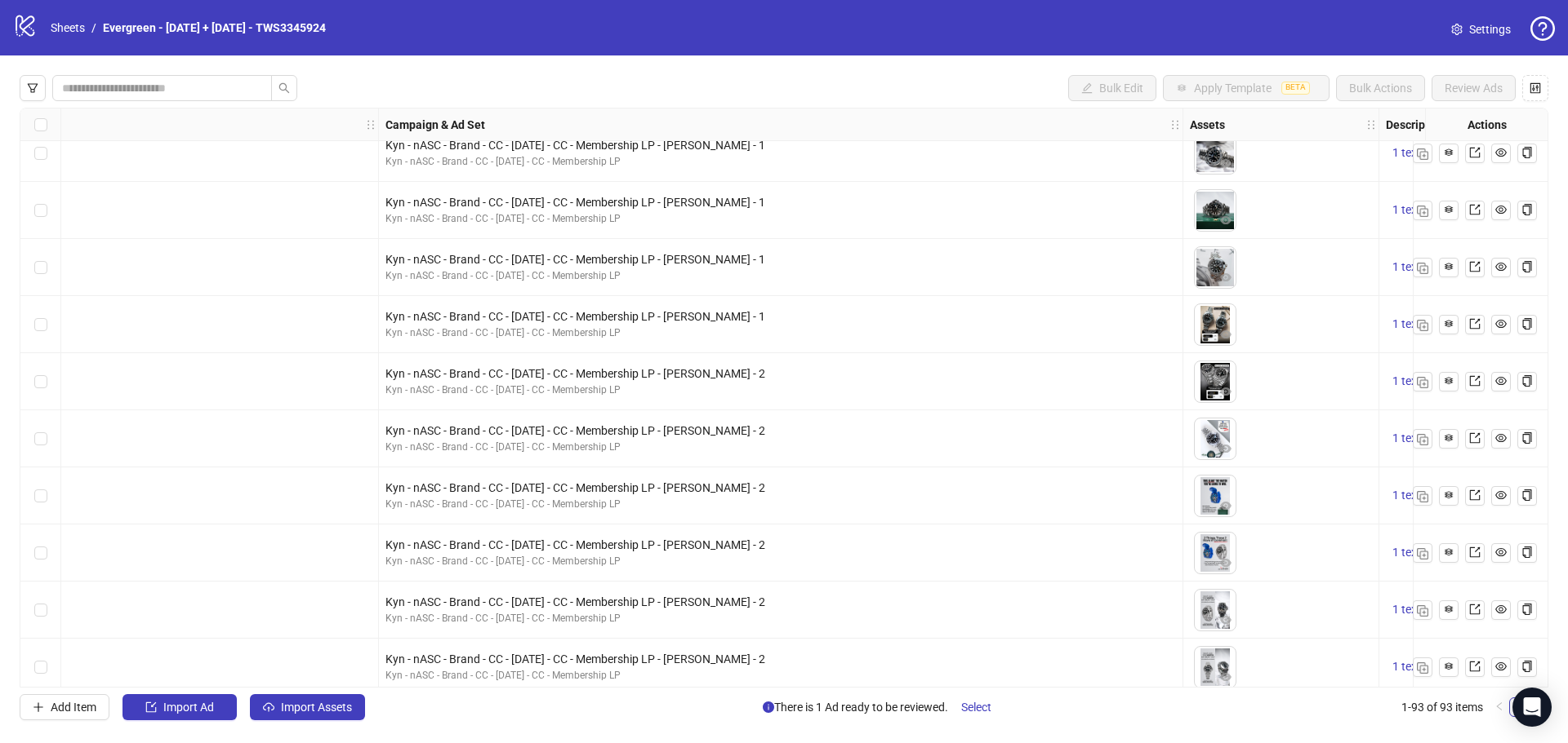
scroll to position [3101, 571]
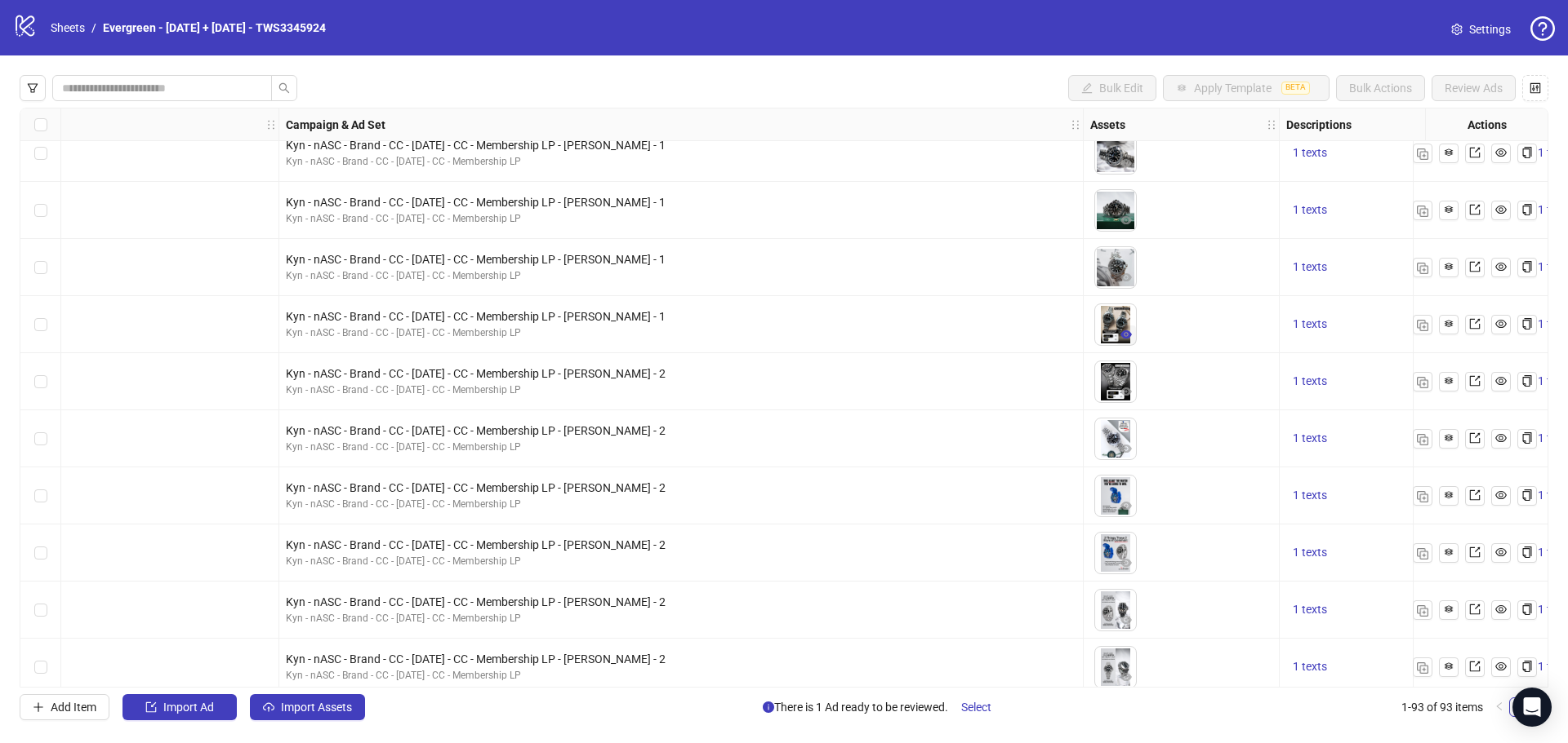
click at [1125, 337] on icon "eye" at bounding box center [1125, 334] width 11 height 8
click at [1476, 330] on icon "export" at bounding box center [1475, 323] width 11 height 11
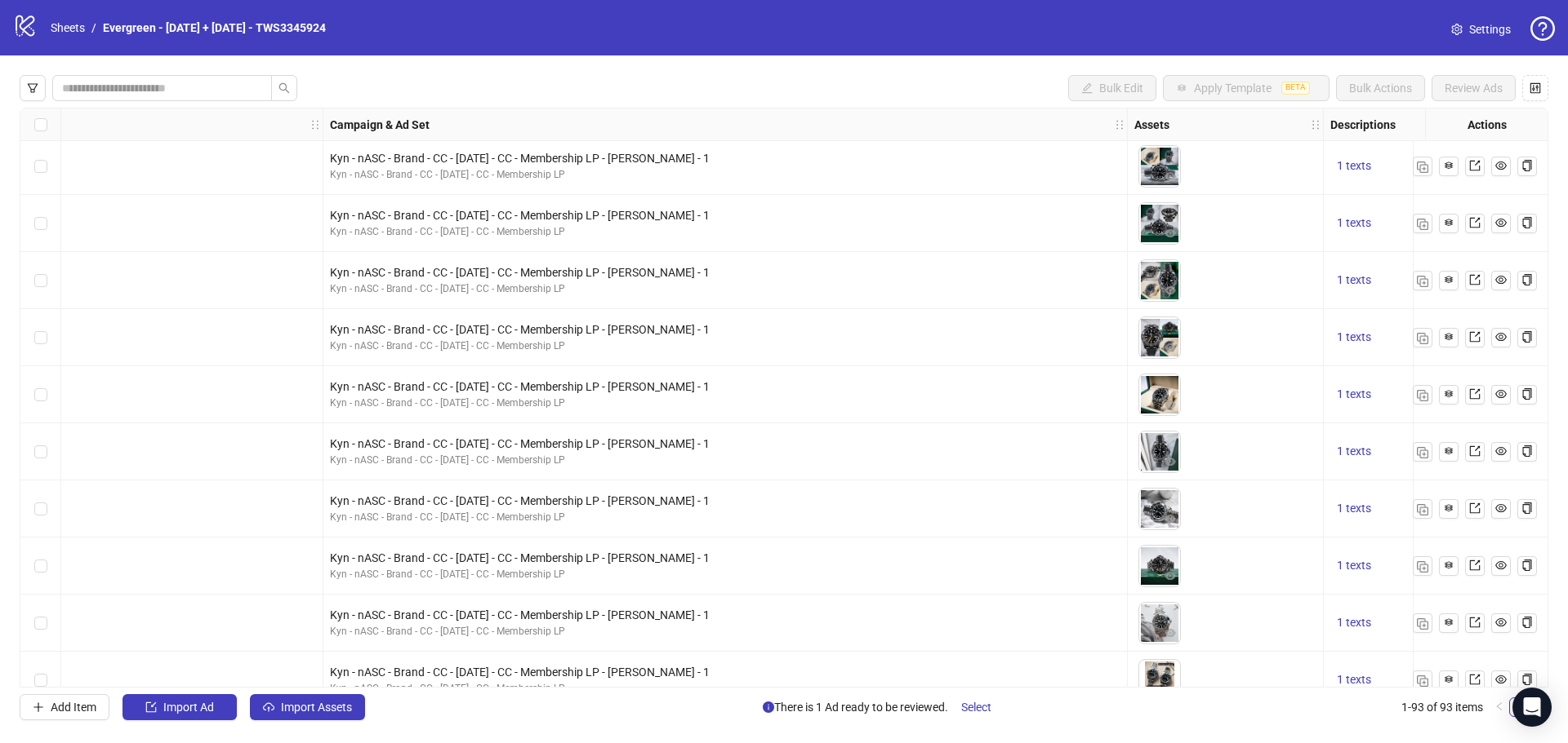
scroll to position [2745, 571]
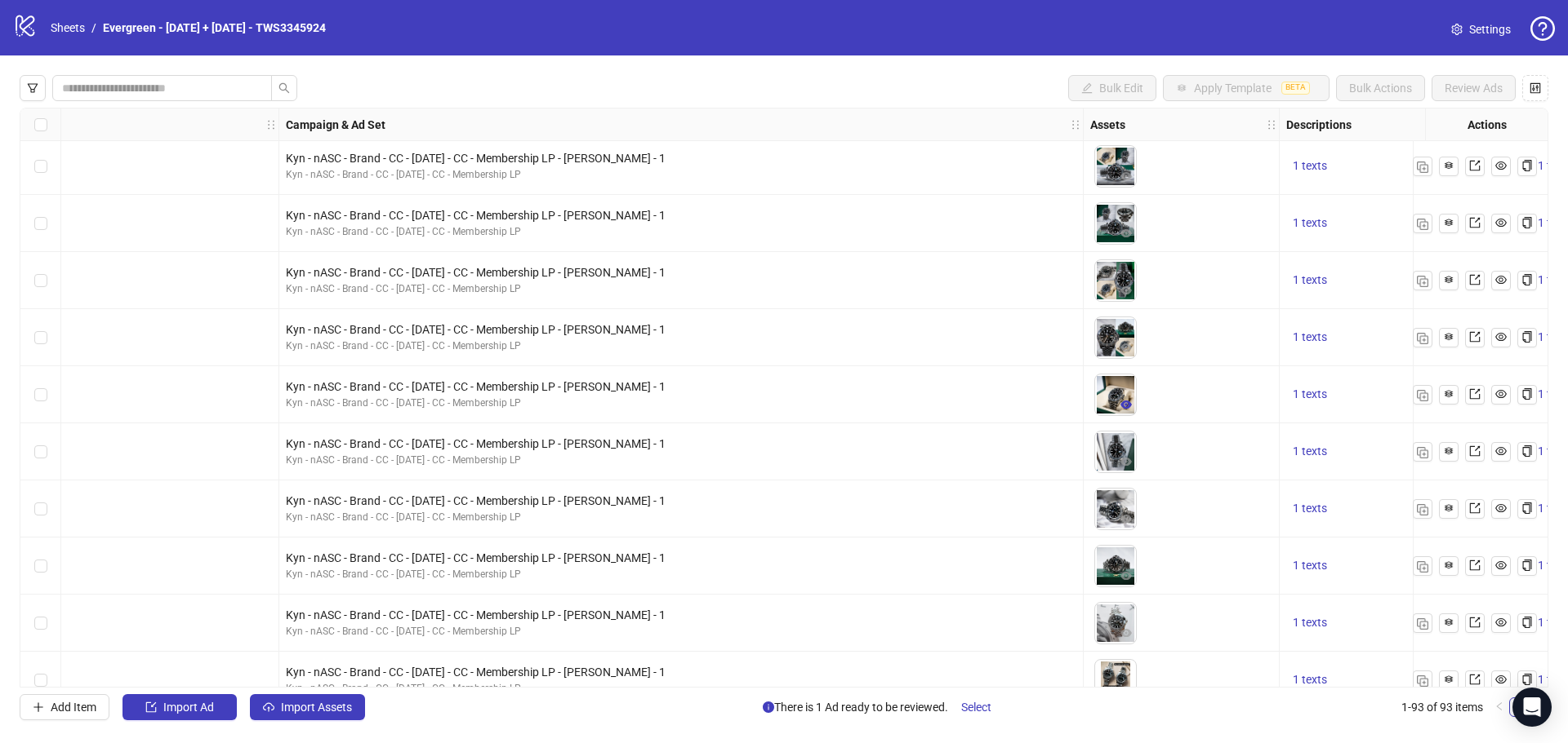
click at [1129, 409] on icon "eye" at bounding box center [1125, 405] width 11 height 11
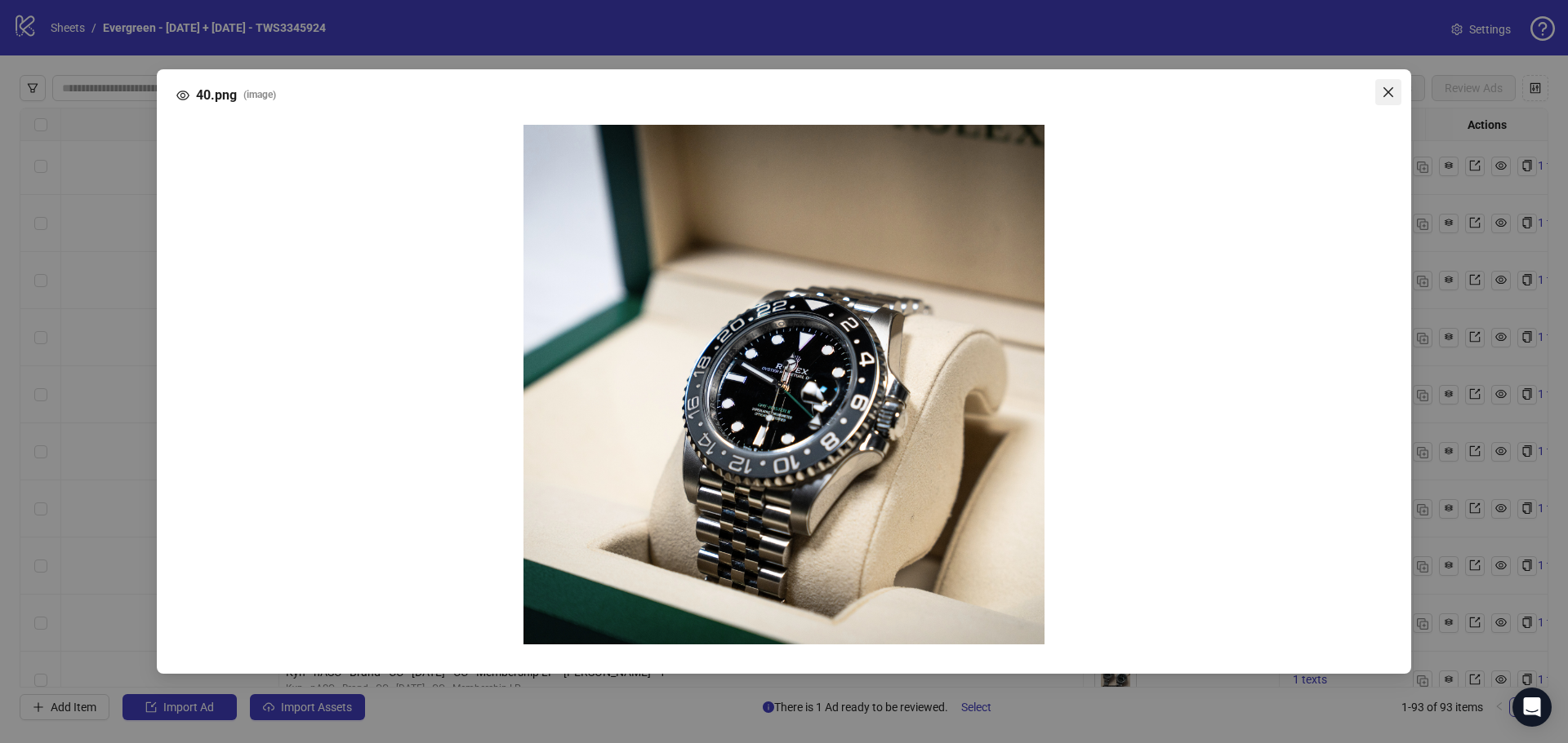
click at [1389, 94] on icon "close" at bounding box center [1387, 92] width 13 height 13
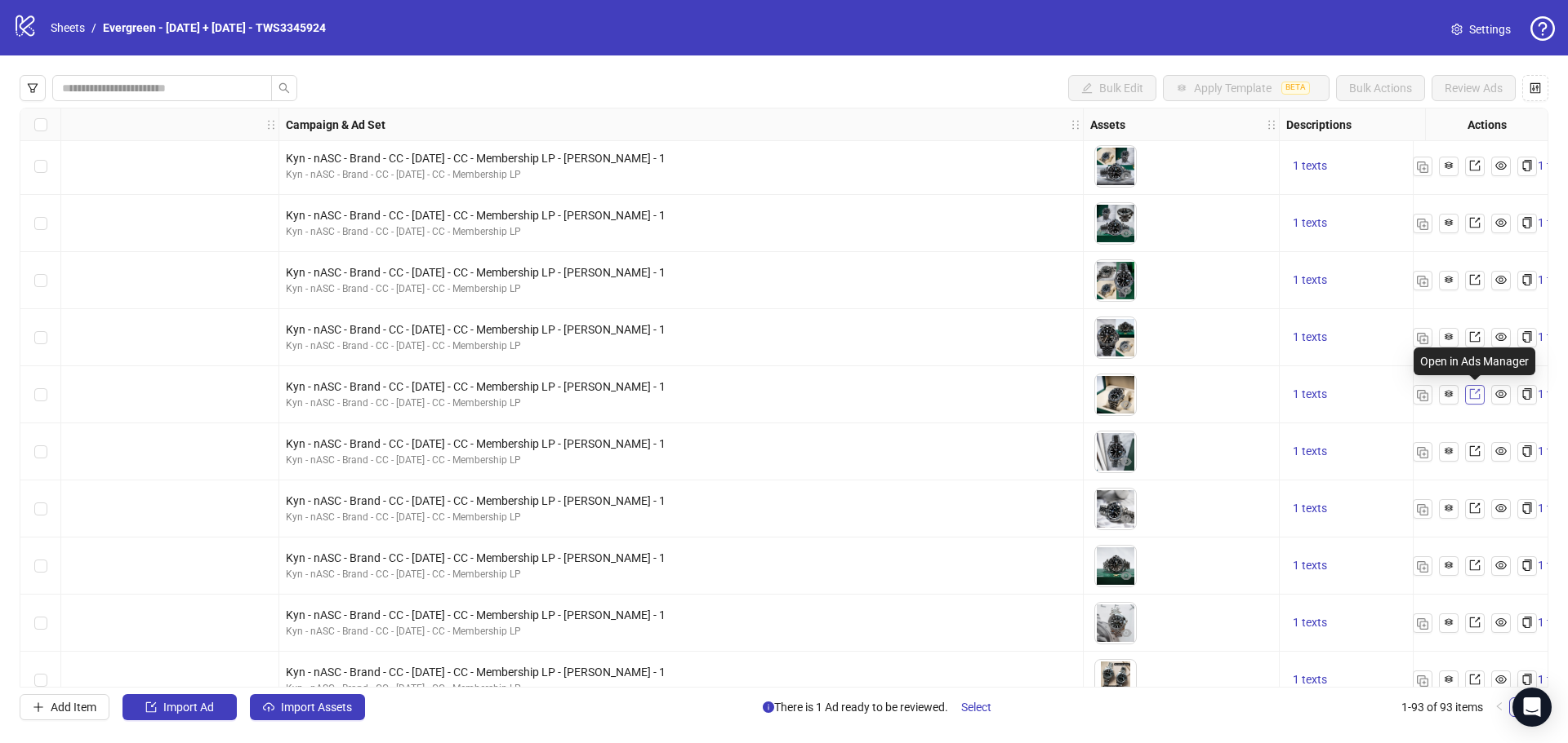
click at [1481, 397] on link at bounding box center [1475, 395] width 19 height 19
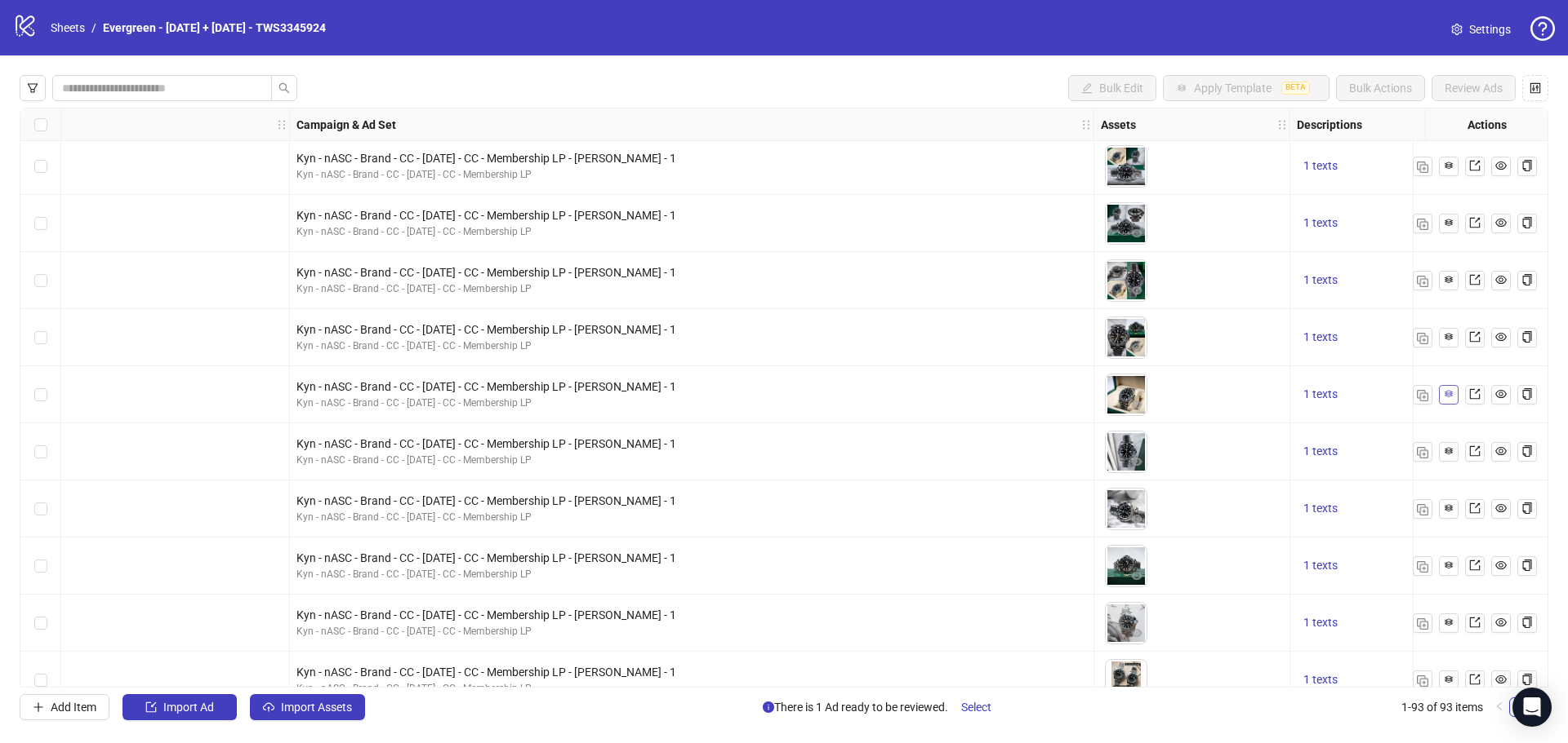
scroll to position [2745, 817]
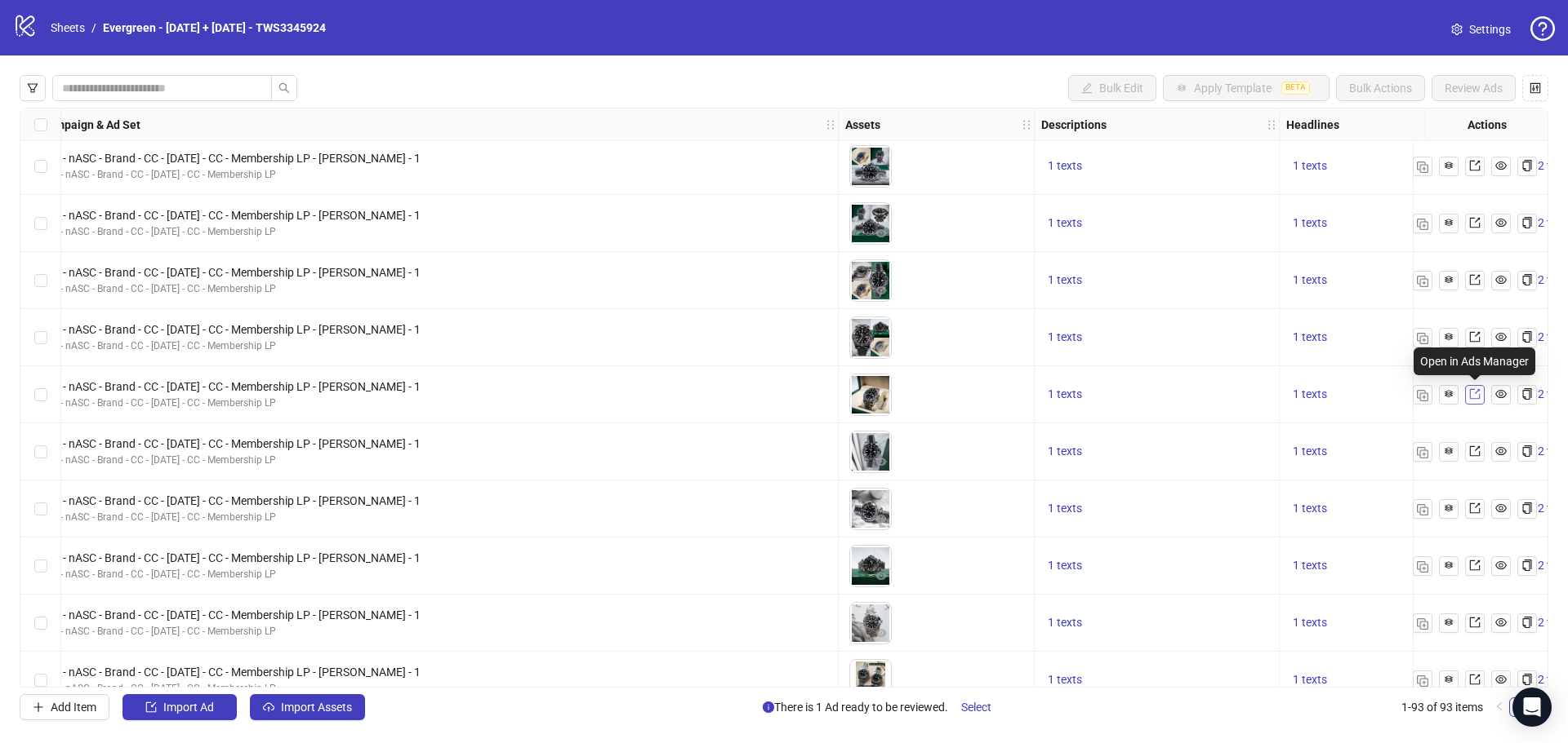
click at [1469, 397] on icon "export" at bounding box center [1475, 395] width 11 height 11
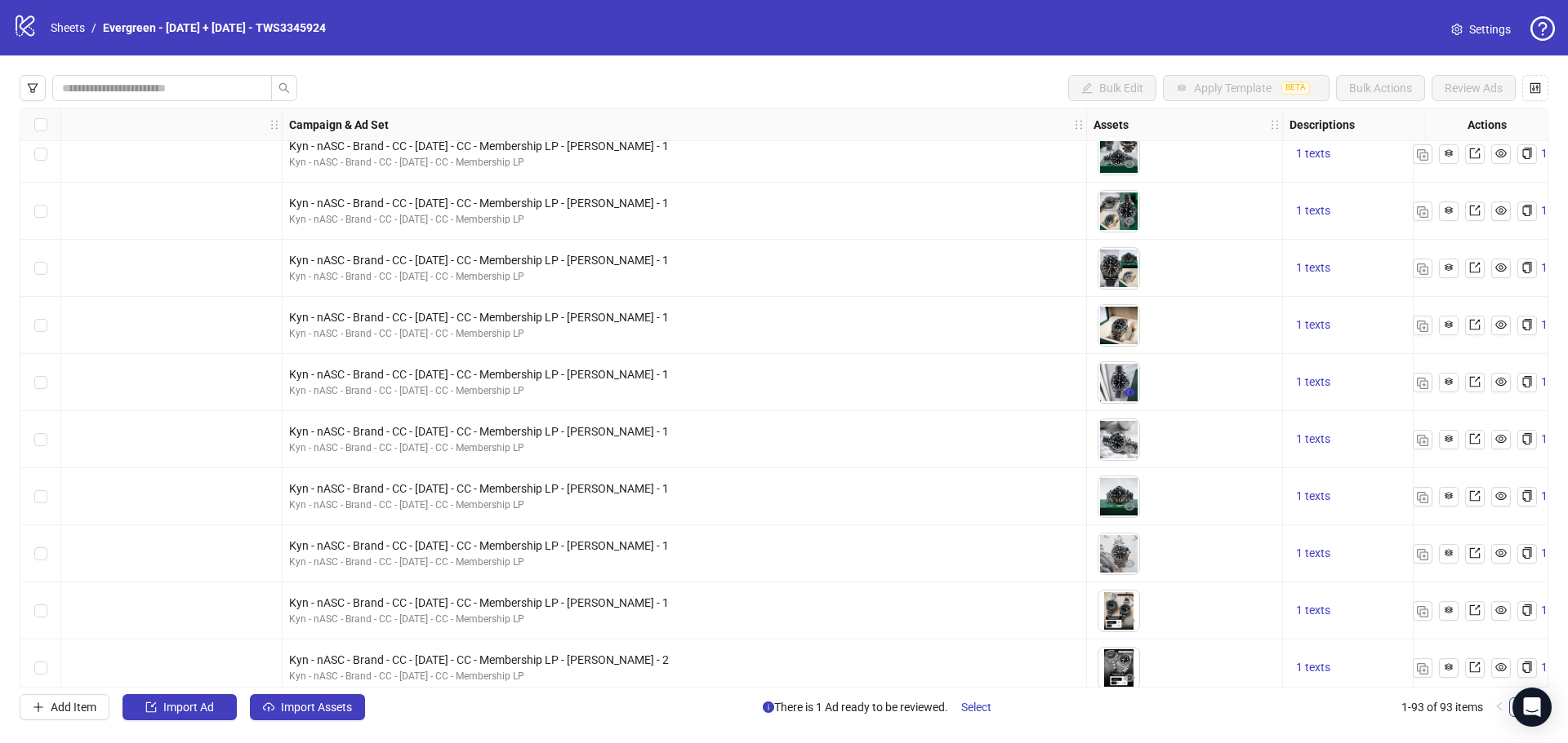
scroll to position [2814, 571]
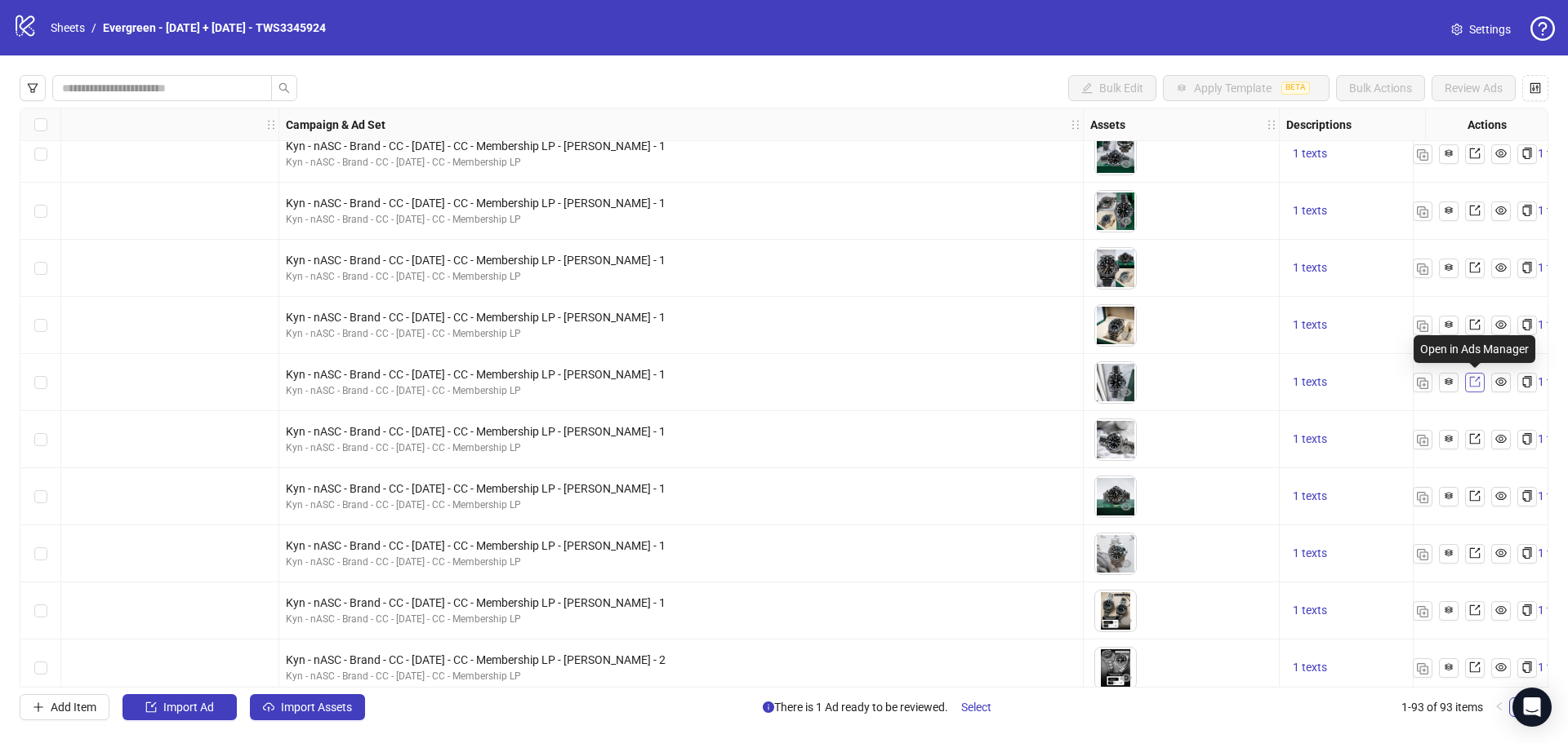
click at [1475, 381] on icon "export" at bounding box center [1475, 383] width 11 height 11
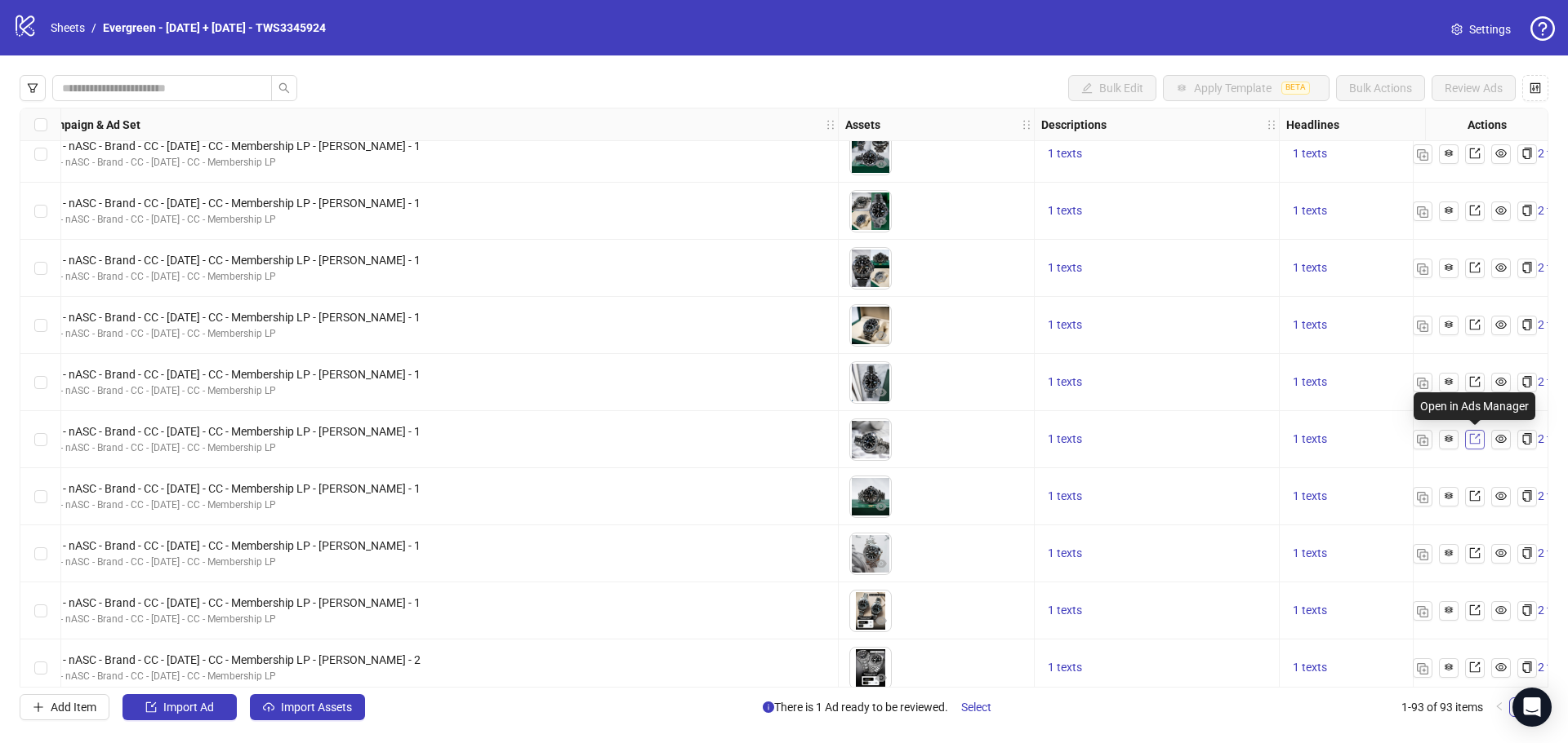
click at [1469, 442] on icon "export" at bounding box center [1475, 439] width 11 height 11
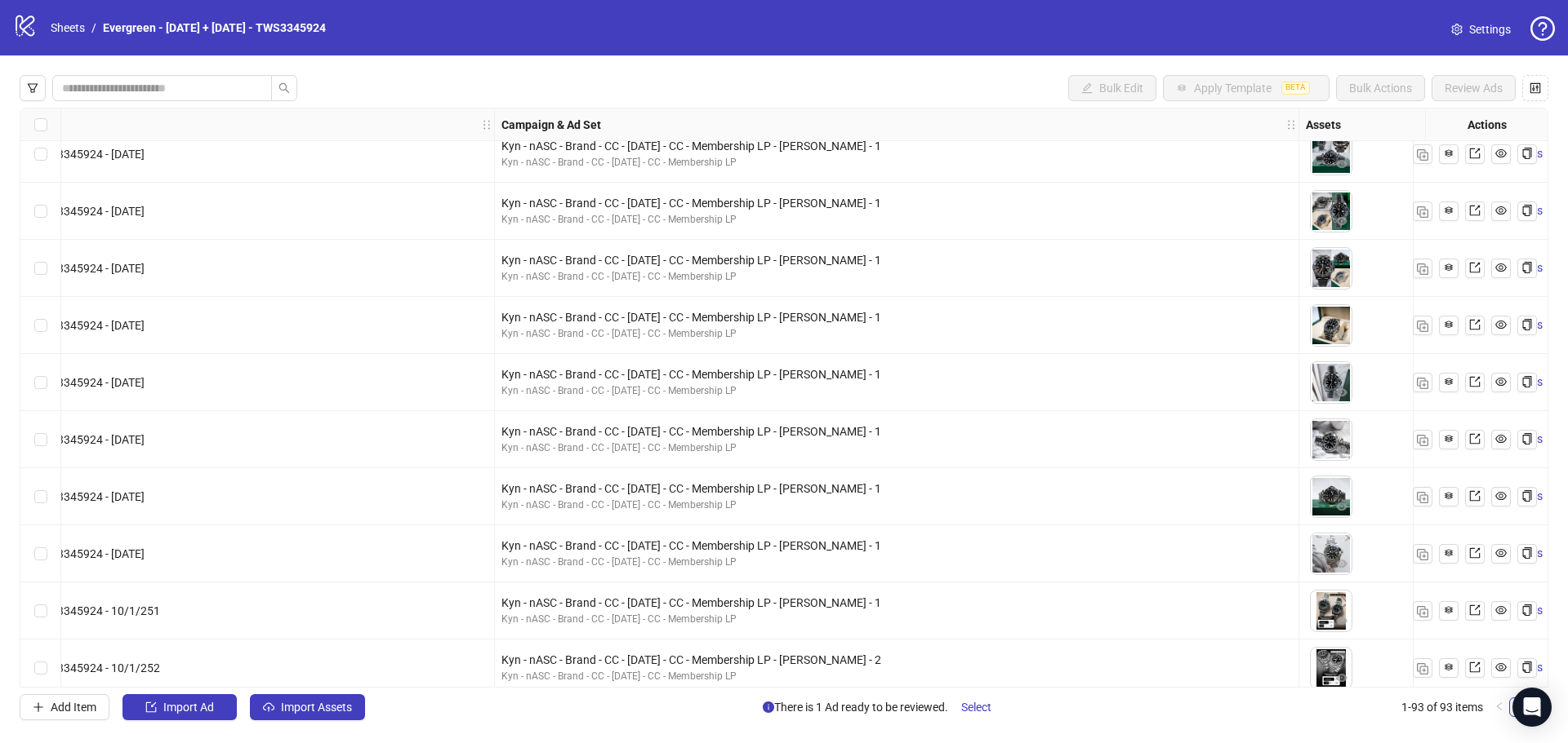
scroll to position [2814, 163]
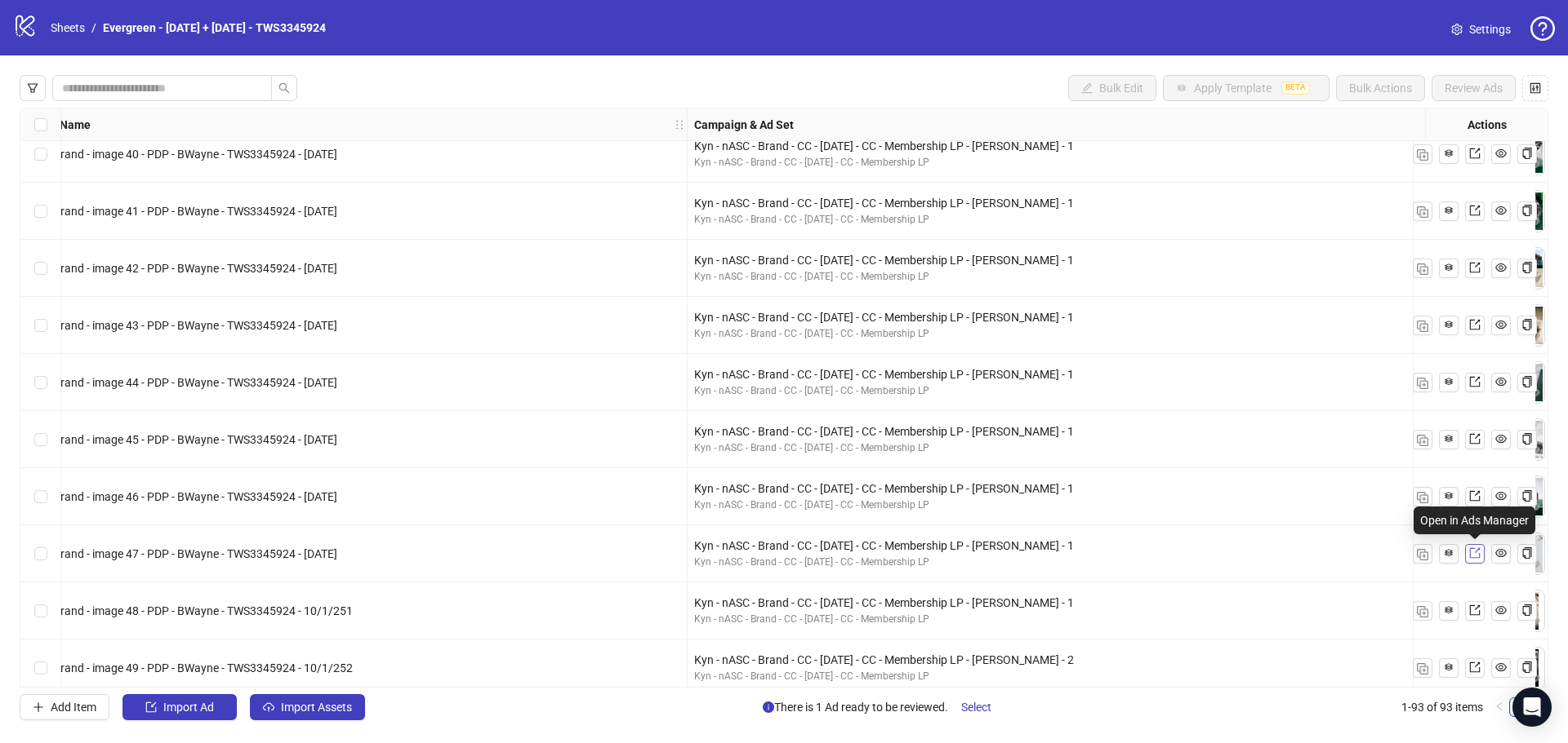
click at [1476, 555] on icon "export" at bounding box center [1475, 553] width 11 height 11
click at [1479, 500] on icon "export" at bounding box center [1475, 496] width 11 height 11
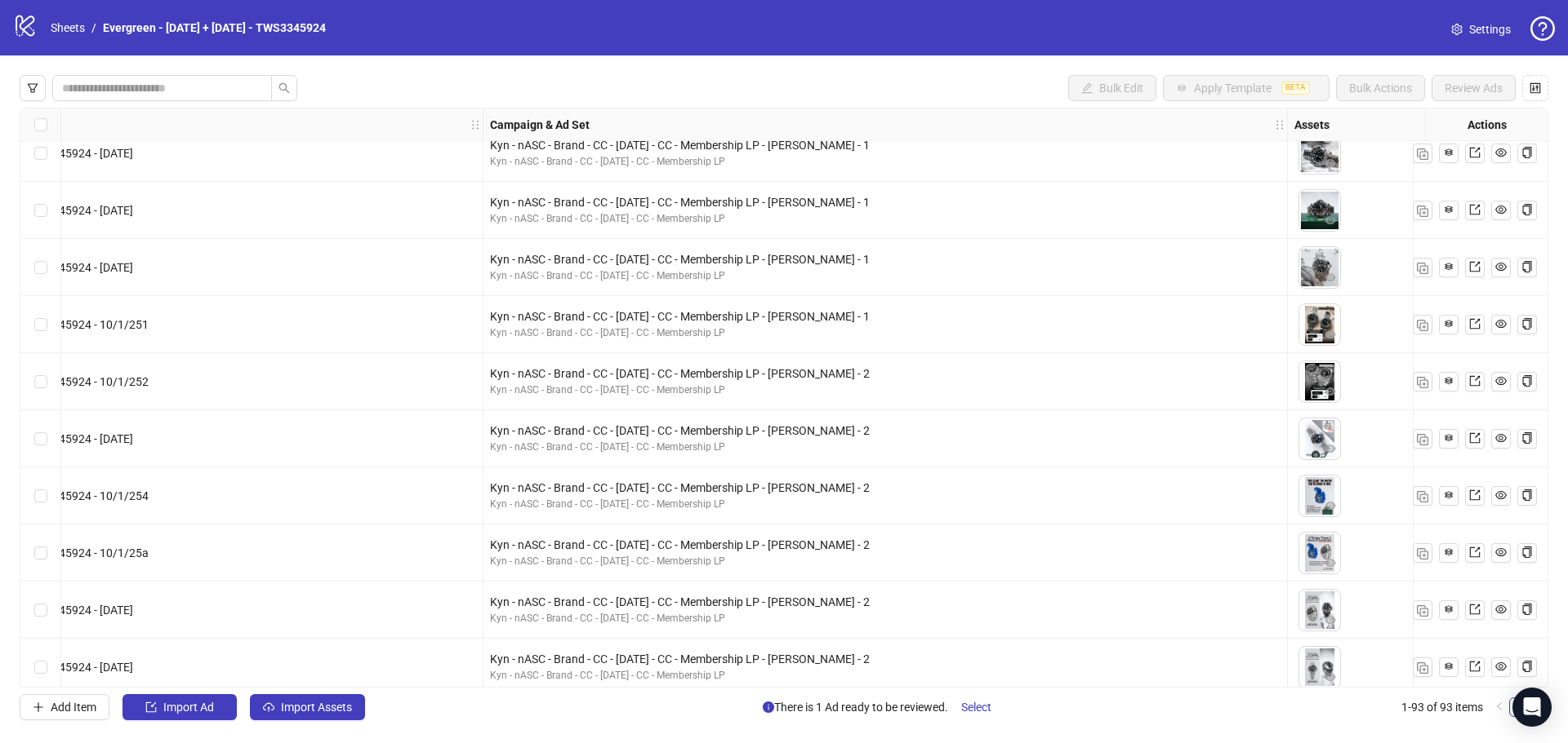
scroll to position [3101, 571]
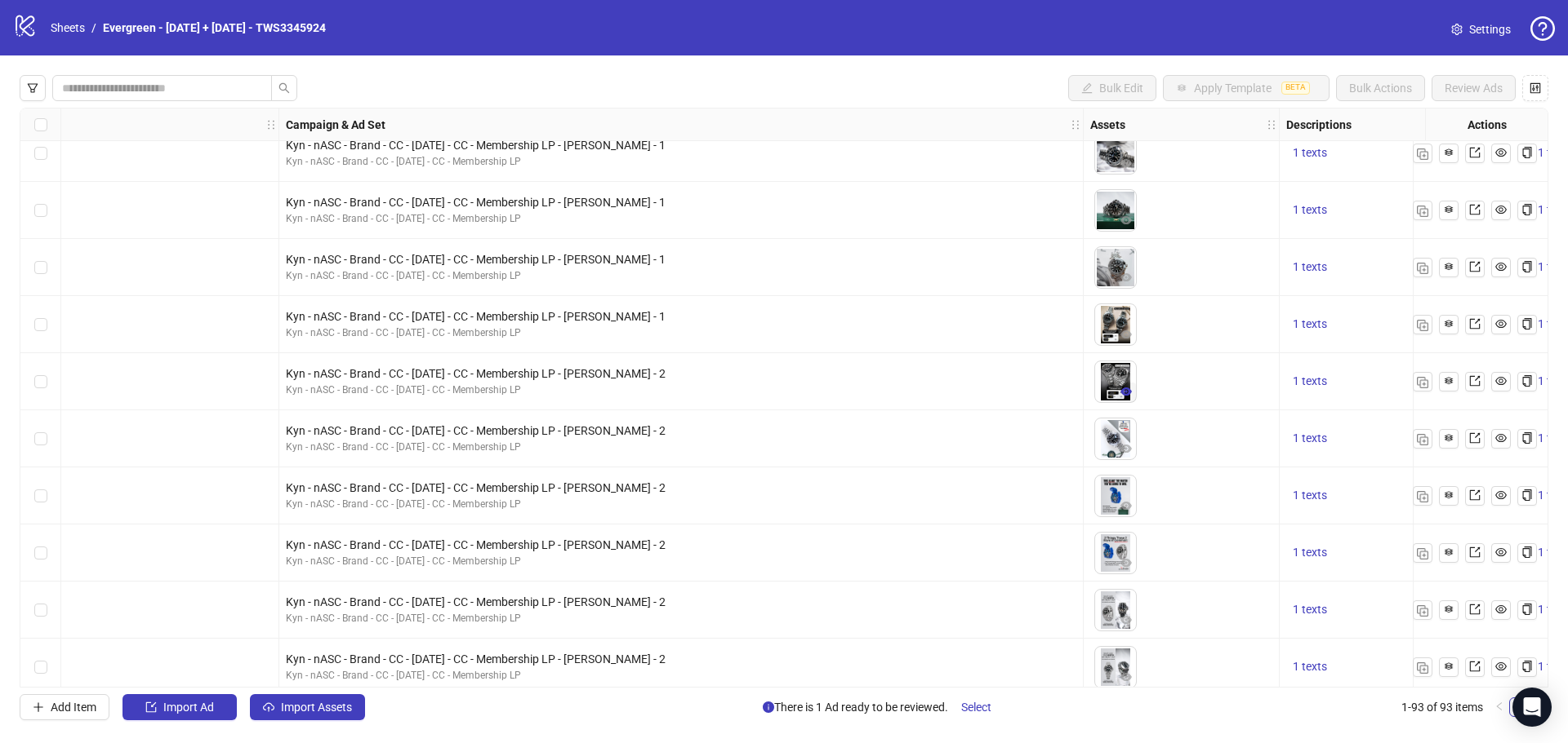
click at [1125, 392] on icon "eye" at bounding box center [1125, 391] width 11 height 8
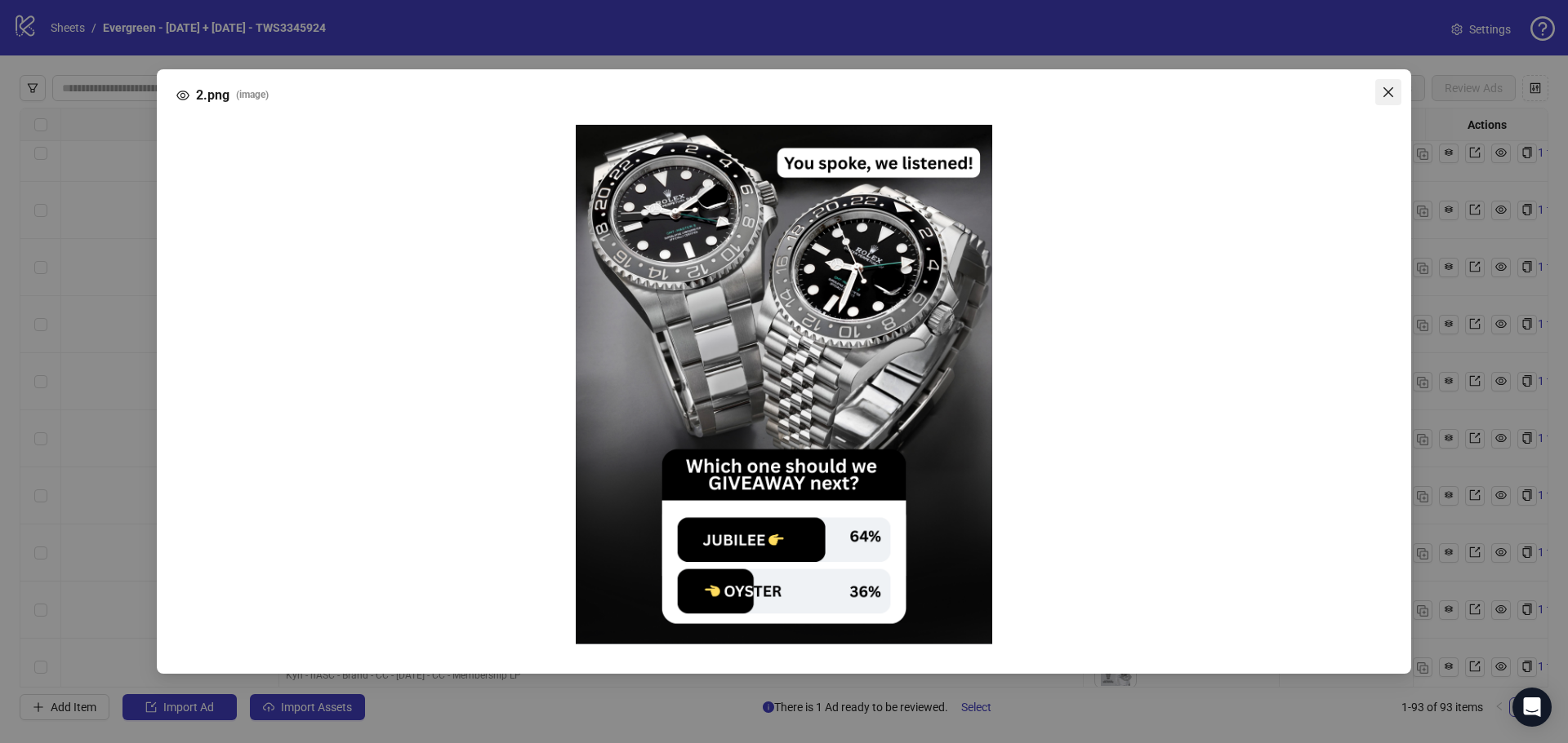
click at [1386, 89] on icon "close" at bounding box center [1387, 92] width 13 height 13
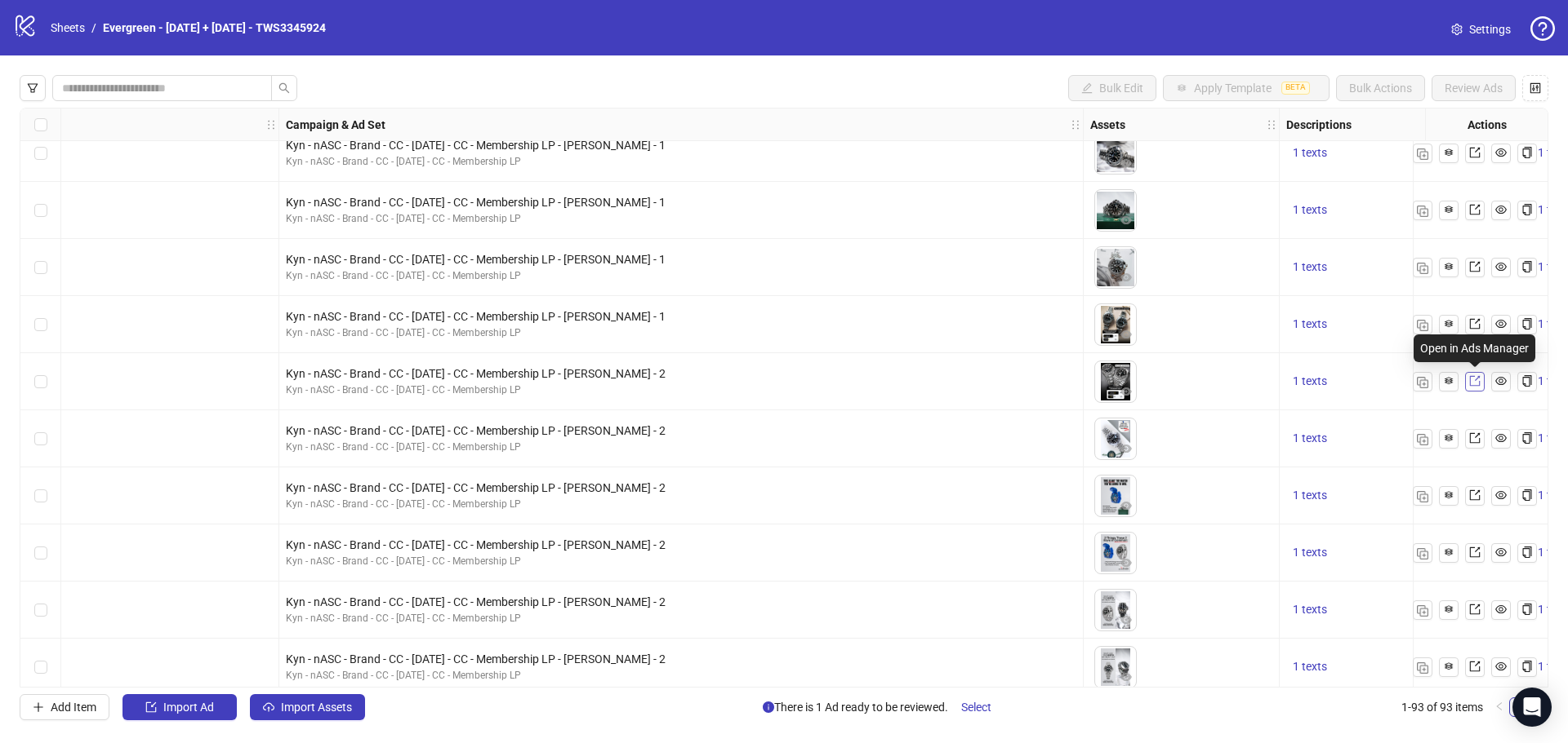
click at [1477, 384] on icon "export" at bounding box center [1475, 381] width 11 height 11
click at [1475, 382] on icon "export" at bounding box center [1475, 381] width 11 height 11
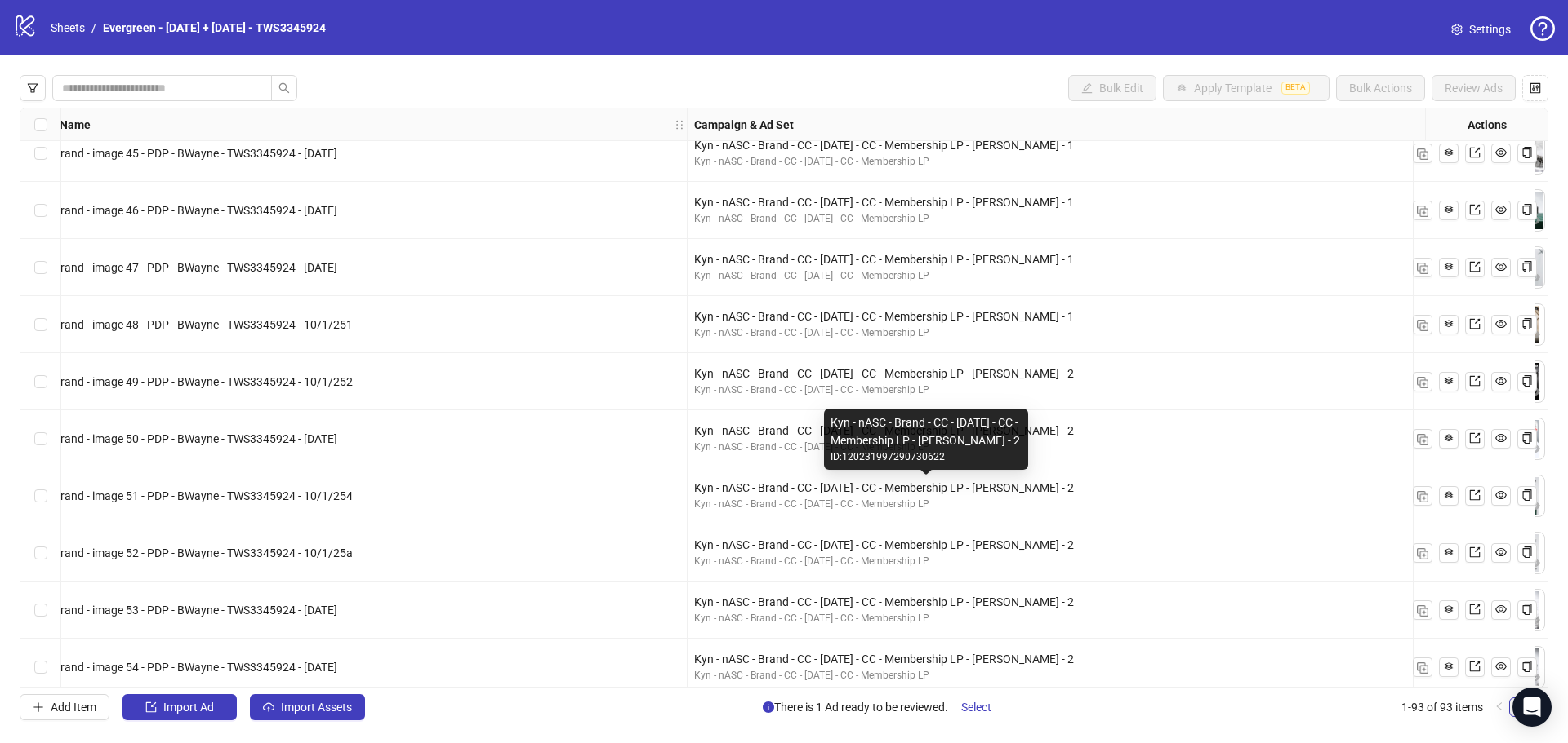
scroll to position [3101, 326]
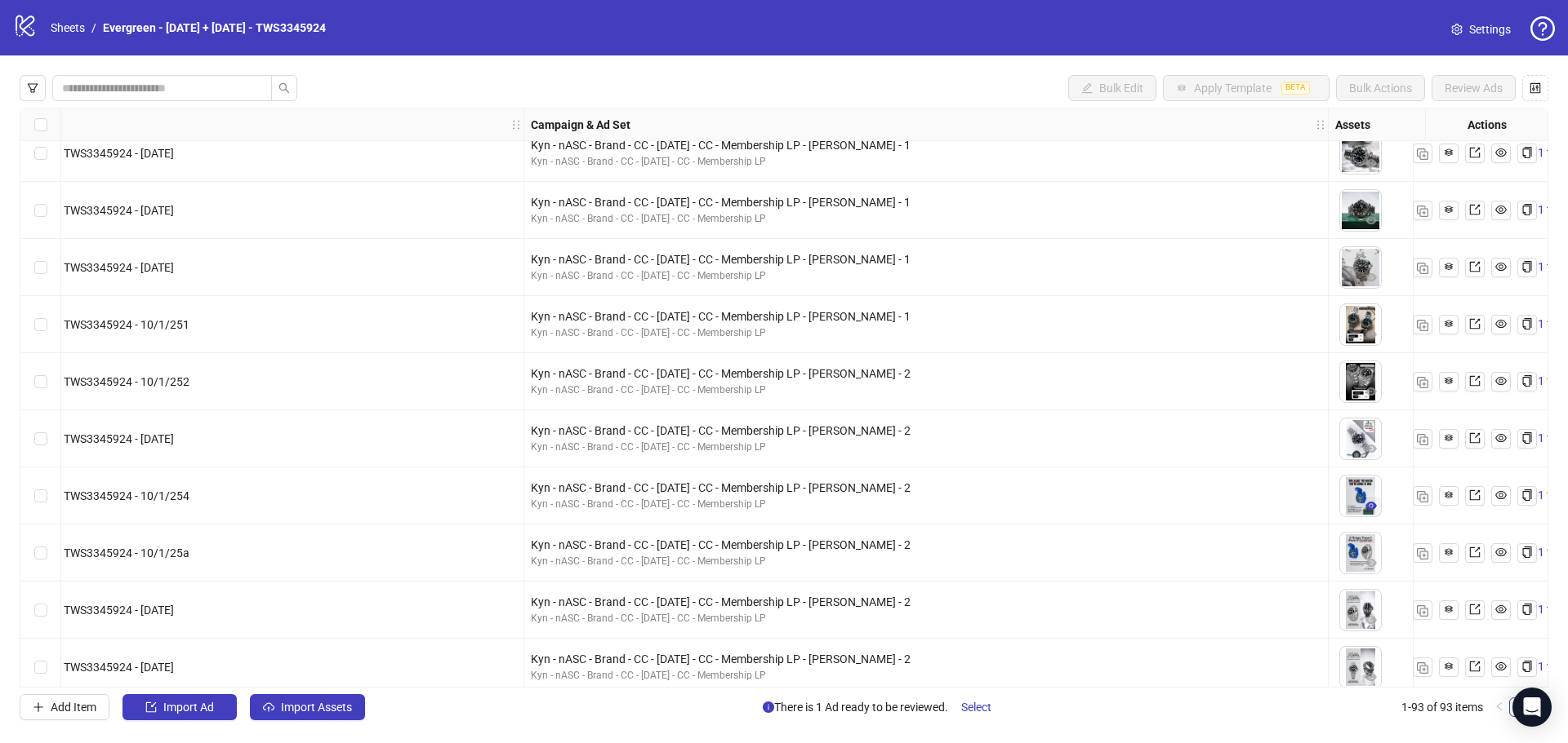
click at [1365, 508] on icon "eye" at bounding box center [1370, 506] width 11 height 11
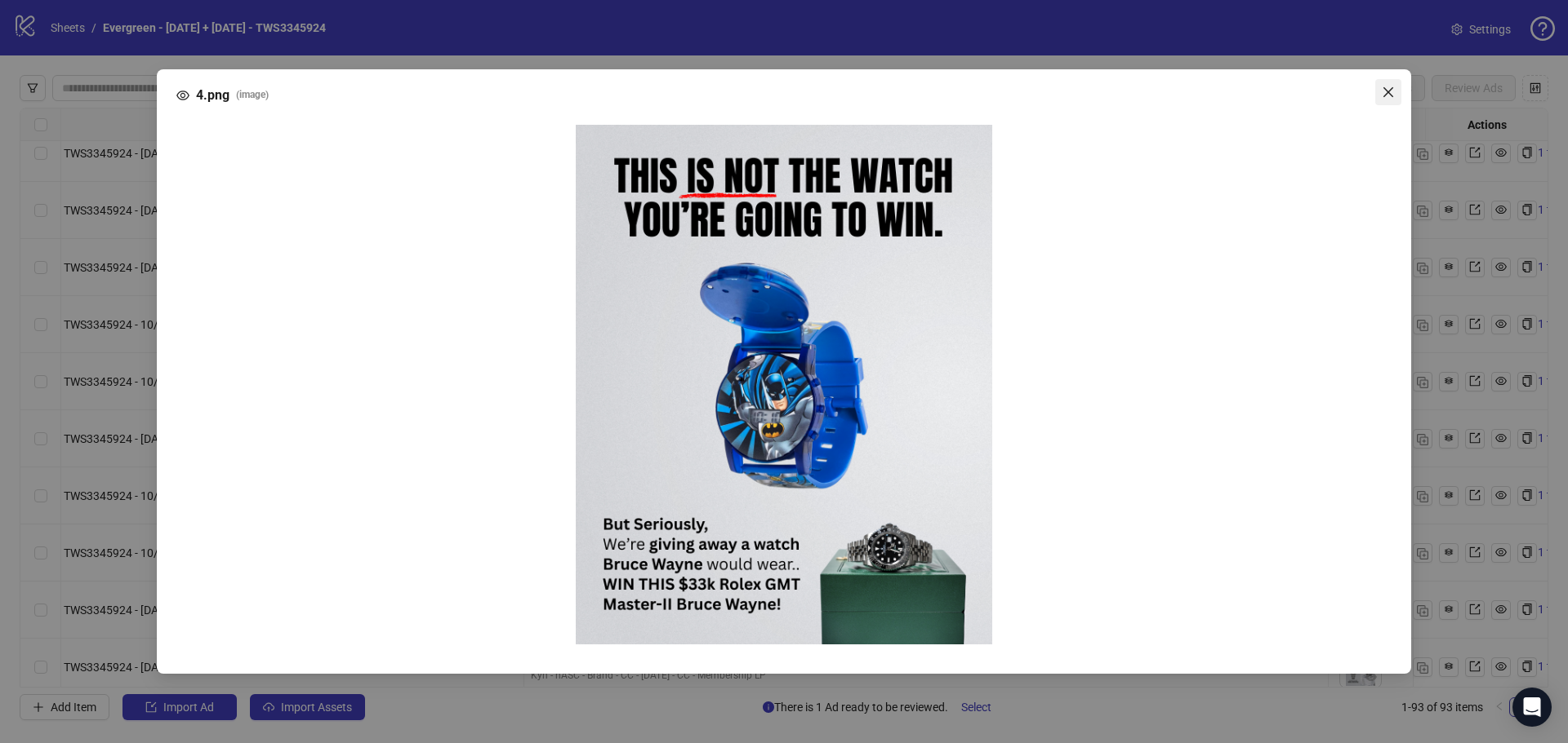
click at [1384, 87] on icon "close" at bounding box center [1387, 91] width 10 height 10
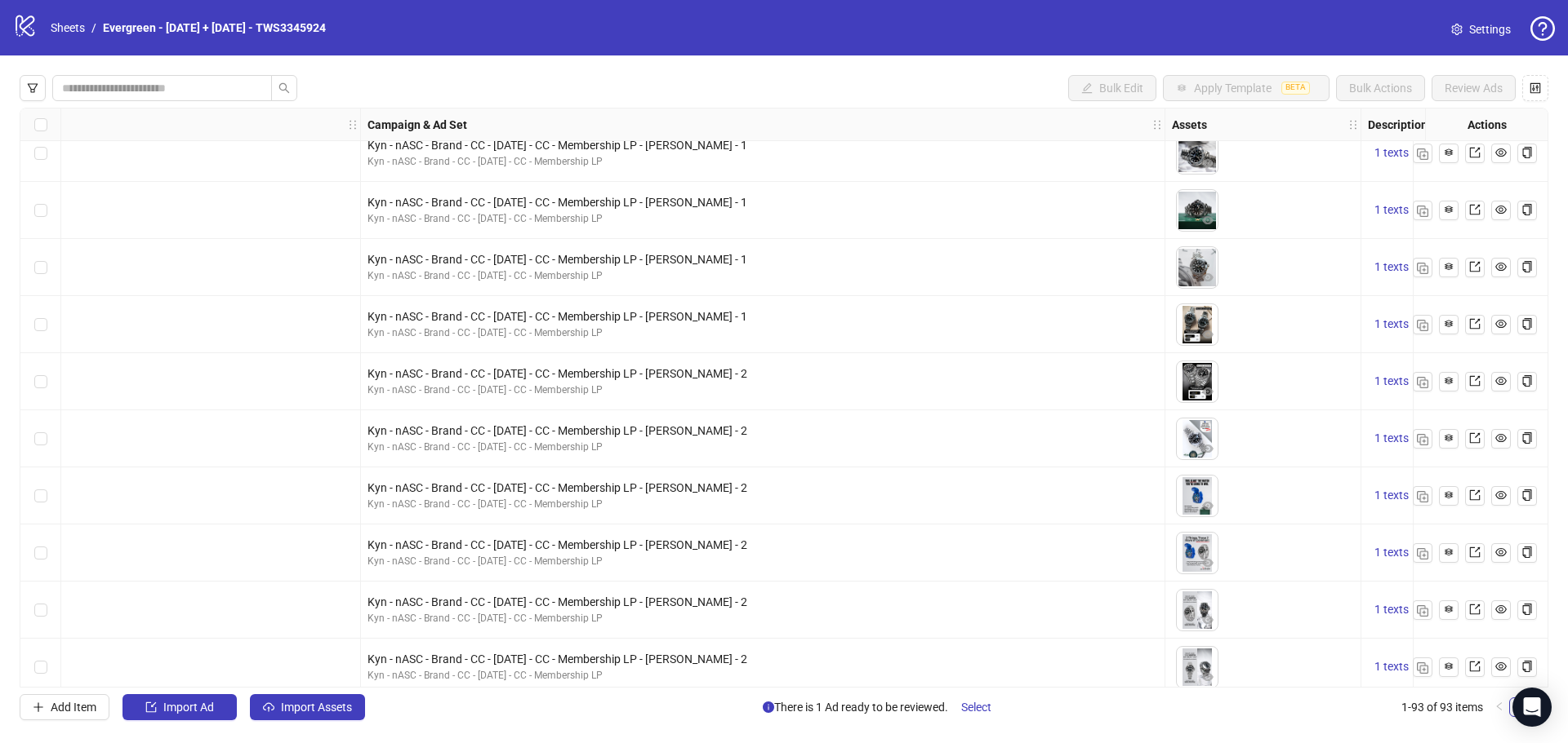
scroll to position [3101, 653]
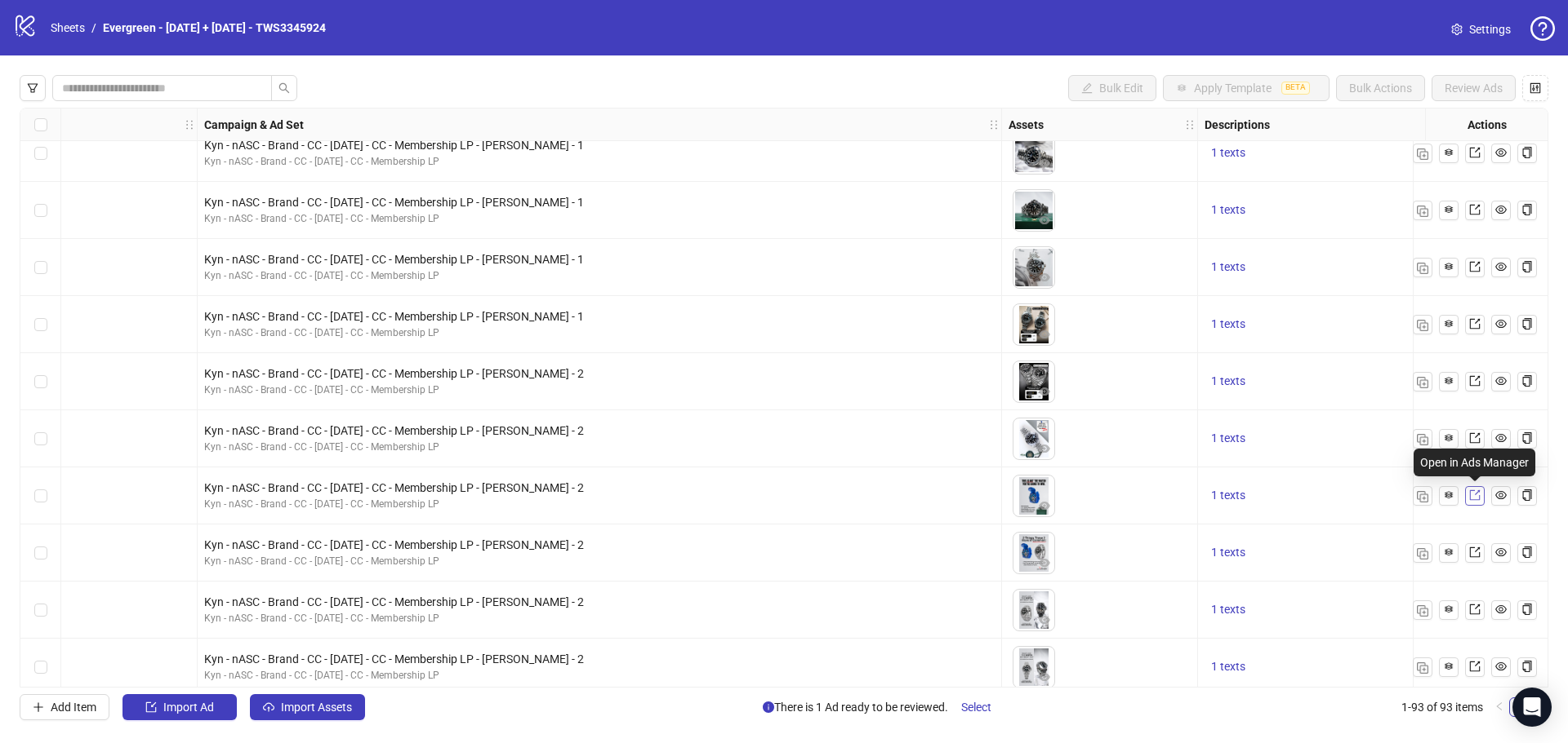
click at [1469, 497] on icon "export" at bounding box center [1475, 494] width 11 height 11
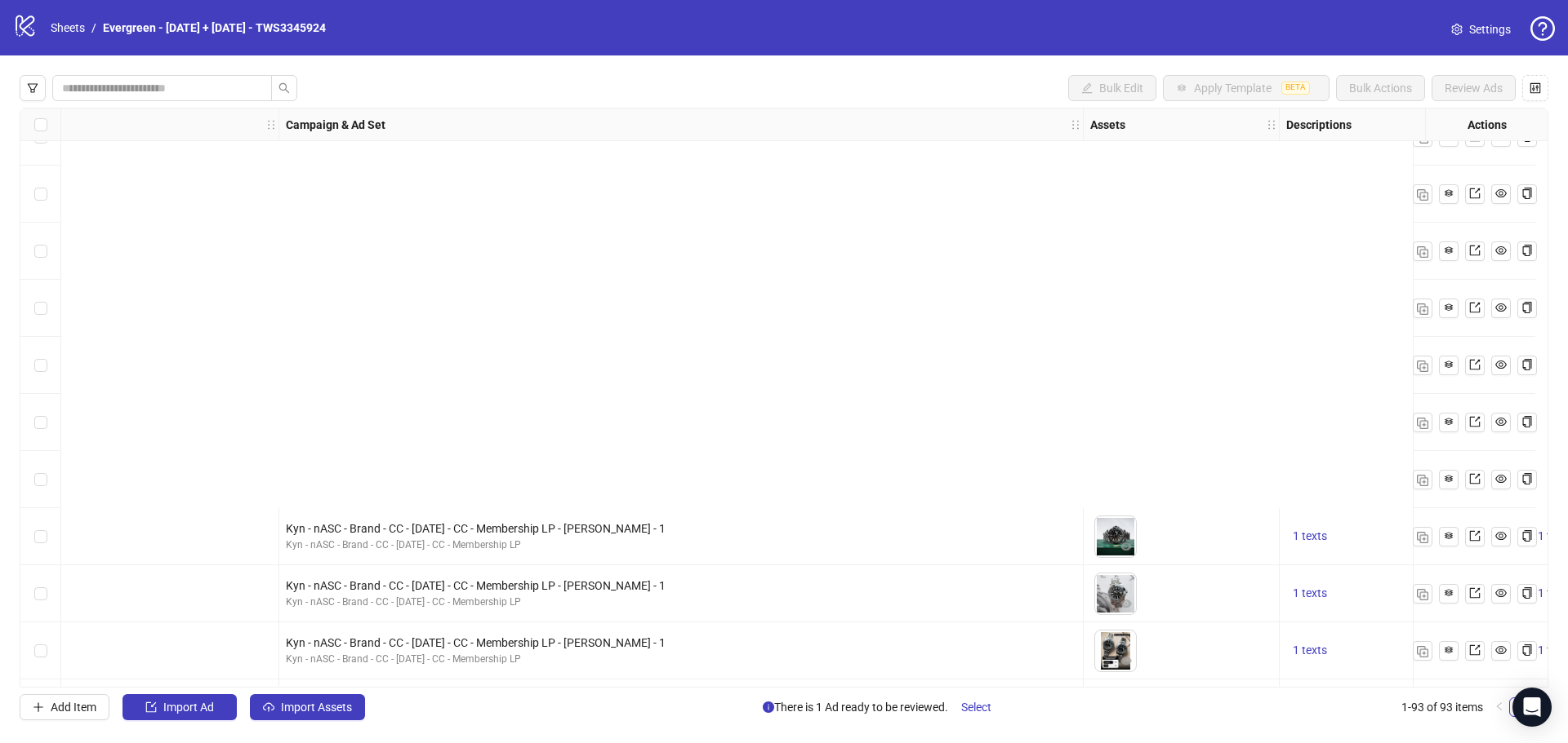
scroll to position [3264, 571]
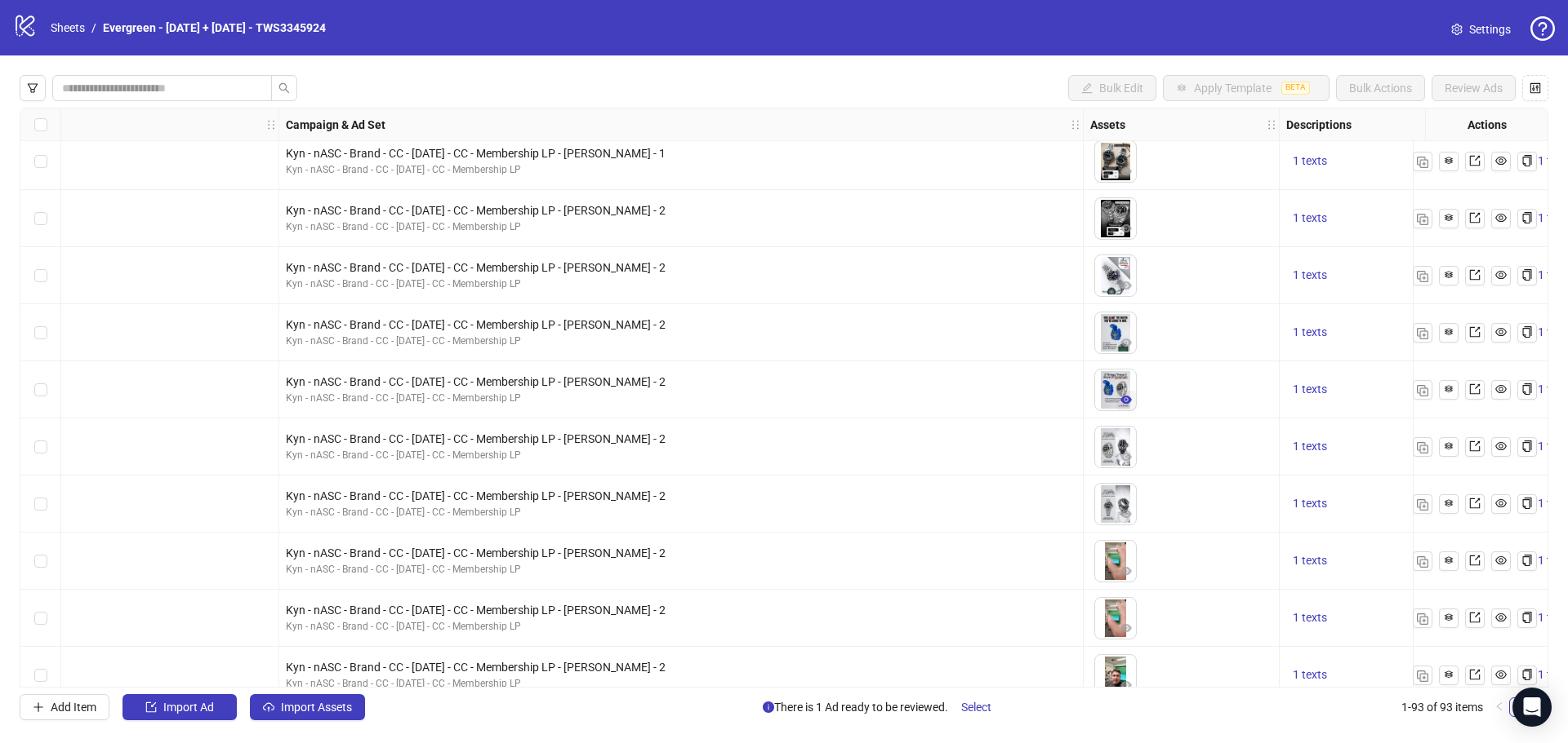
click at [1121, 398] on icon "eye" at bounding box center [1125, 399] width 11 height 11
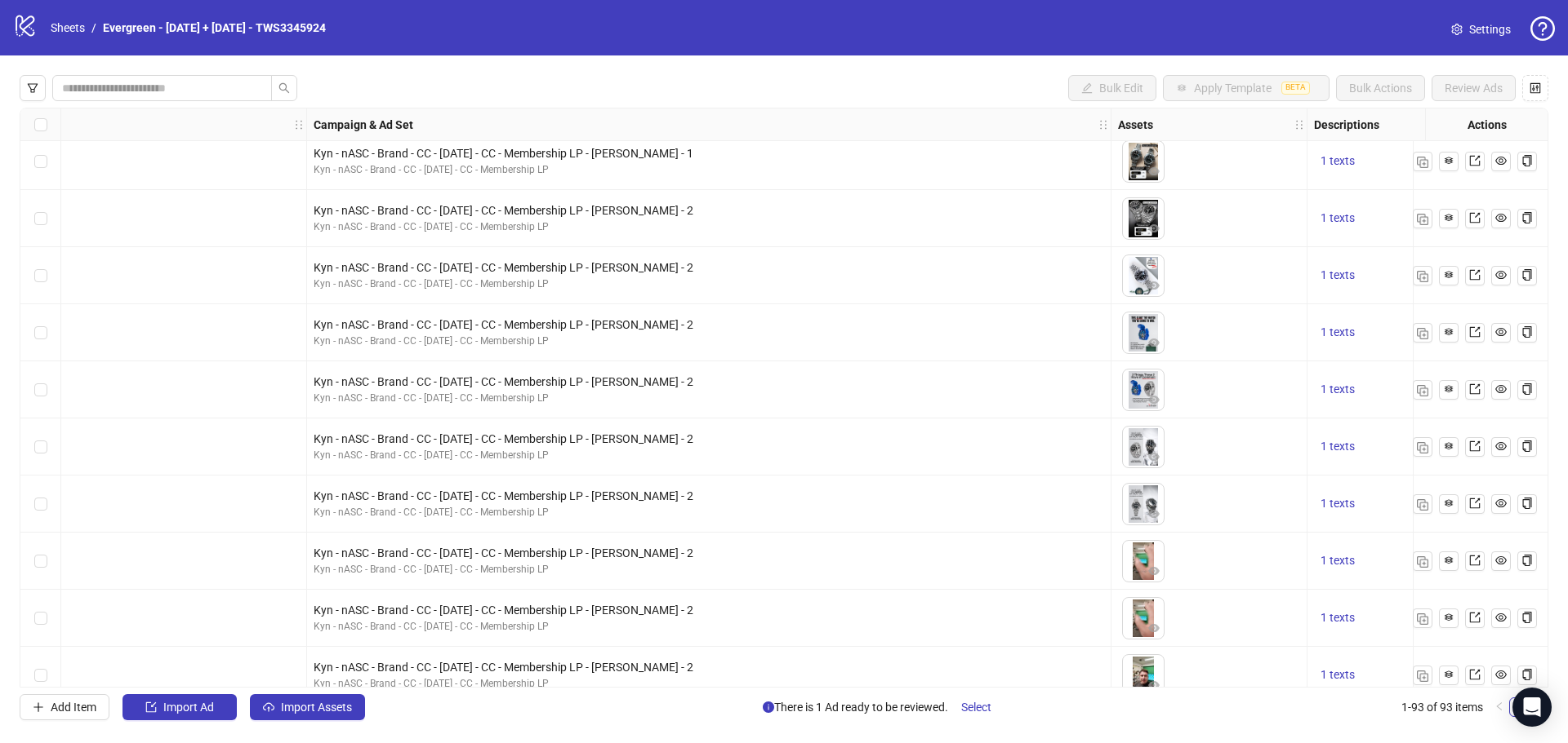
scroll to position [3264, 898]
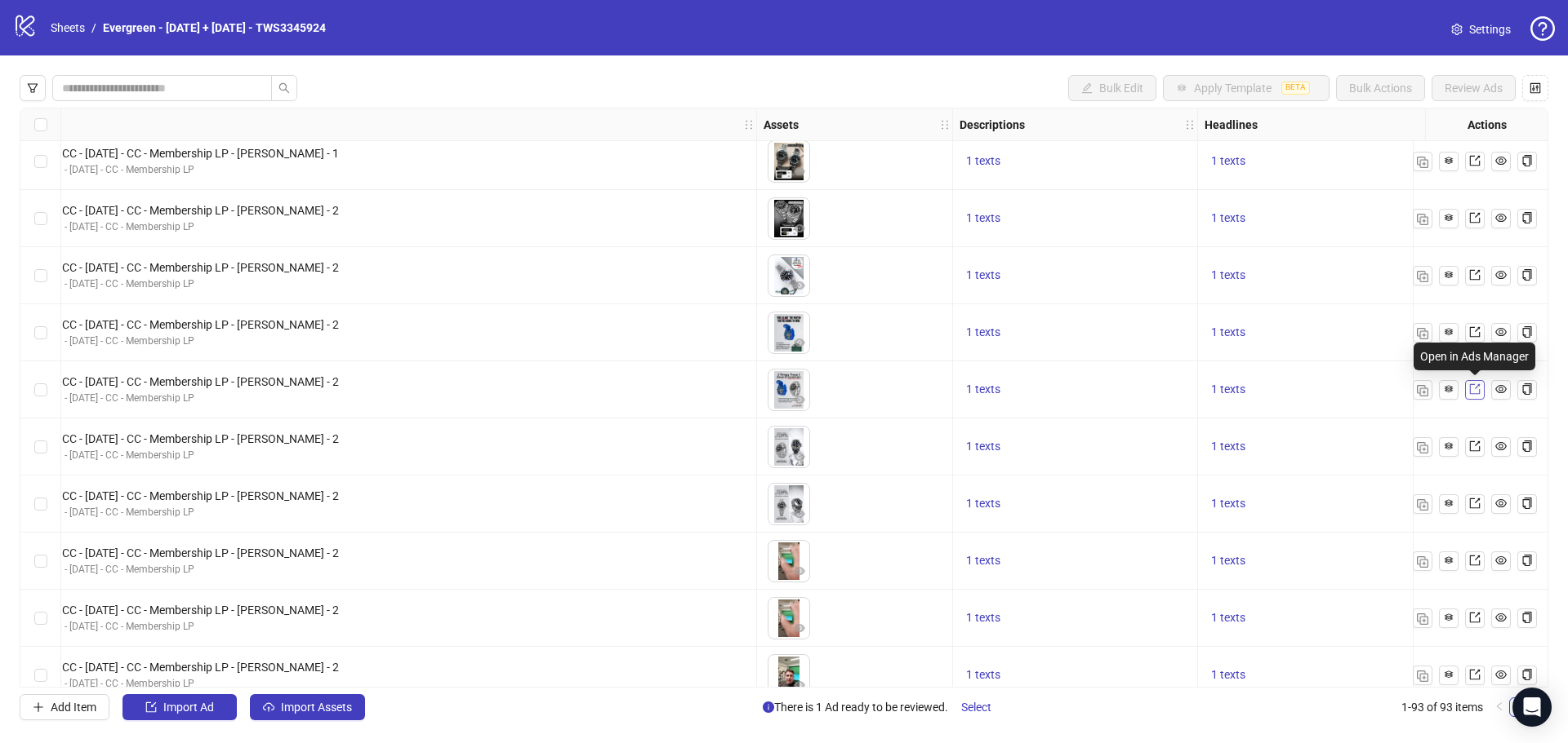
click at [1472, 388] on icon "export" at bounding box center [1475, 389] width 11 height 11
